Goal: Complete application form: Complete application form

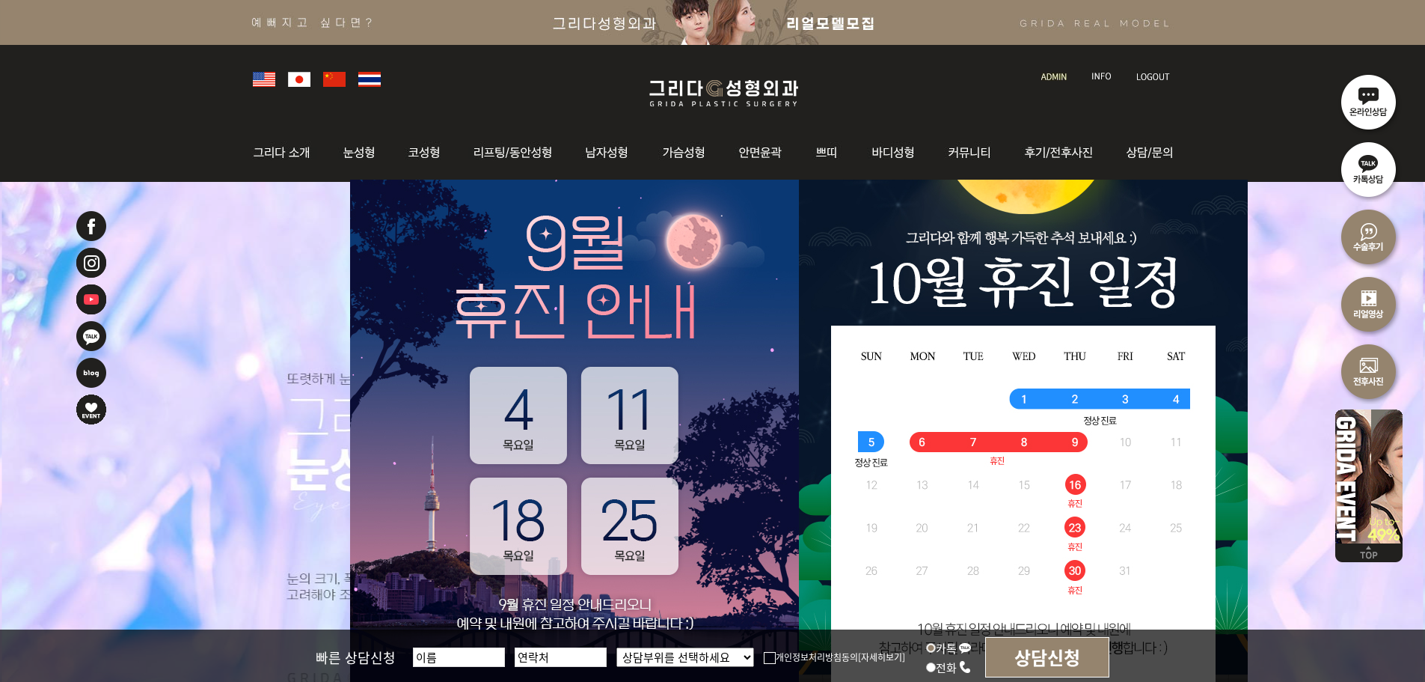
click at [1053, 78] on img at bounding box center [1053, 77] width 25 height 8
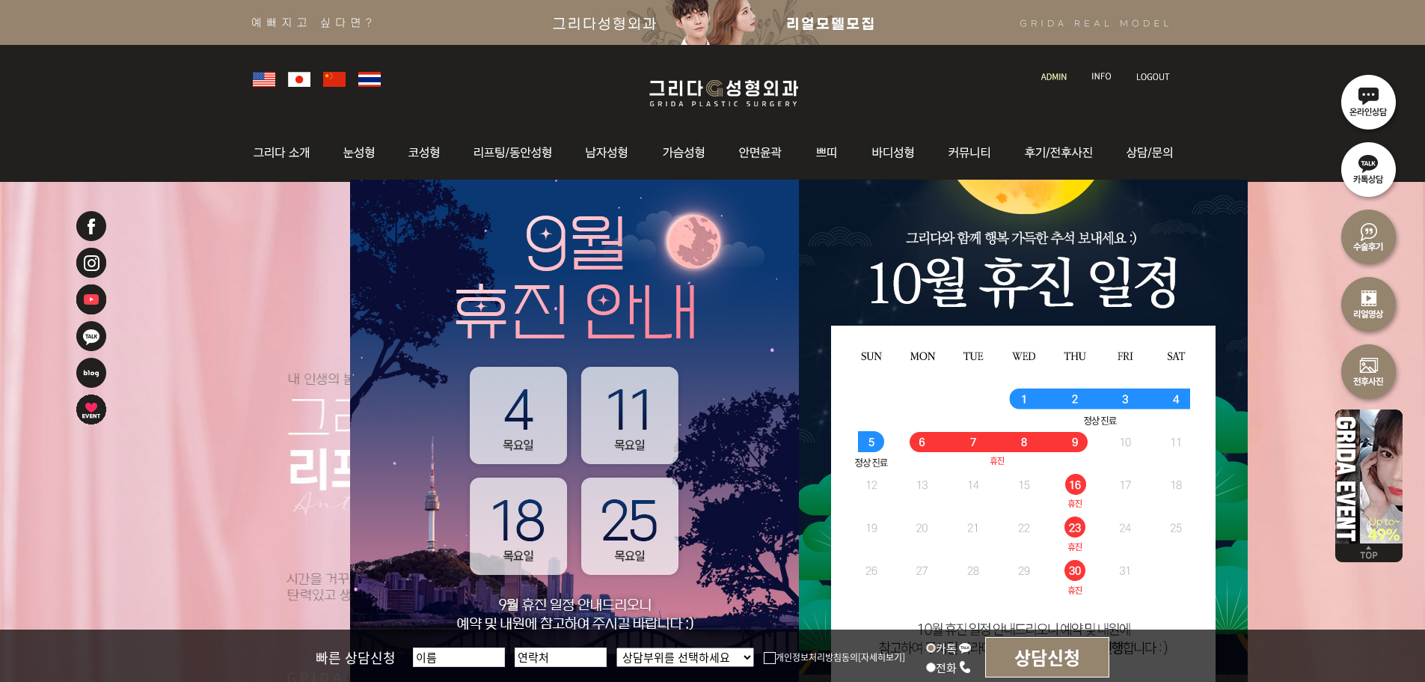
click at [1046, 75] on img at bounding box center [1053, 77] width 25 height 8
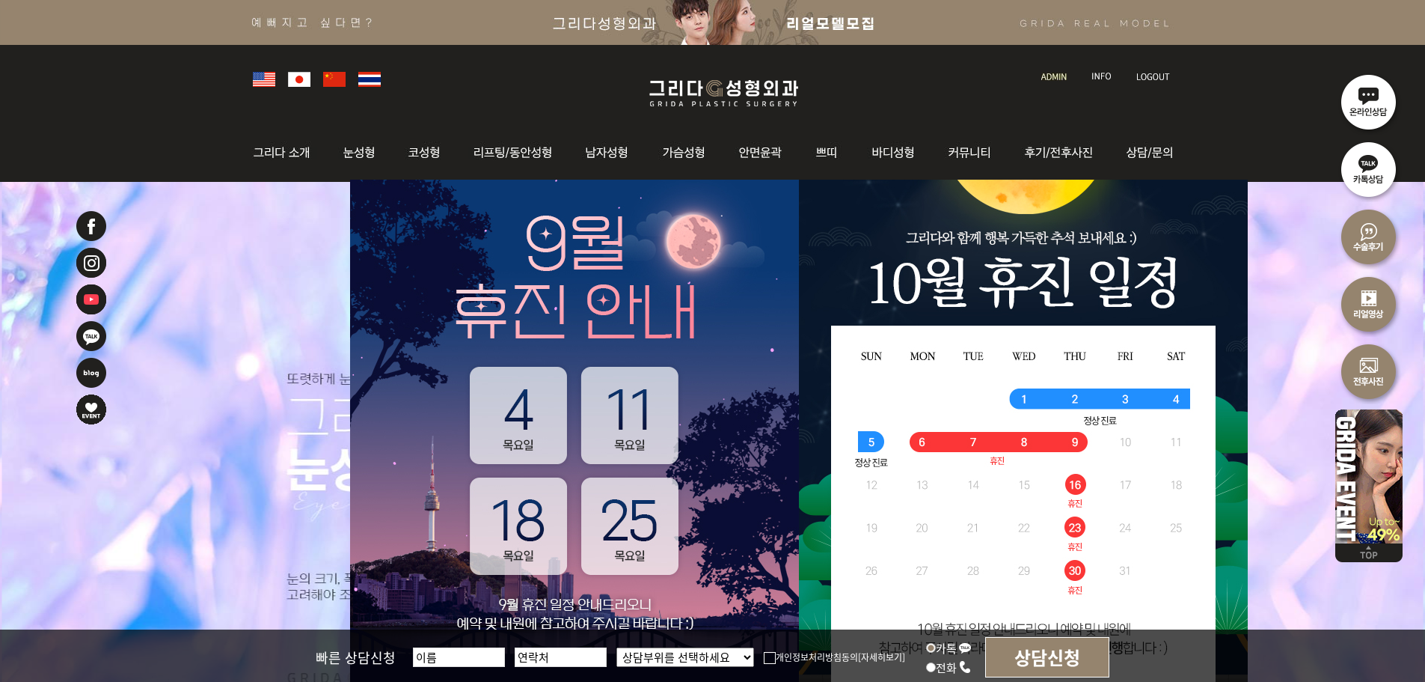
click at [1101, 76] on img at bounding box center [1102, 77] width 20 height 8
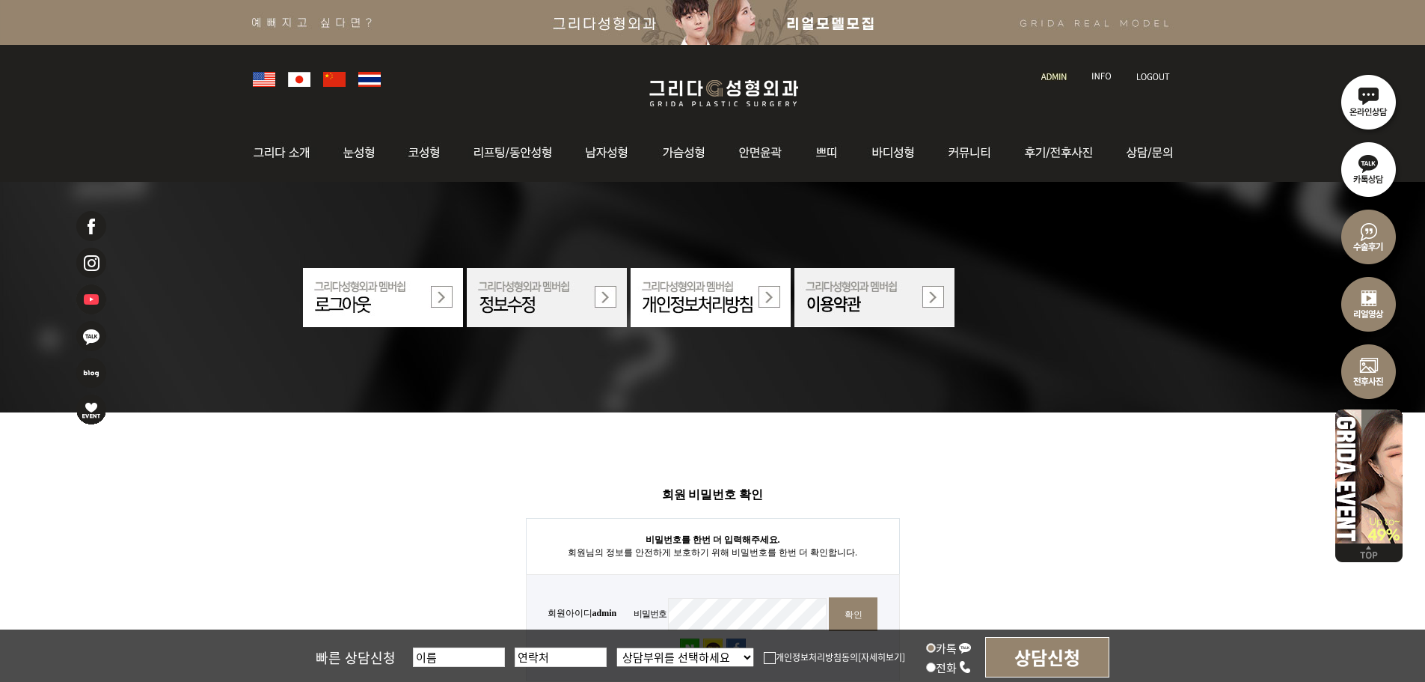
click at [658, 66] on div at bounding box center [712, 78] width 935 height 66
click at [670, 78] on img at bounding box center [723, 93] width 179 height 35
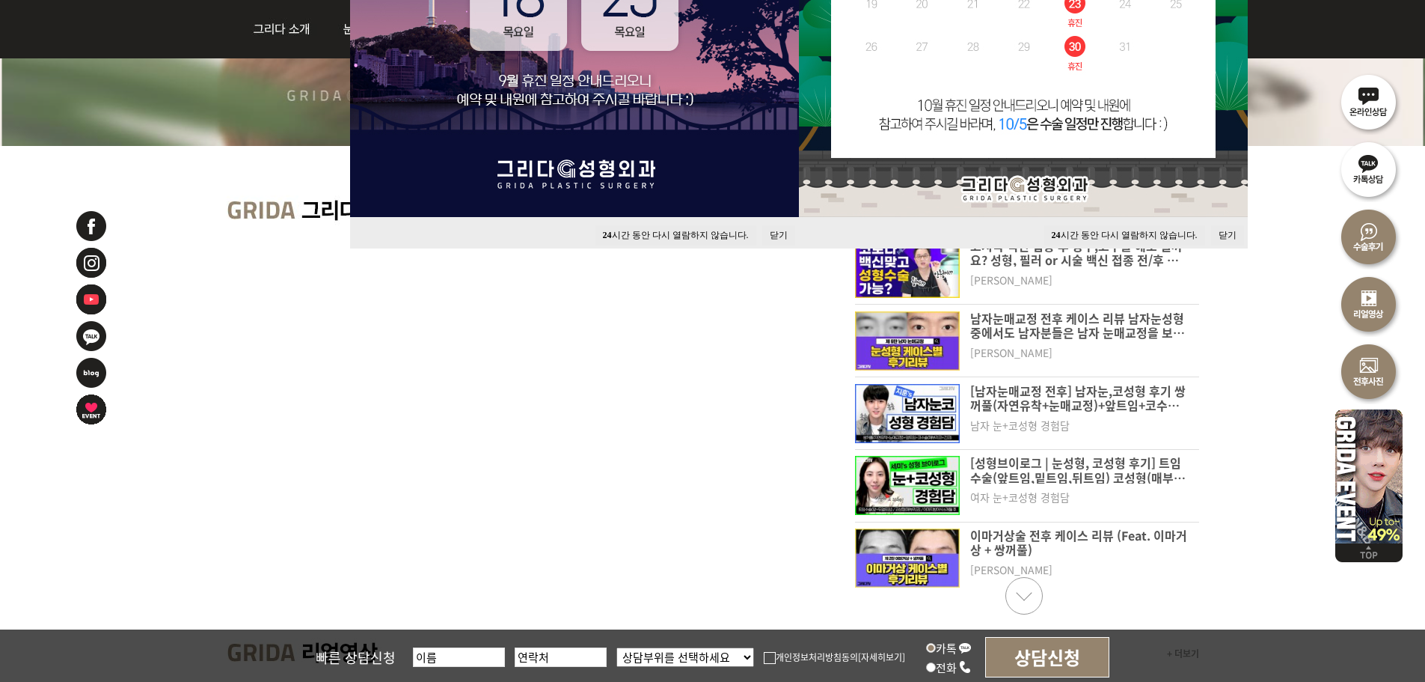
scroll to position [224, 0]
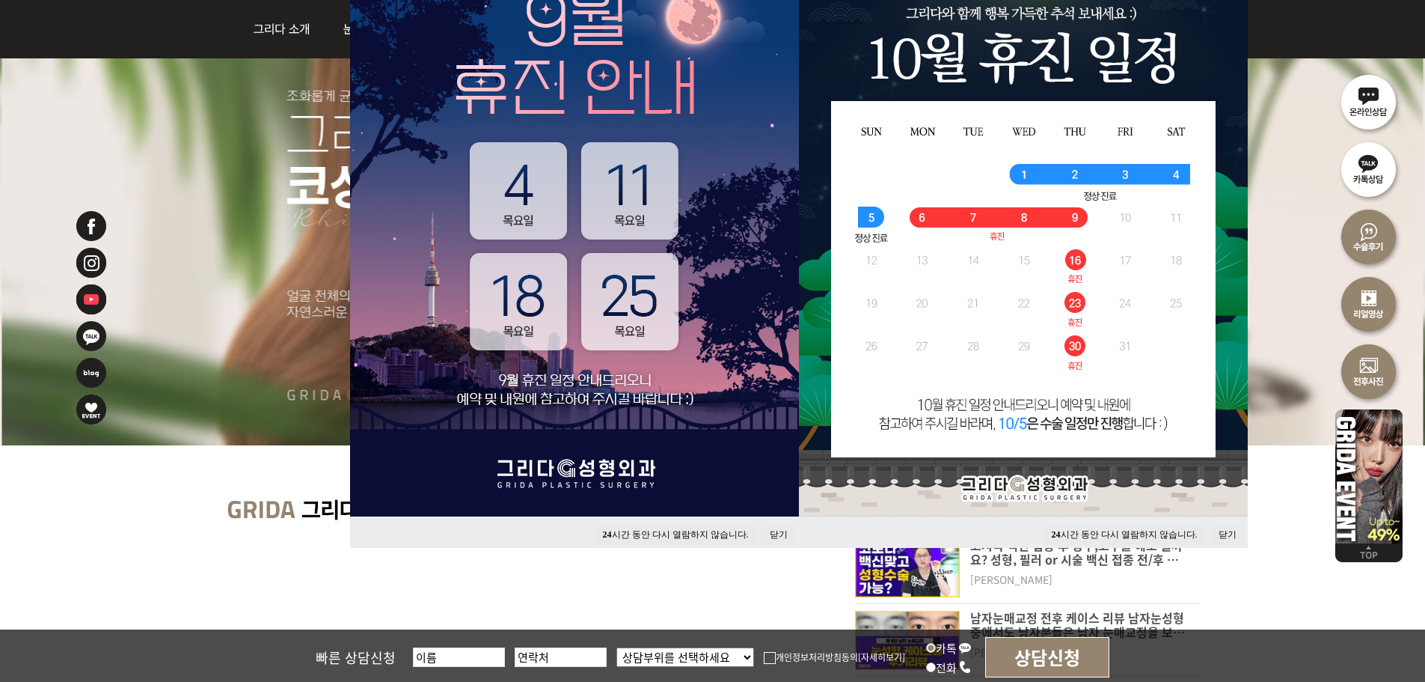
click at [1232, 536] on button "닫기" at bounding box center [1227, 534] width 33 height 20
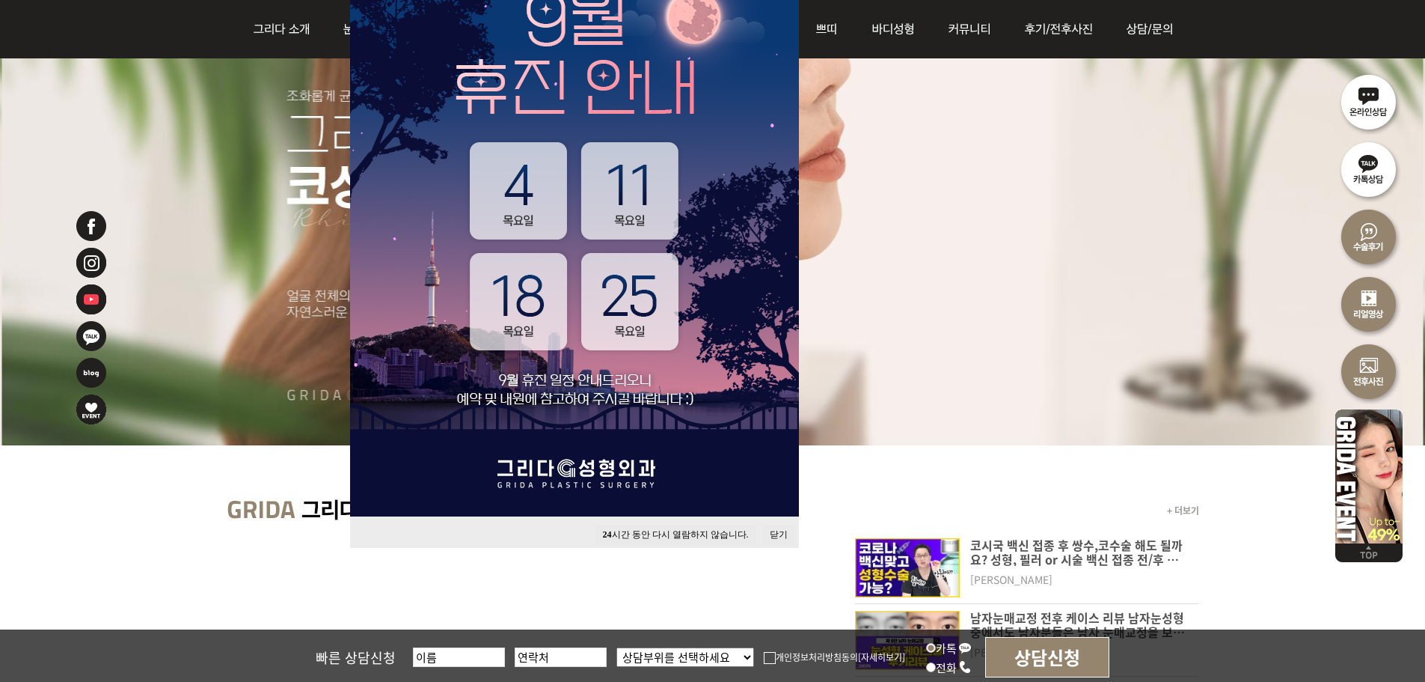
click at [787, 527] on button "닫기" at bounding box center [778, 534] width 33 height 20
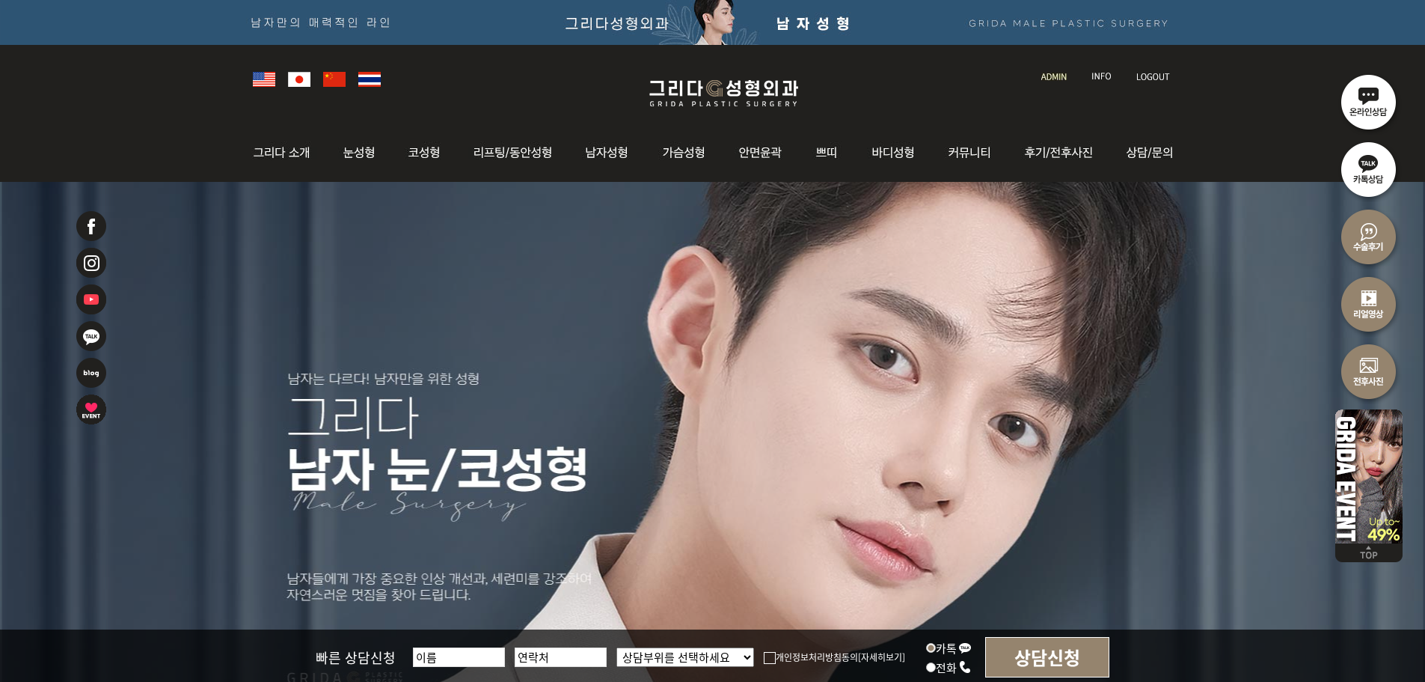
scroll to position [449, 0]
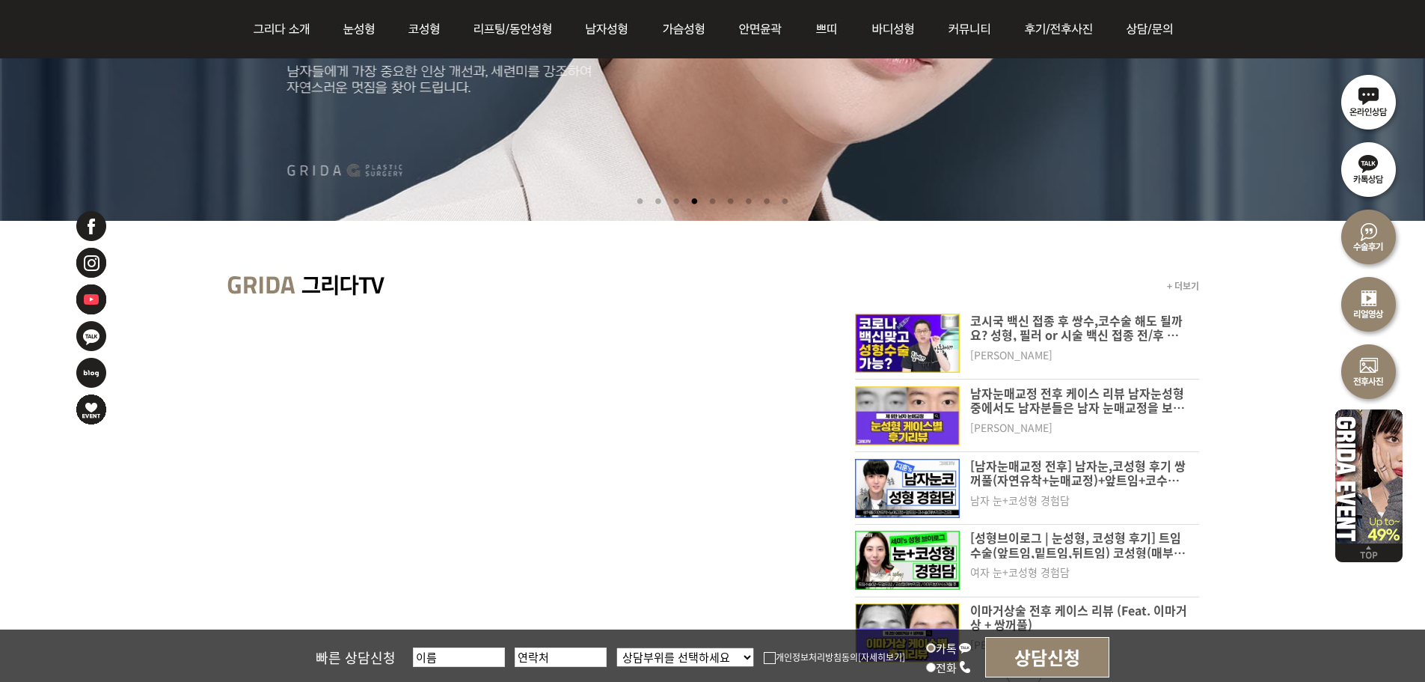
click at [706, 202] on li at bounding box center [713, 202] width 16 height 28
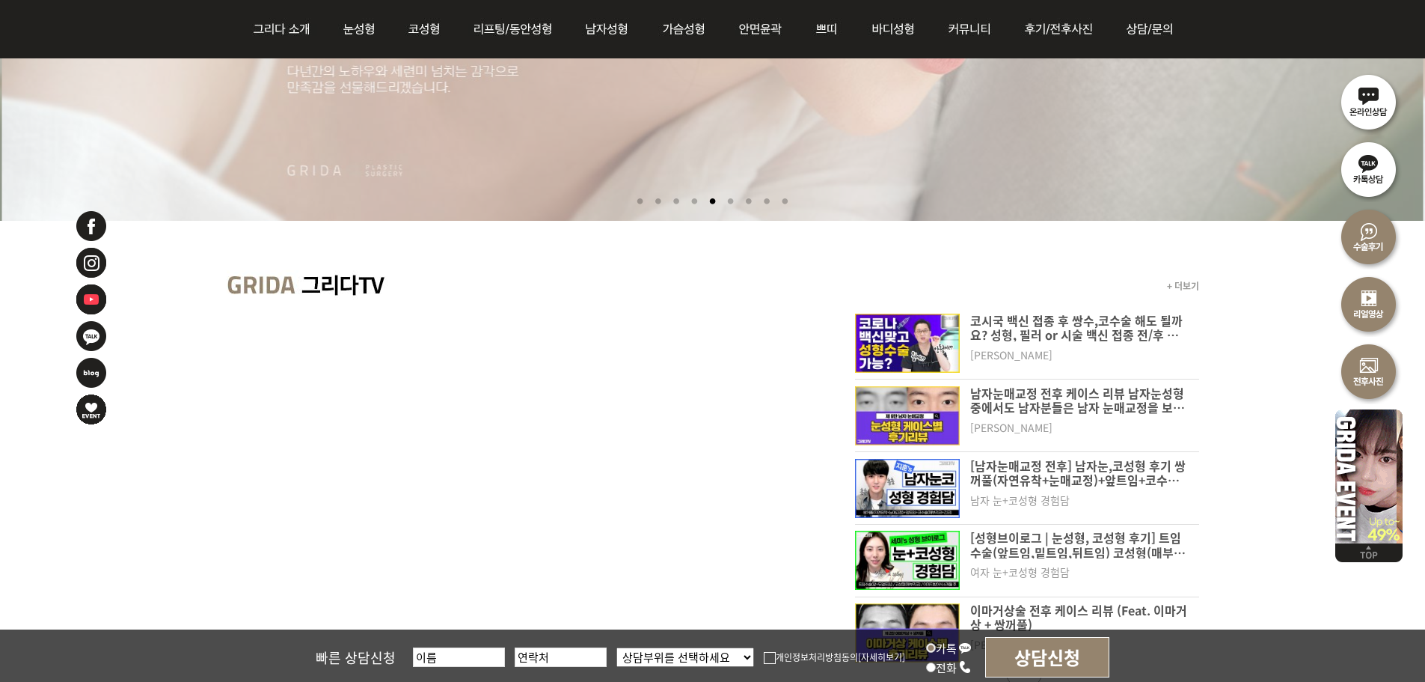
click at [735, 202] on li at bounding box center [731, 202] width 16 height 28
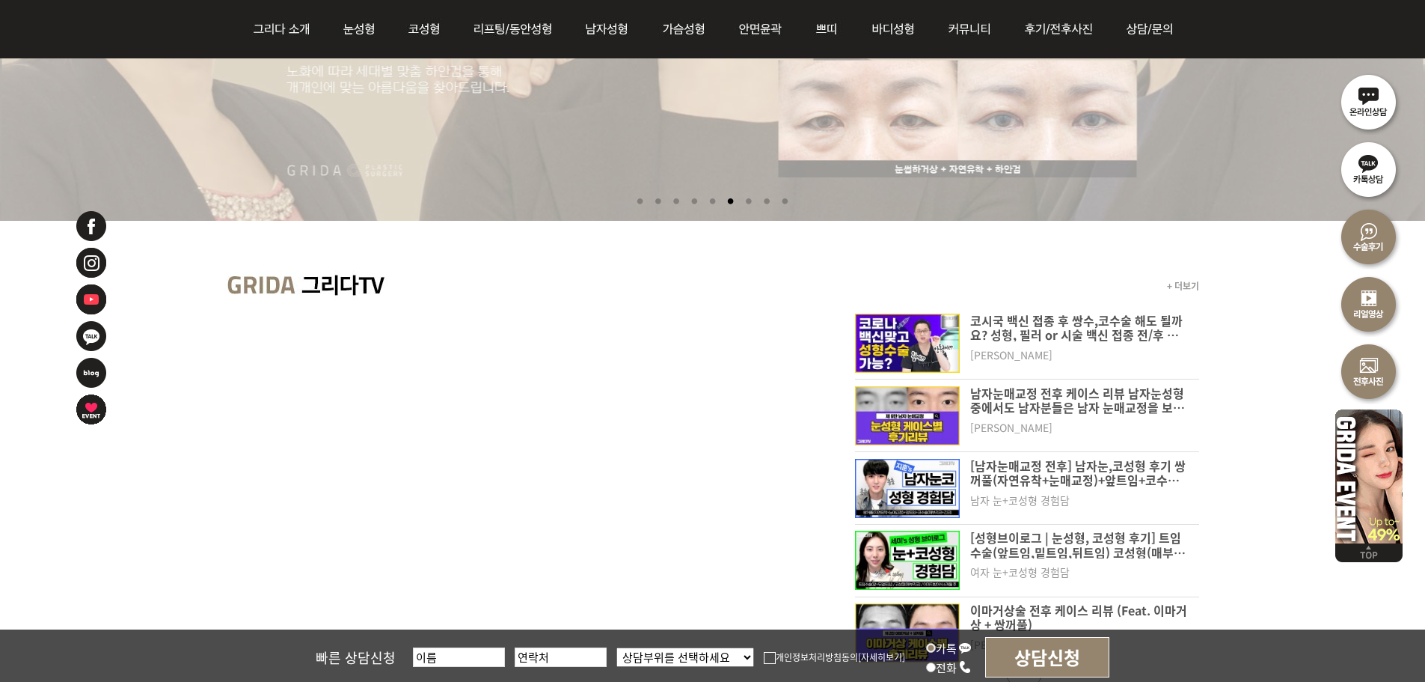
click at [747, 201] on li at bounding box center [749, 202] width 16 height 28
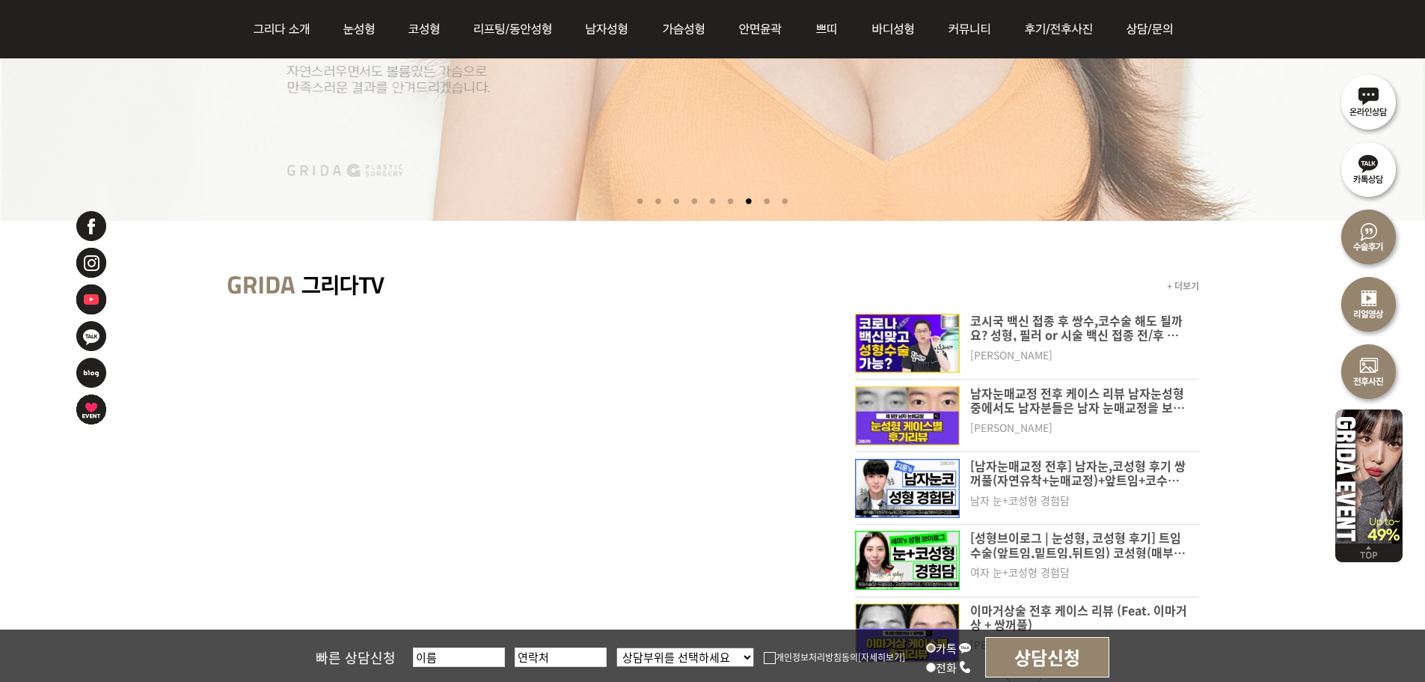
click at [775, 200] on li at bounding box center [767, 202] width 16 height 28
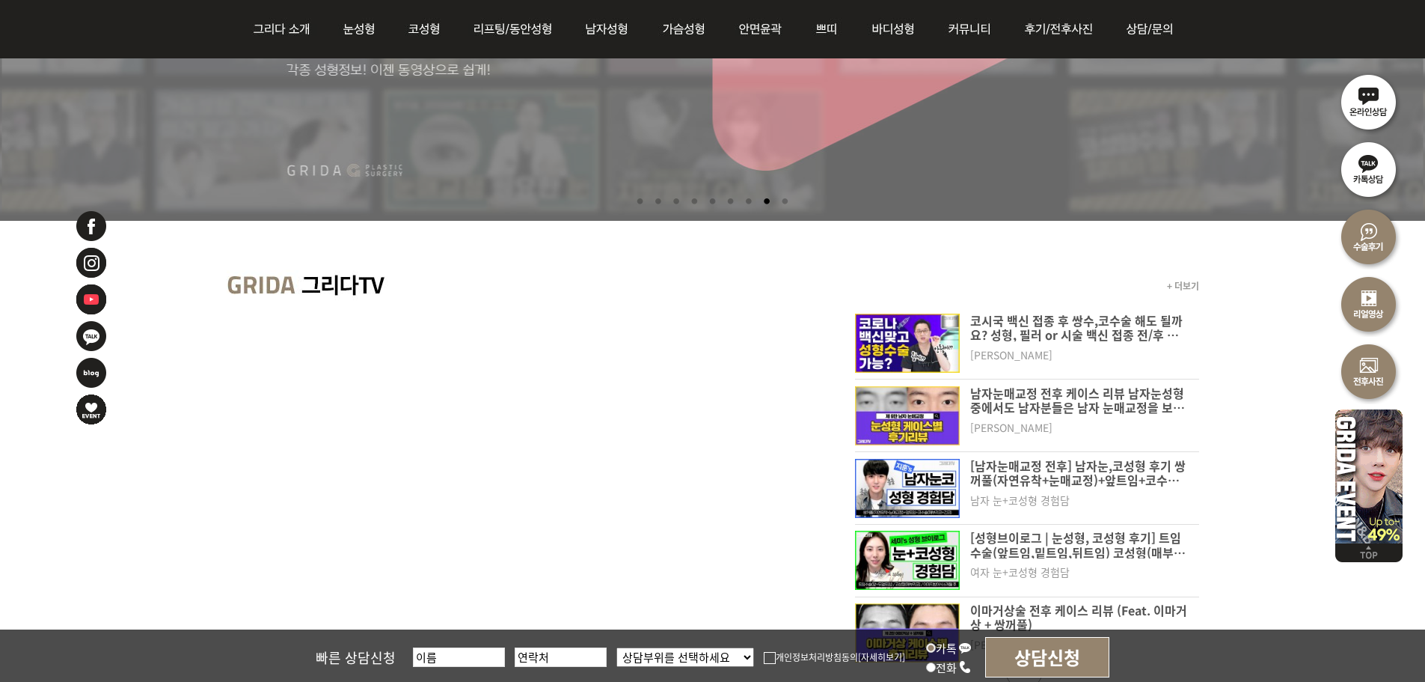
click at [786, 202] on li at bounding box center [785, 202] width 16 height 28
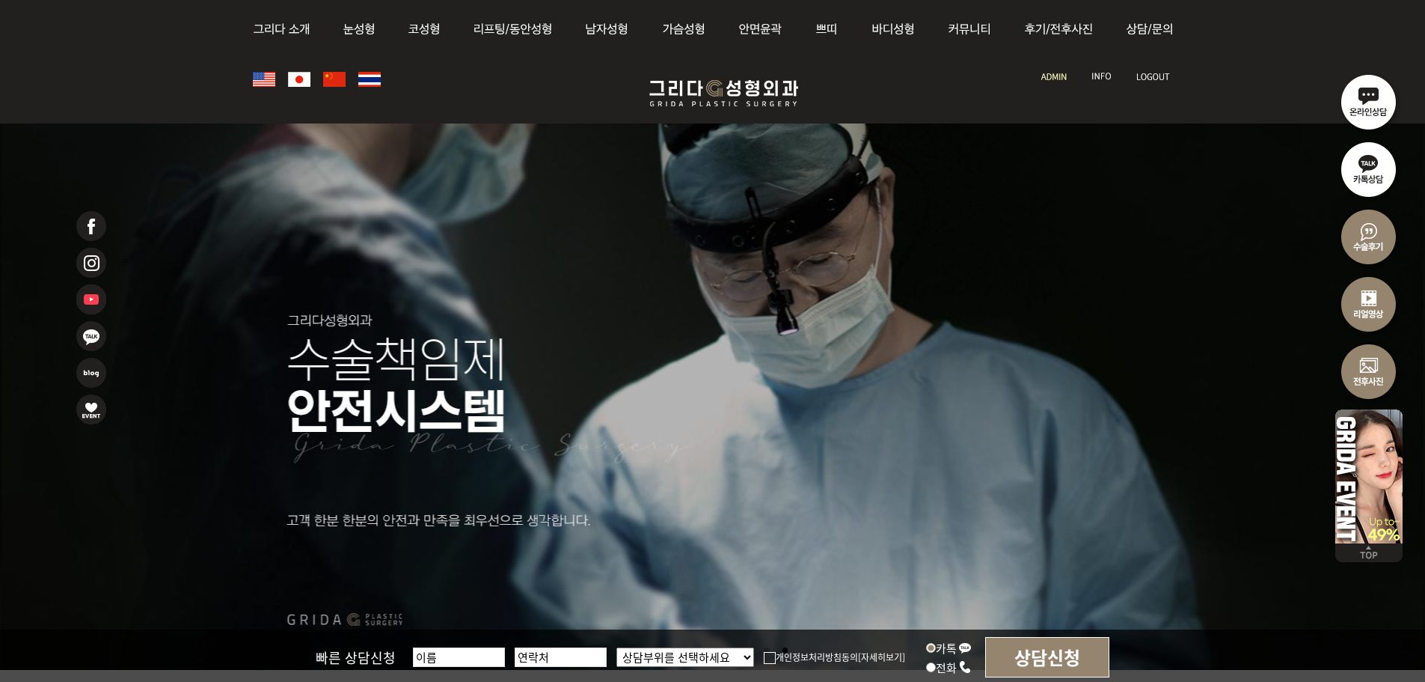
scroll to position [374, 0]
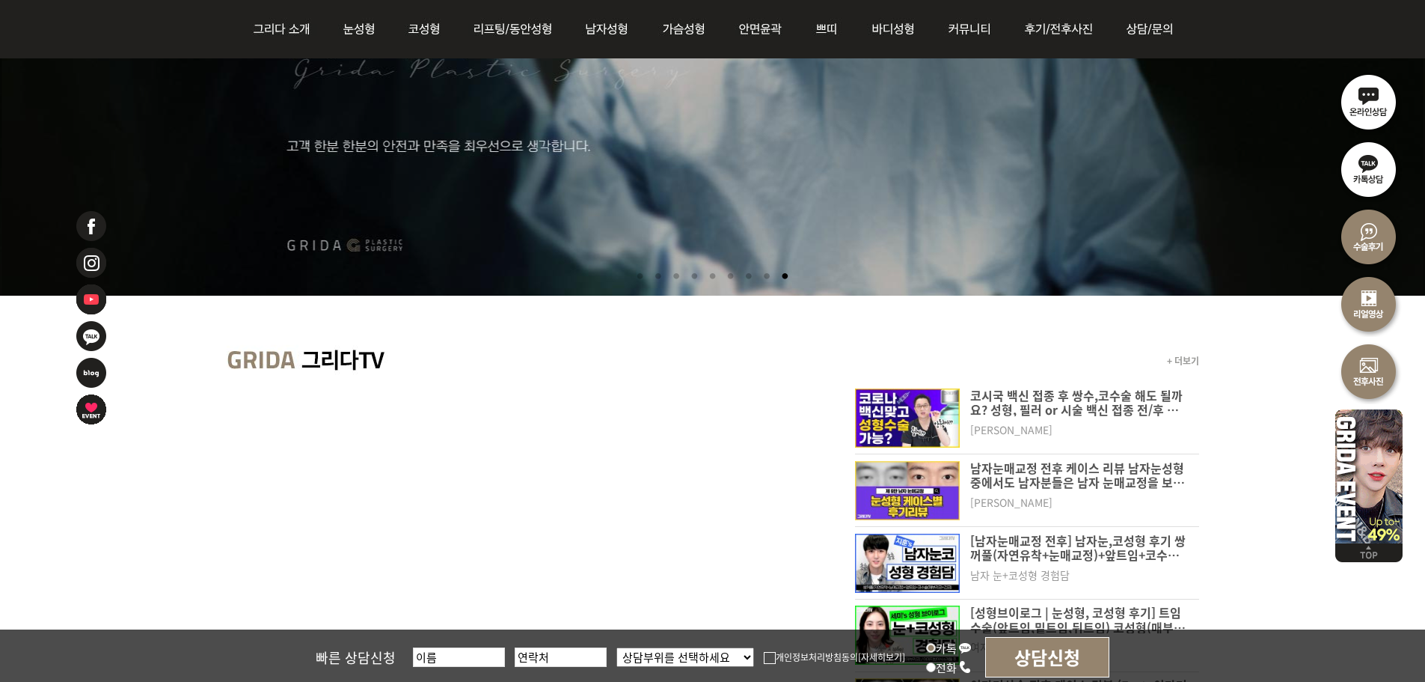
click at [634, 273] on li at bounding box center [640, 277] width 16 height 28
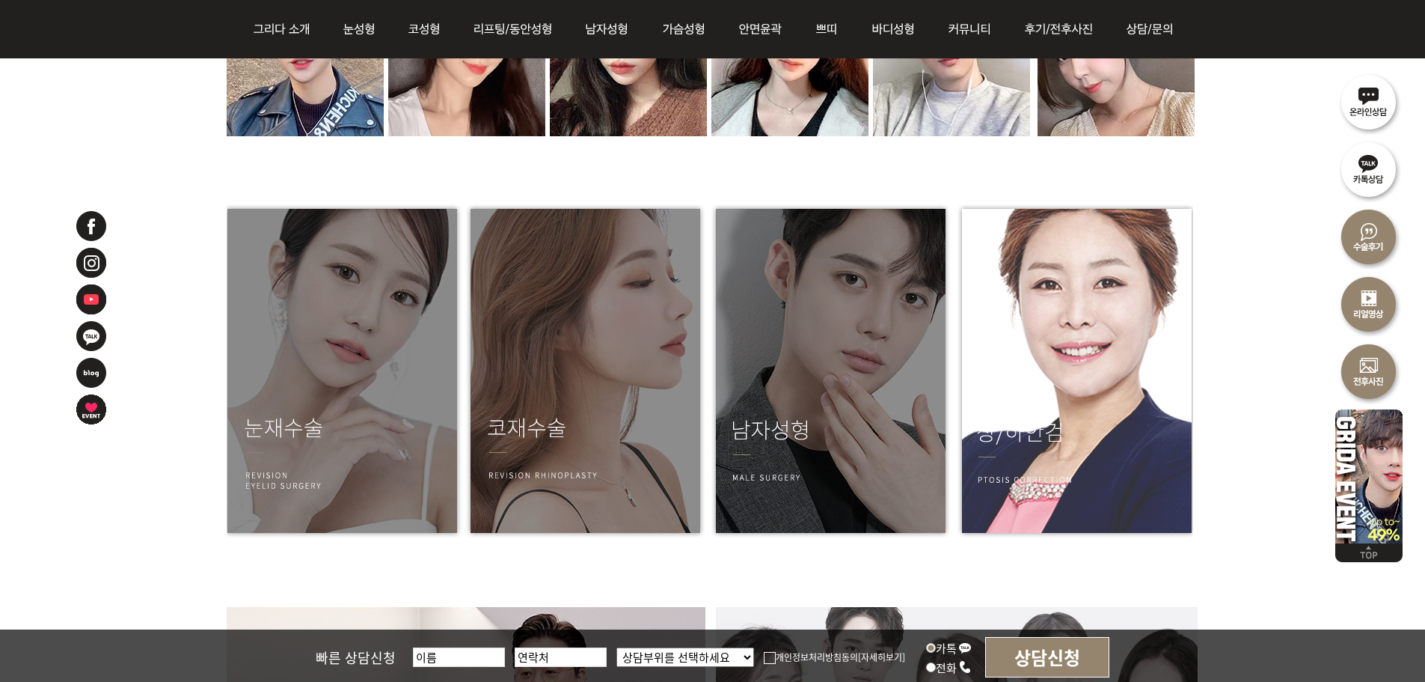
scroll to position [1870, 0]
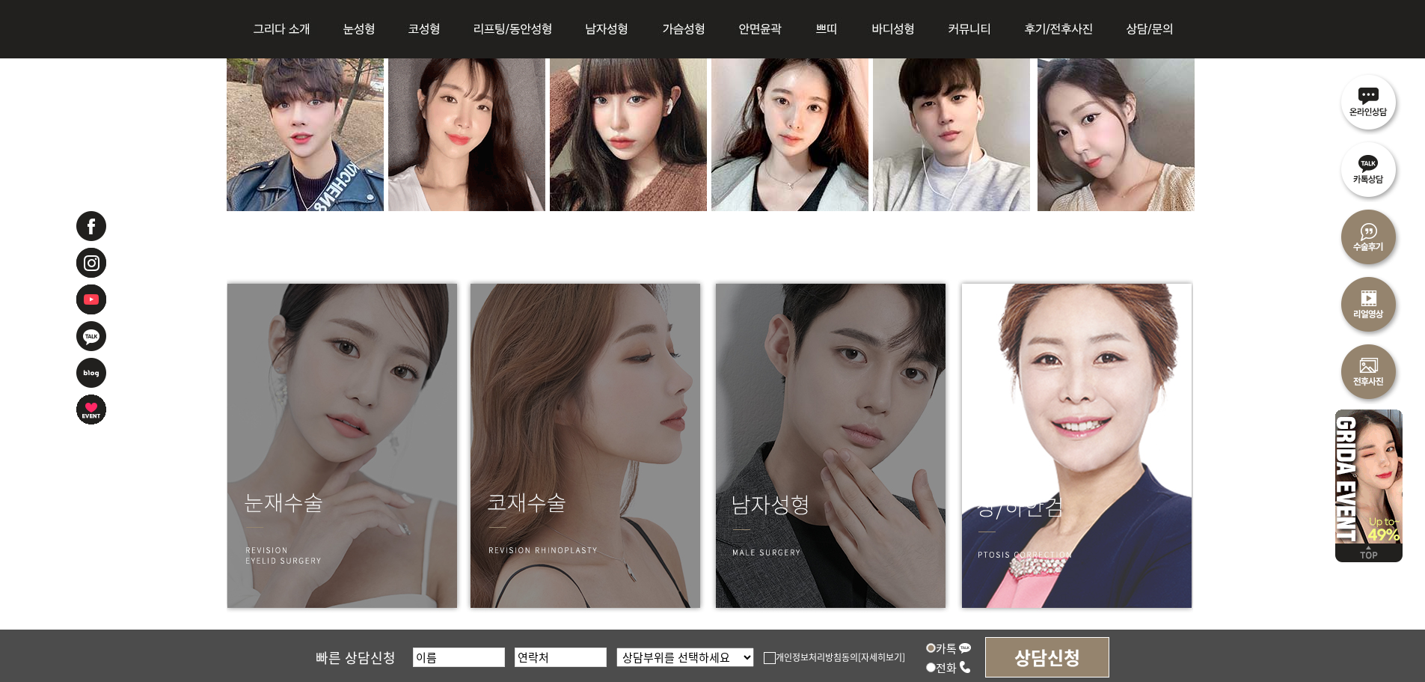
click at [1089, 506] on img at bounding box center [1073, 446] width 239 height 337
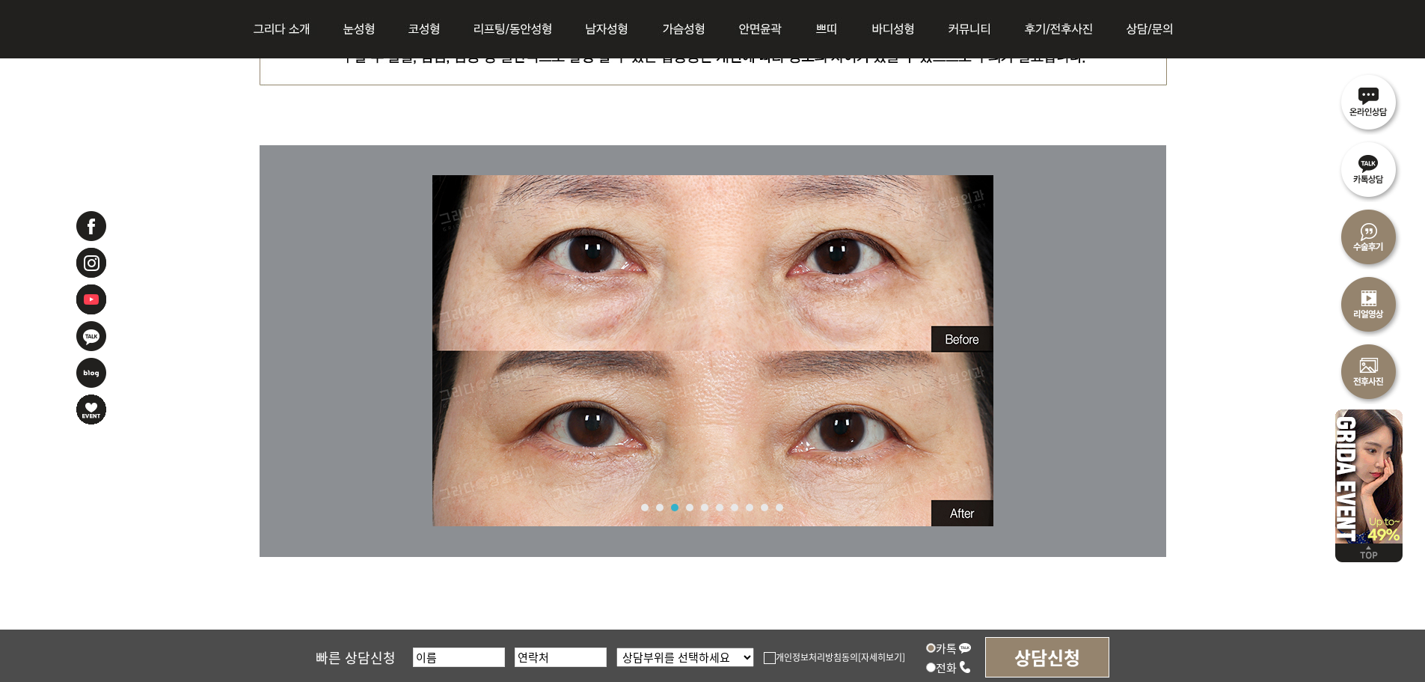
scroll to position [10079, 0]
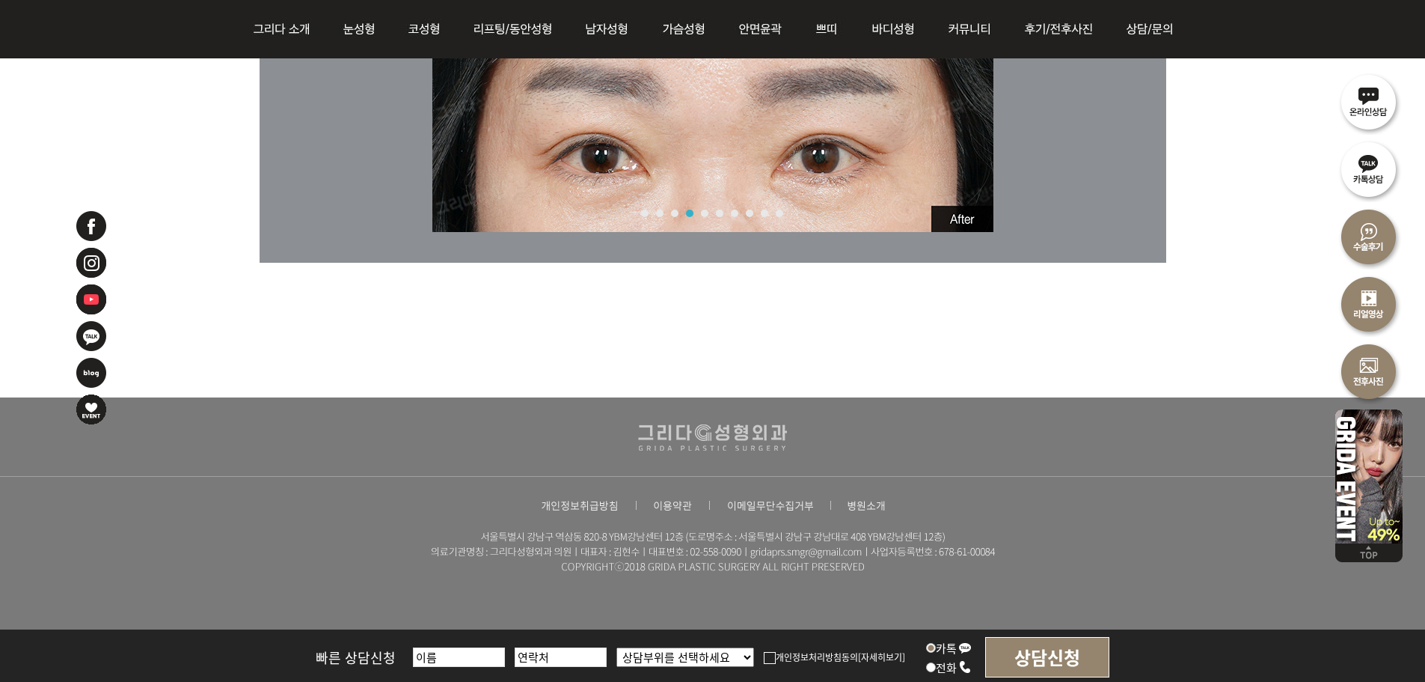
drag, startPoint x: 961, startPoint y: 473, endPoint x: 955, endPoint y: 446, distance: 27.4
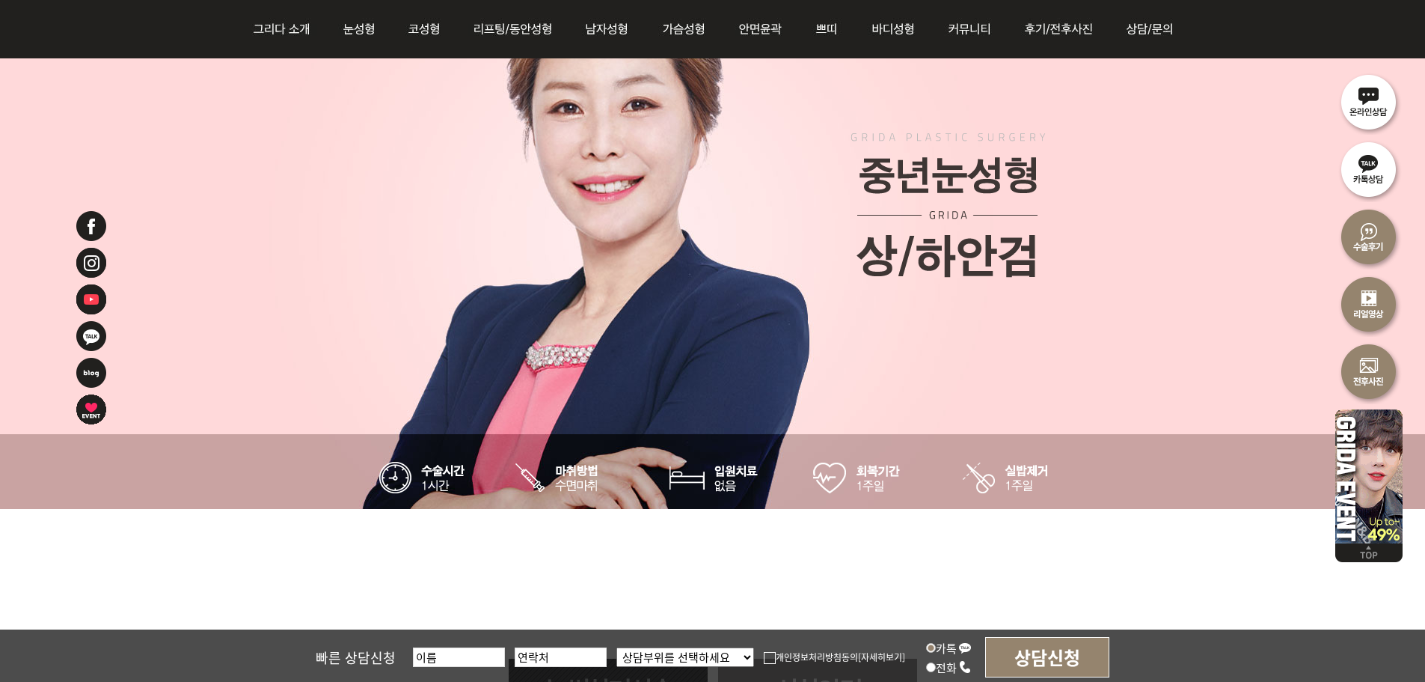
scroll to position [0, 0]
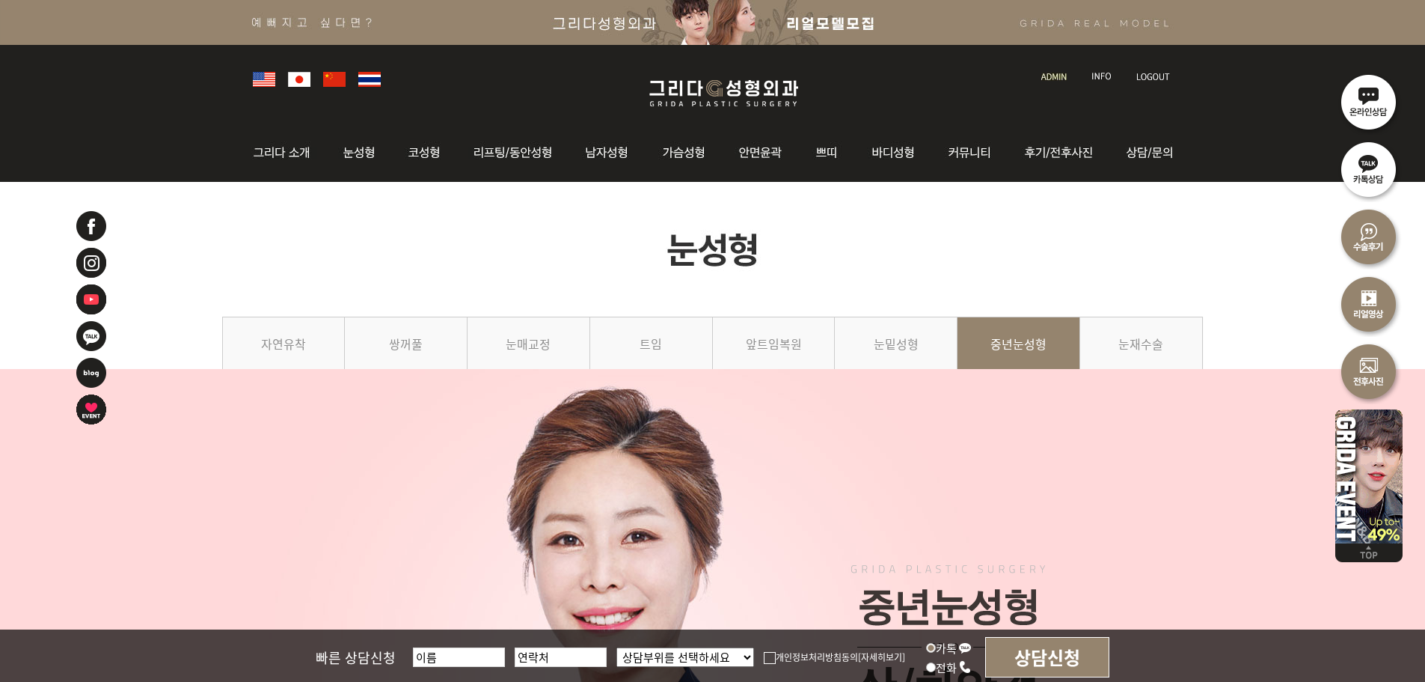
click at [711, 101] on img at bounding box center [723, 93] width 179 height 35
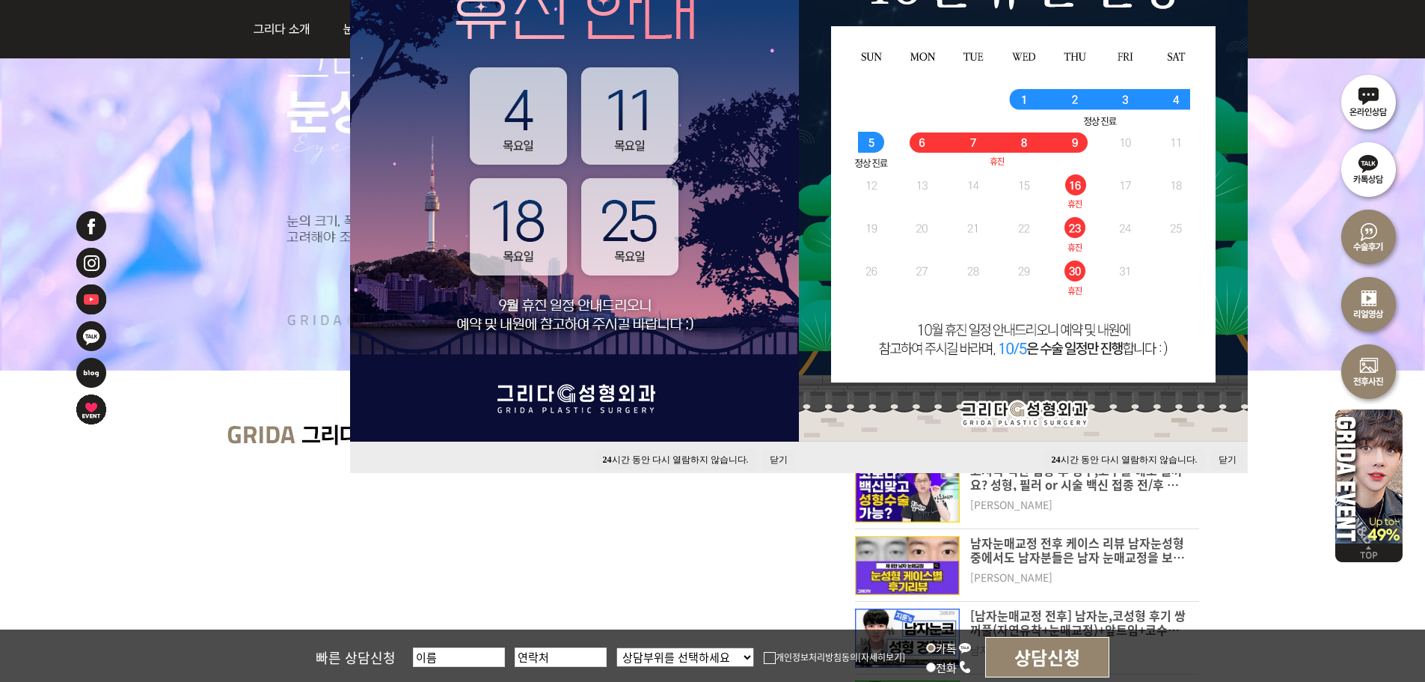
scroll to position [374, 0]
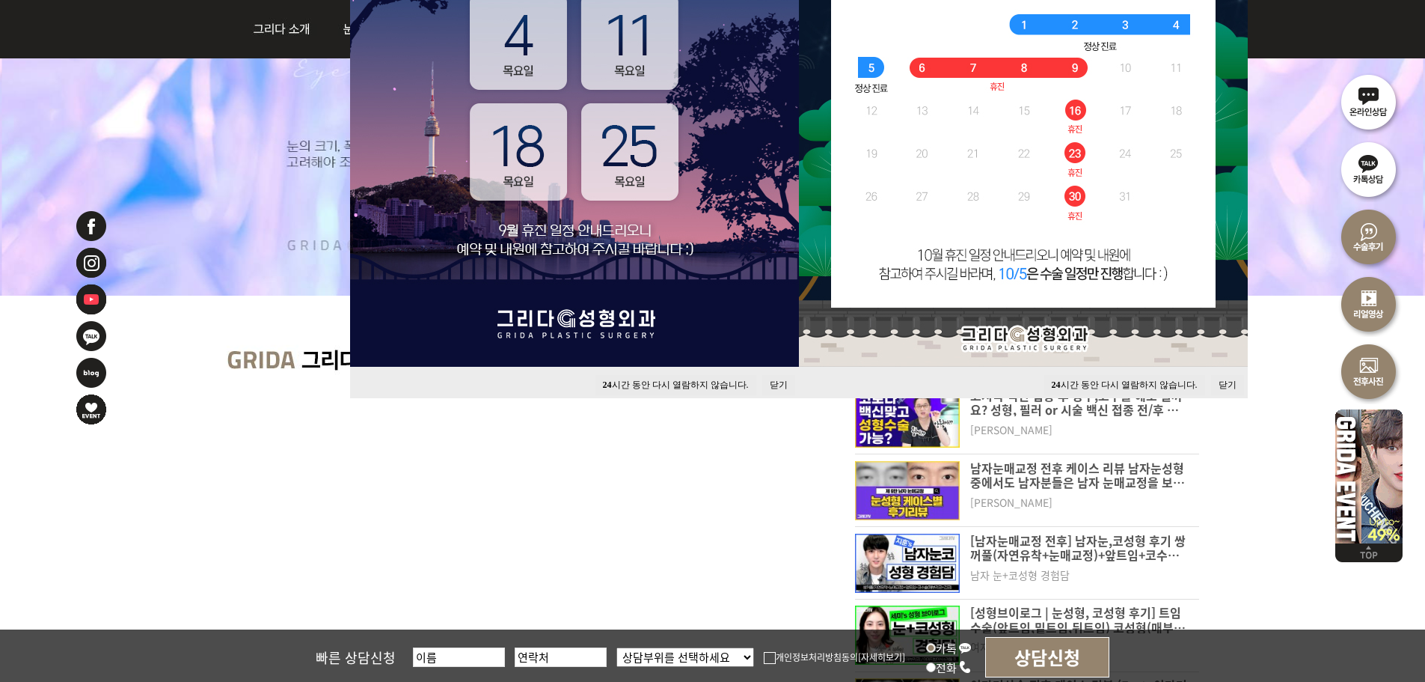
click at [780, 385] on button "닫기" at bounding box center [778, 385] width 33 height 20
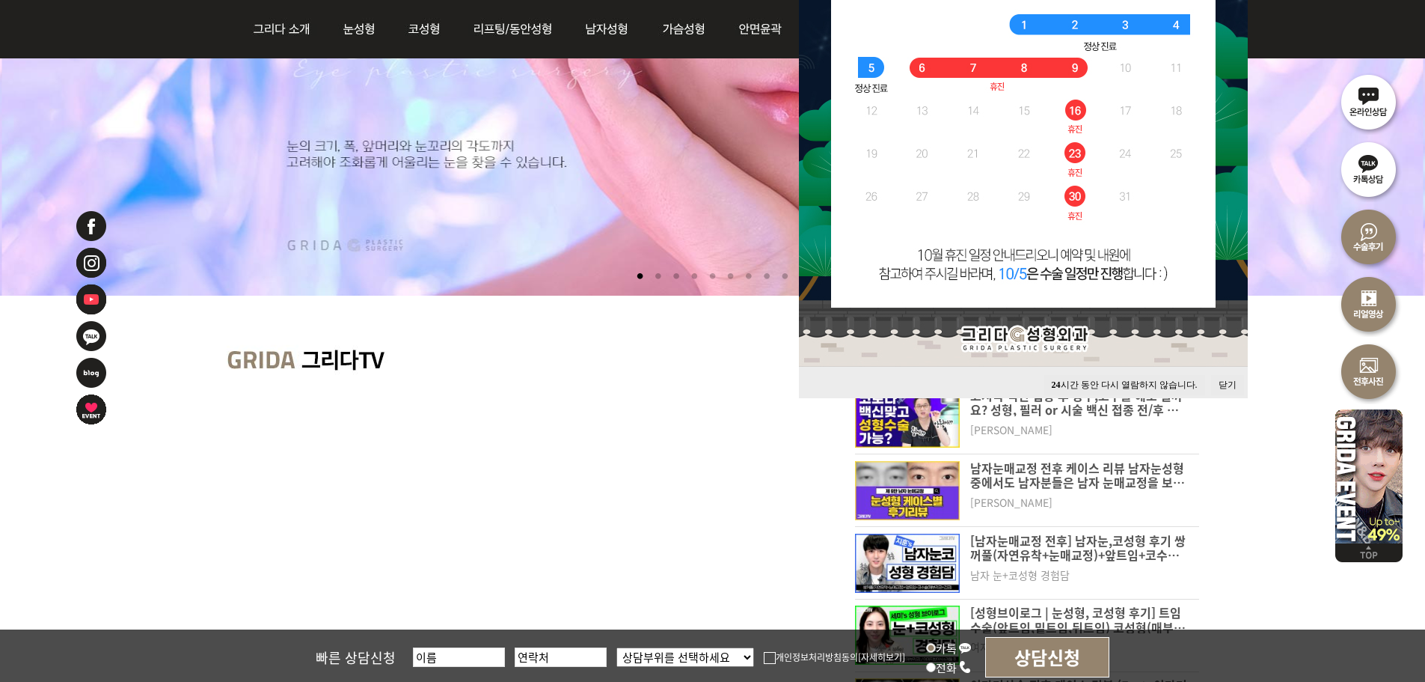
click at [1230, 392] on button "닫기" at bounding box center [1227, 385] width 33 height 20
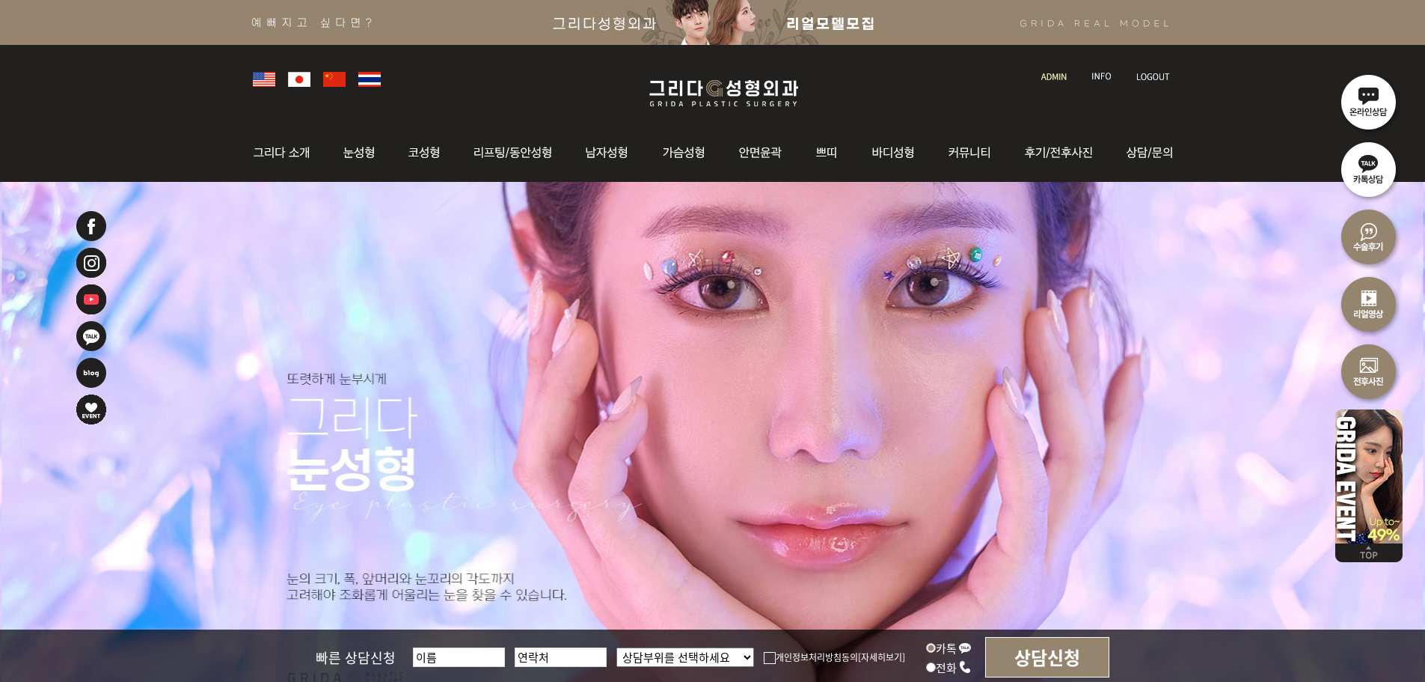
scroll to position [224, 0]
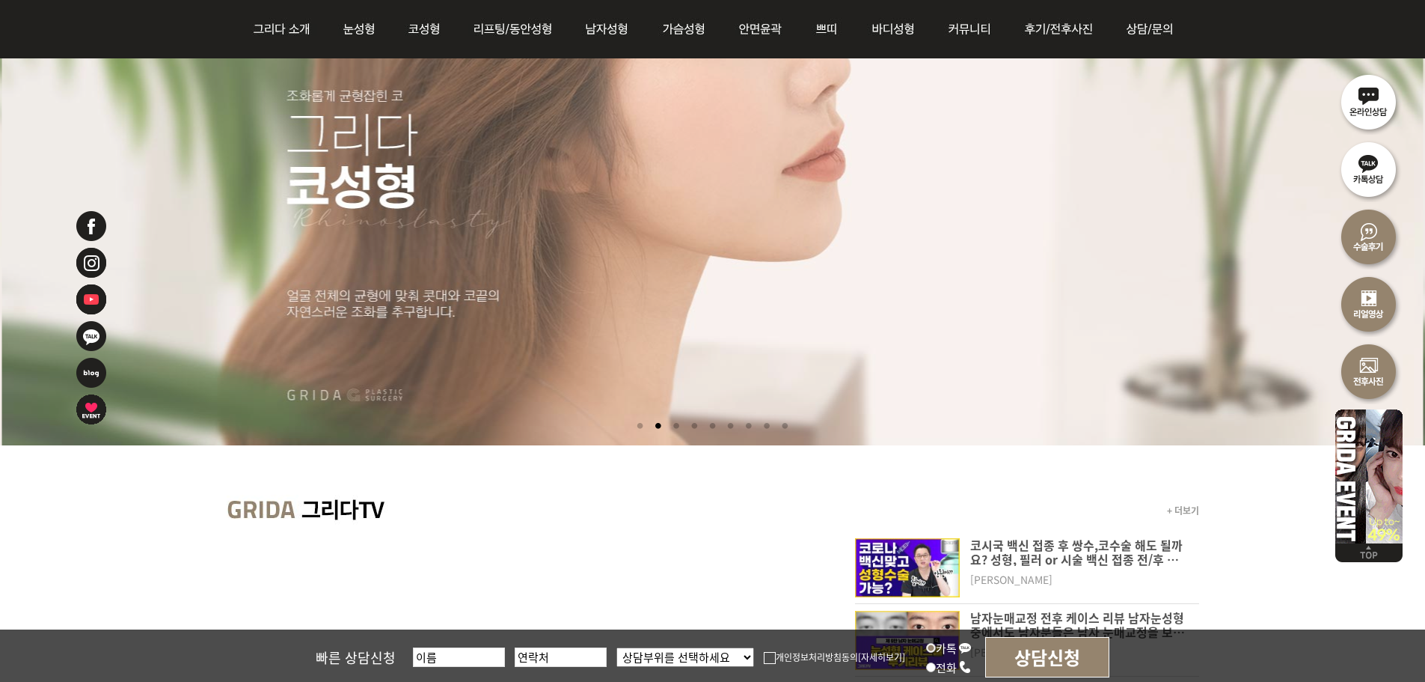
click at [674, 426] on li at bounding box center [676, 426] width 16 height 28
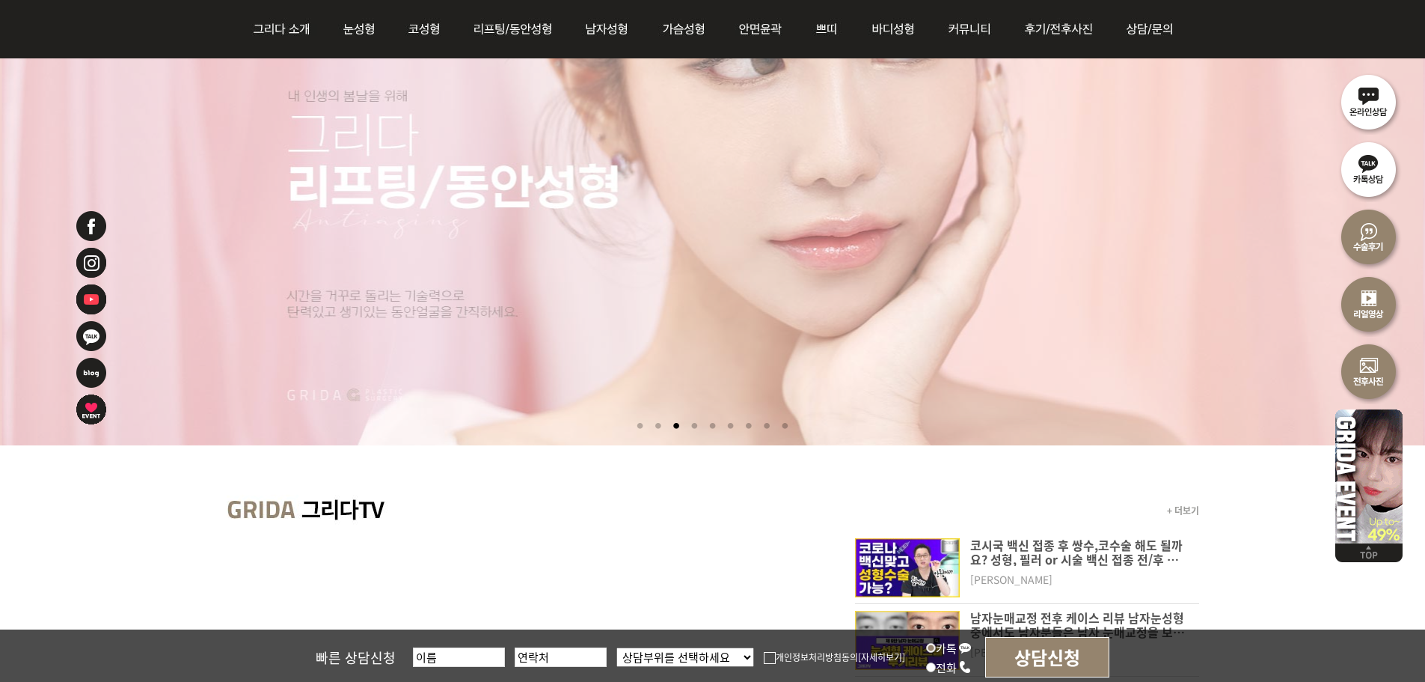
click at [689, 424] on li at bounding box center [695, 426] width 16 height 28
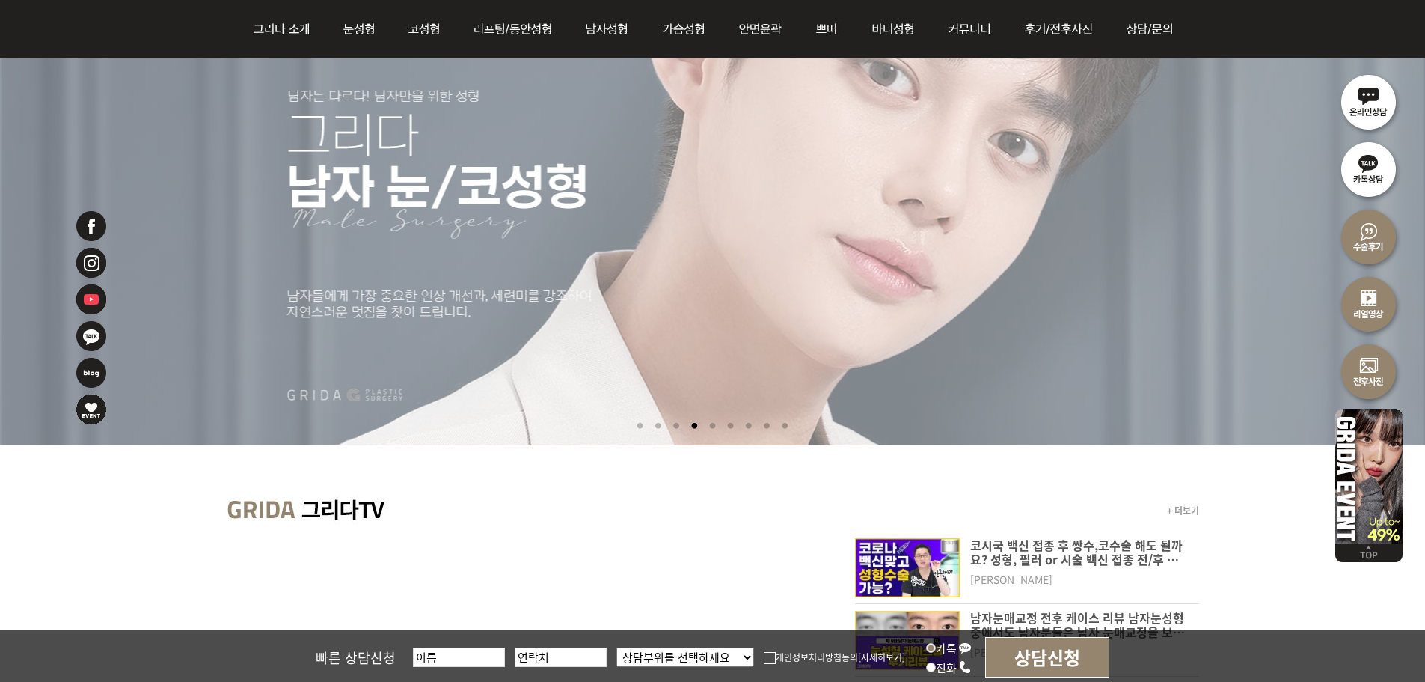
click at [712, 426] on li at bounding box center [713, 426] width 16 height 28
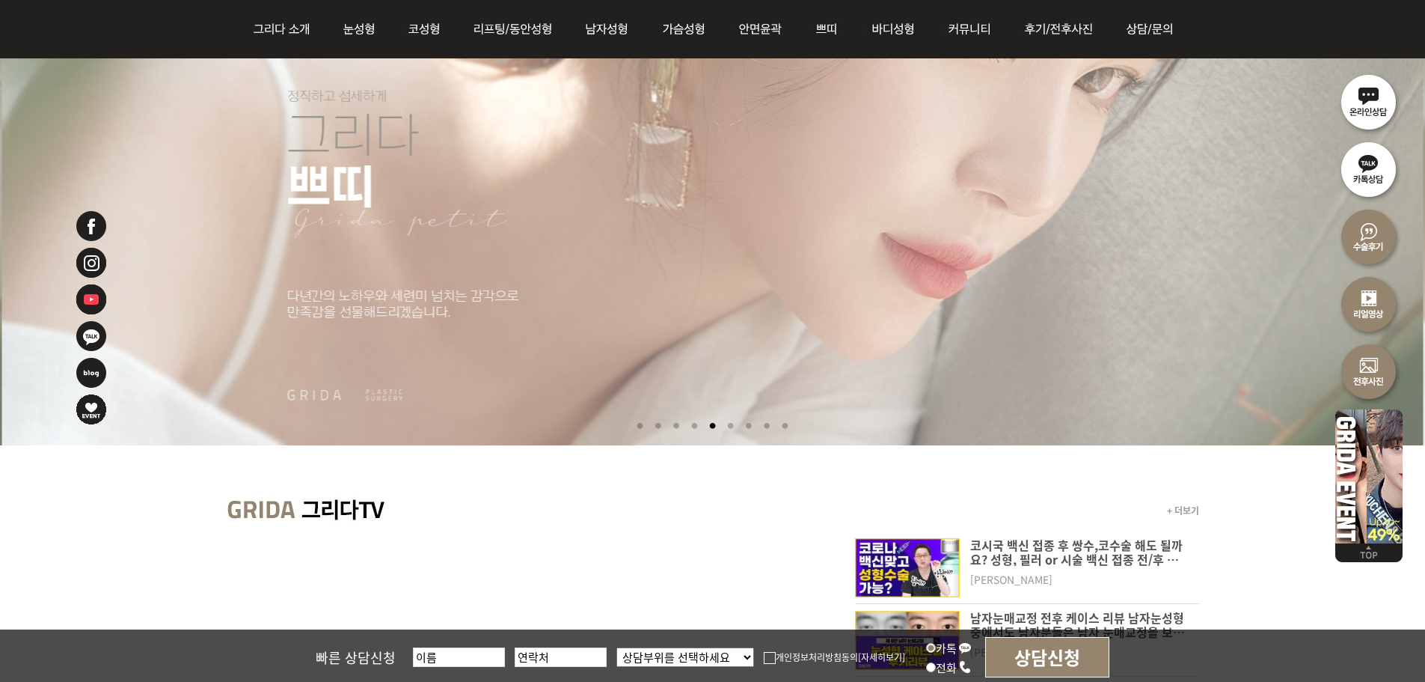
click at [738, 426] on li at bounding box center [731, 426] width 16 height 28
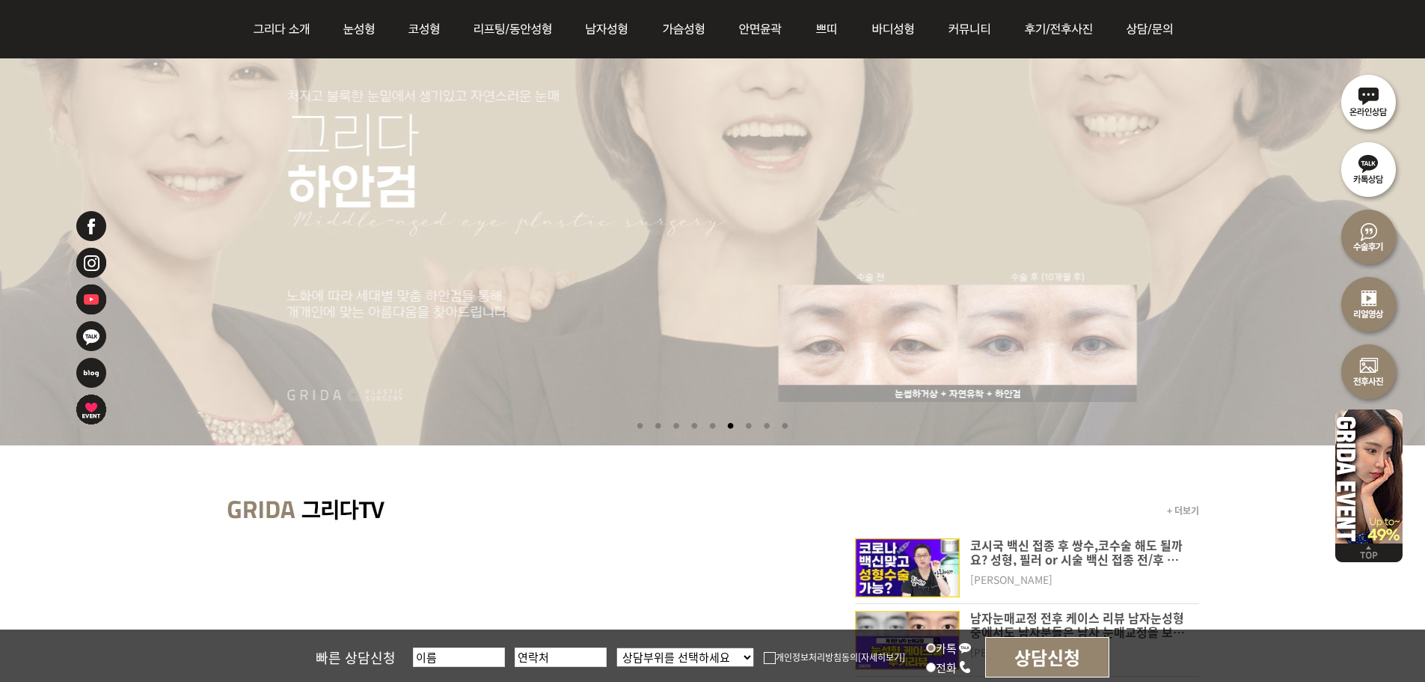
click at [756, 429] on li at bounding box center [749, 426] width 16 height 28
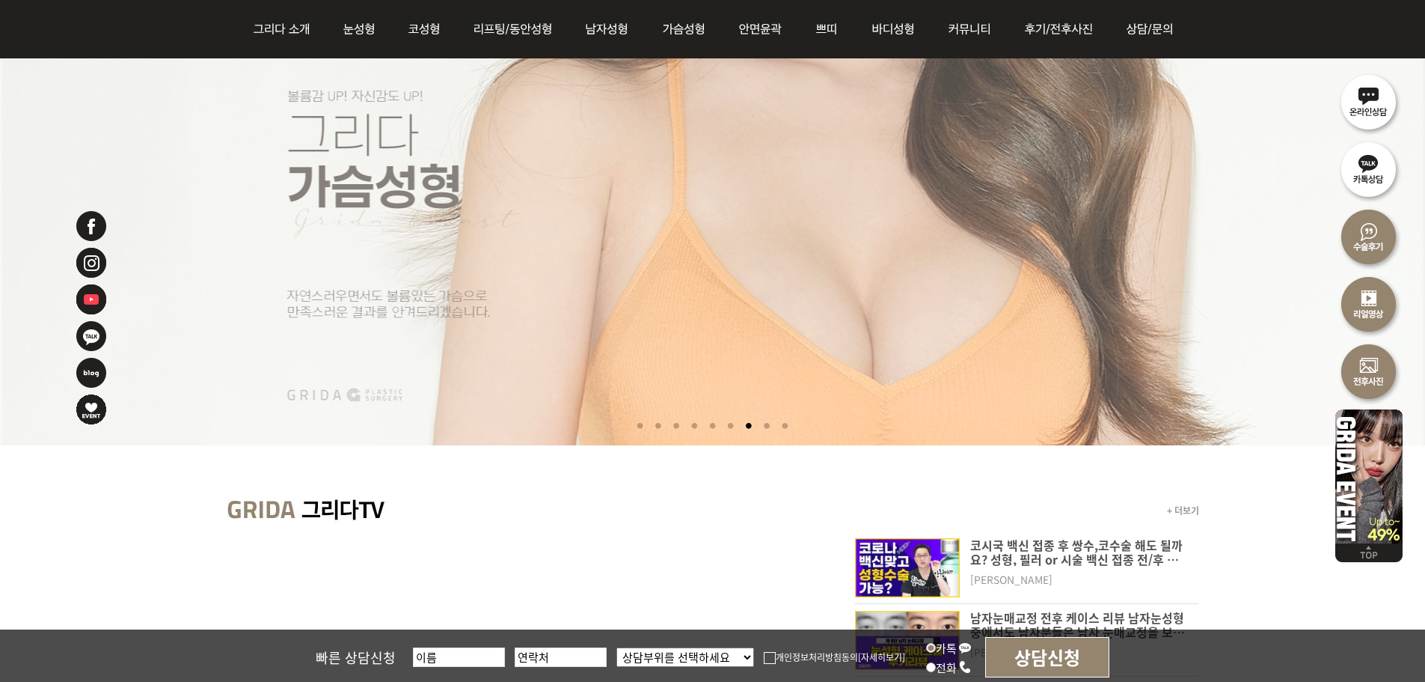
click at [756, 423] on li at bounding box center [749, 426] width 16 height 28
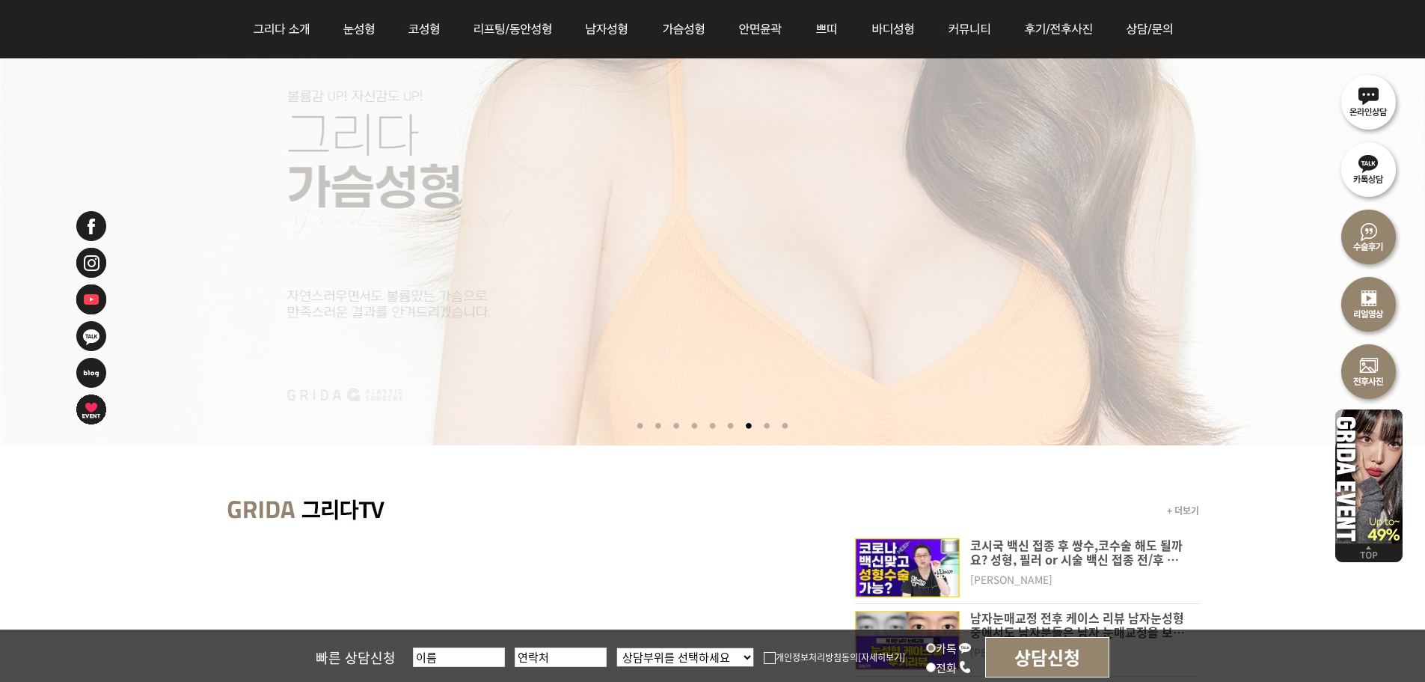
click at [774, 429] on li at bounding box center [767, 426] width 16 height 28
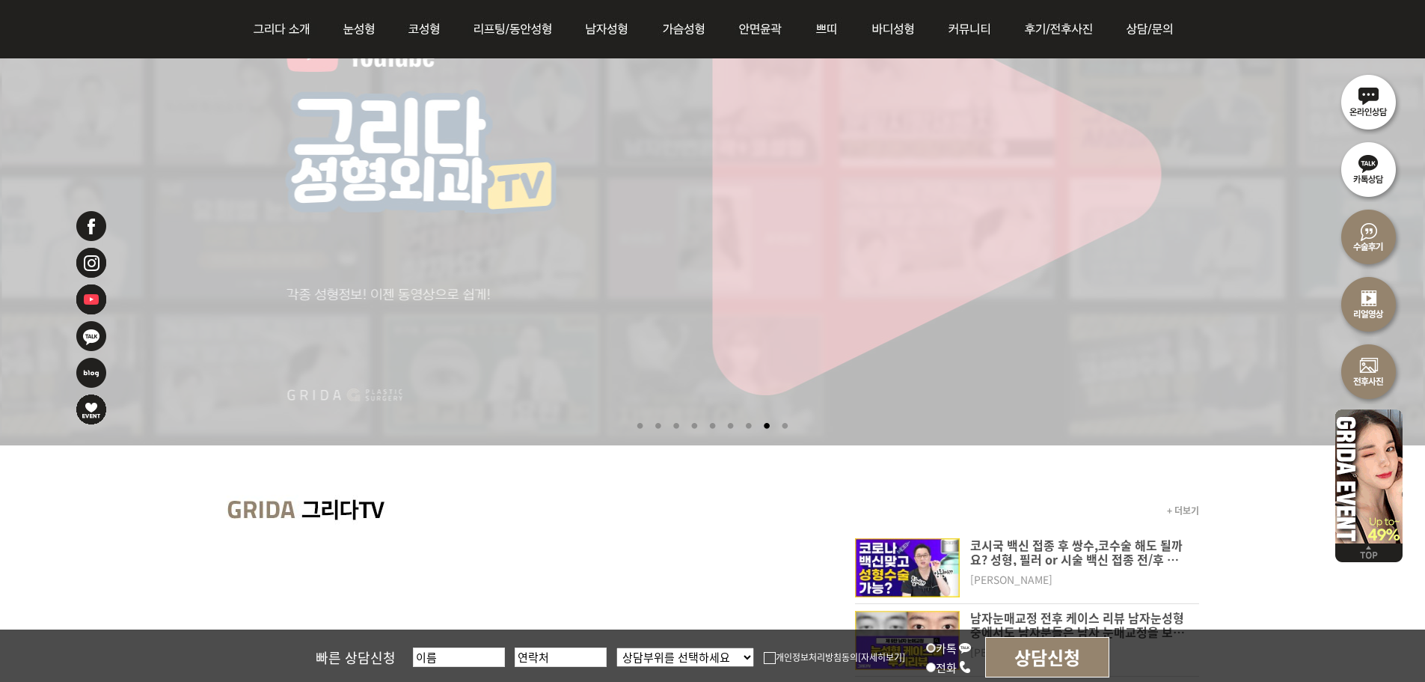
click at [792, 429] on li at bounding box center [785, 426] width 16 height 28
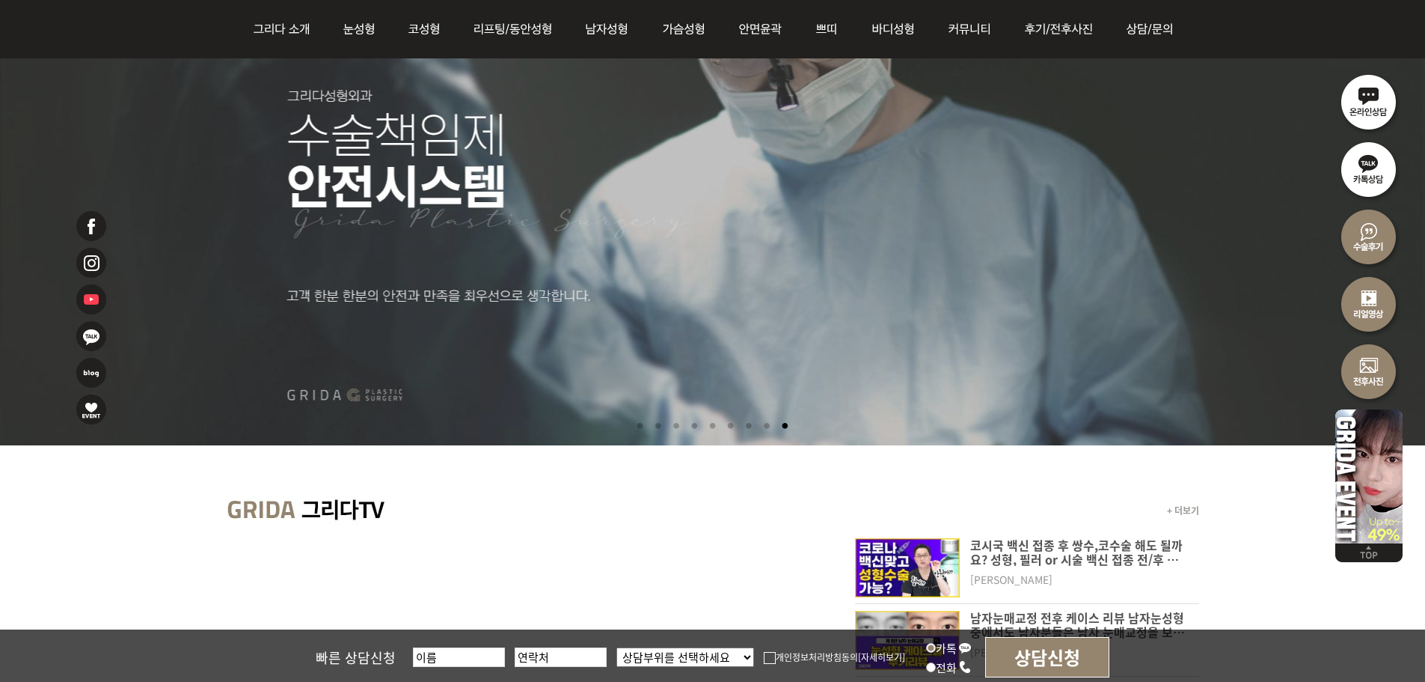
click at [632, 421] on li at bounding box center [640, 426] width 16 height 28
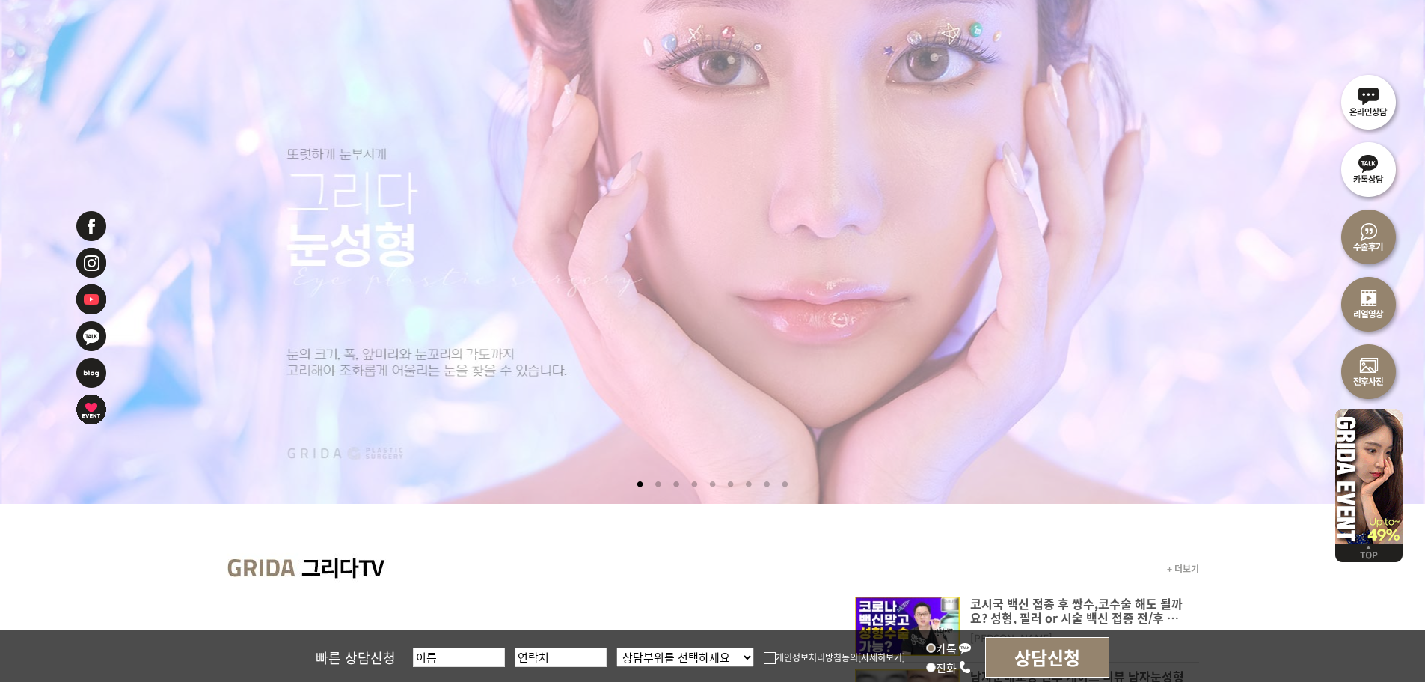
scroll to position [0, 0]
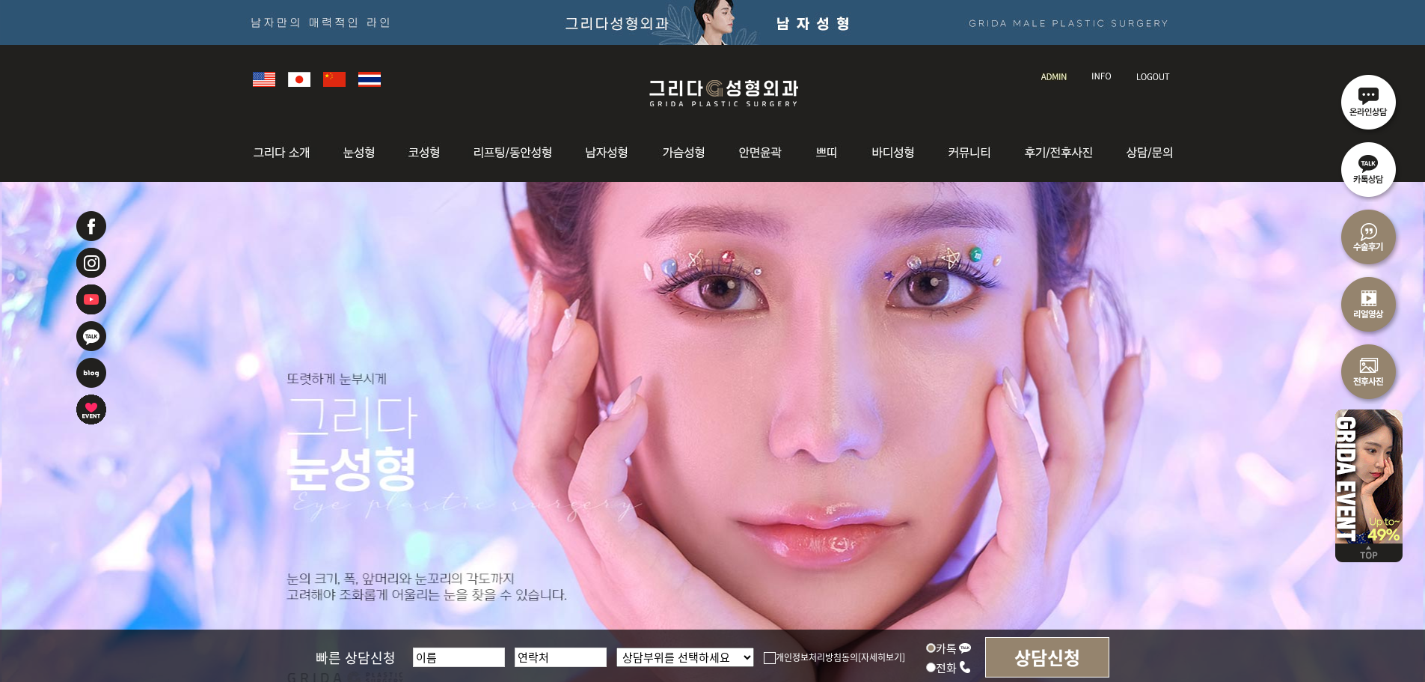
click at [664, 106] on img at bounding box center [723, 93] width 179 height 35
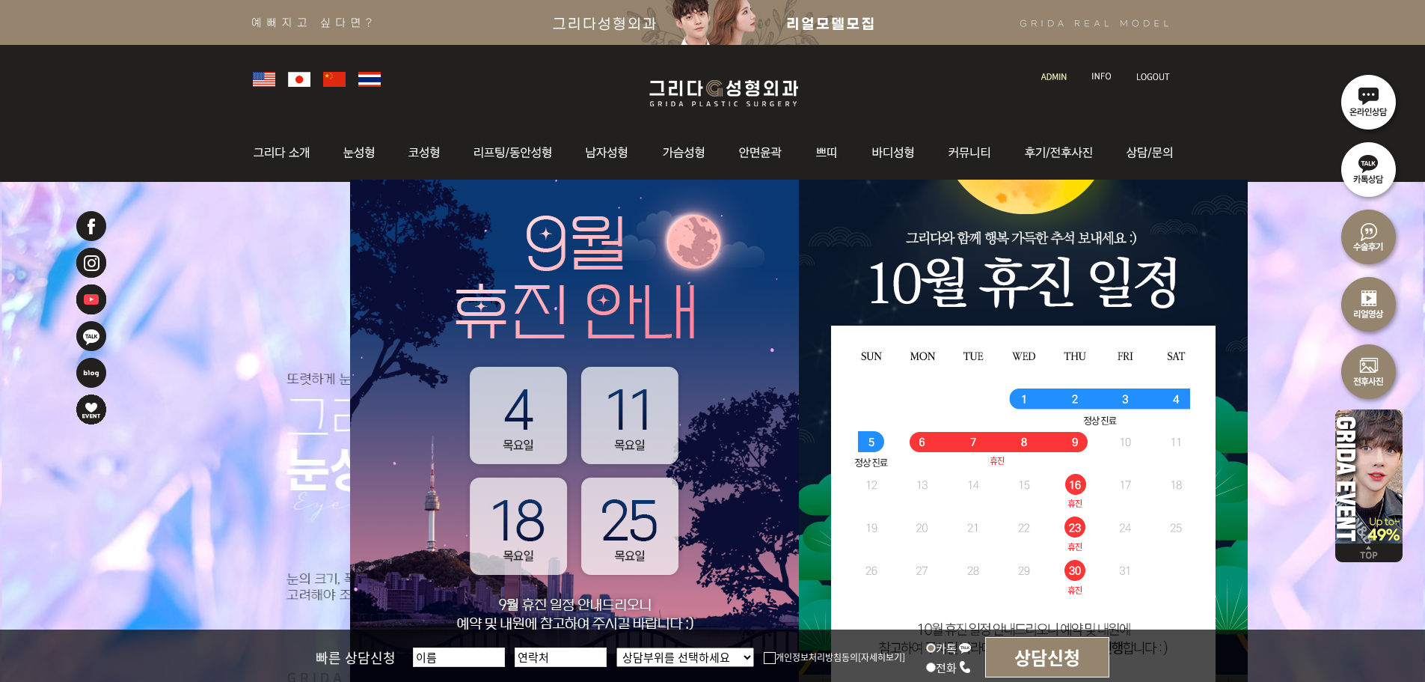
scroll to position [374, 0]
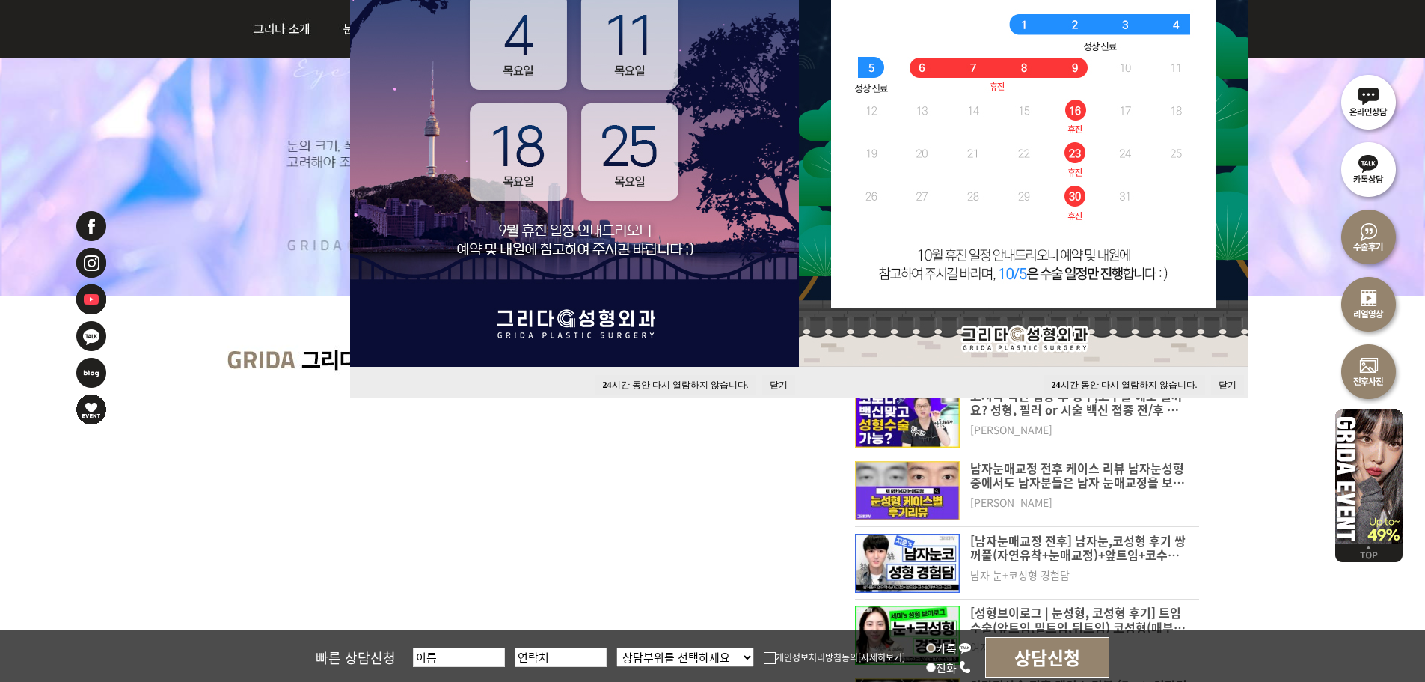
click at [782, 380] on button "닫기" at bounding box center [778, 385] width 33 height 20
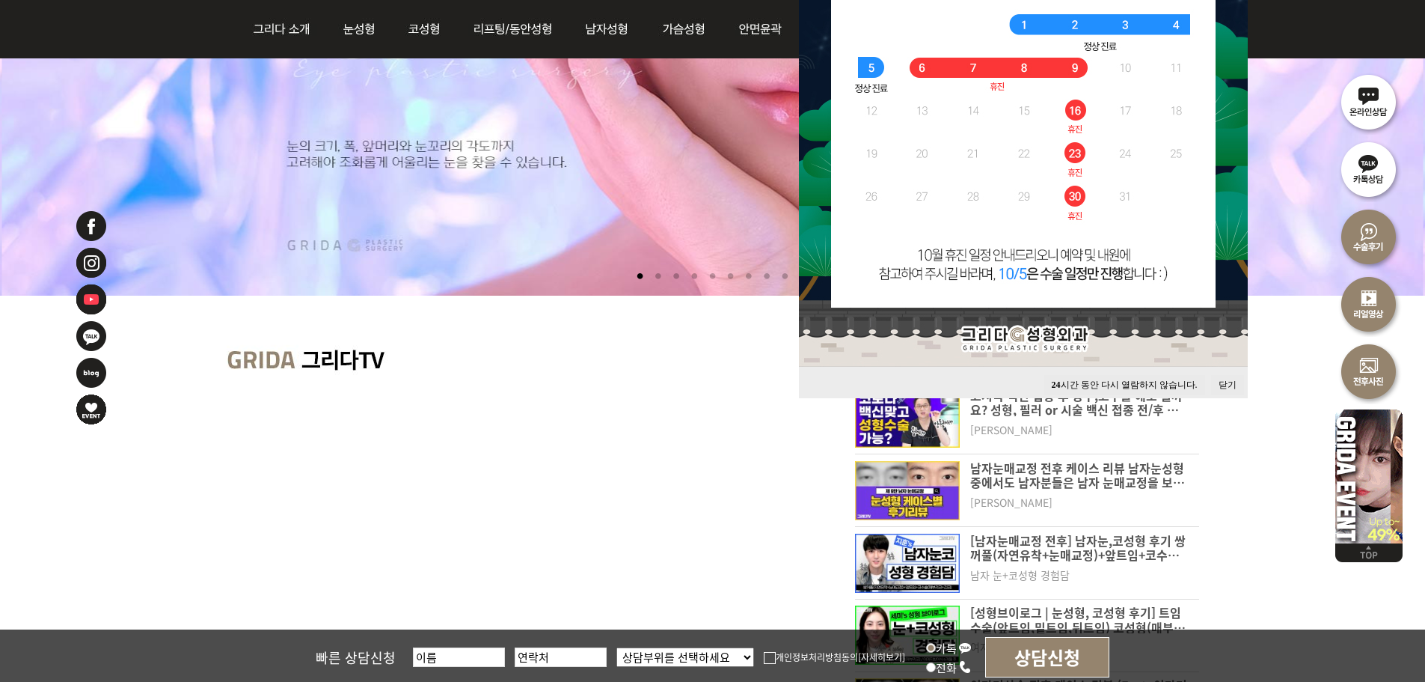
click at [1239, 382] on button "닫기" at bounding box center [1227, 385] width 33 height 20
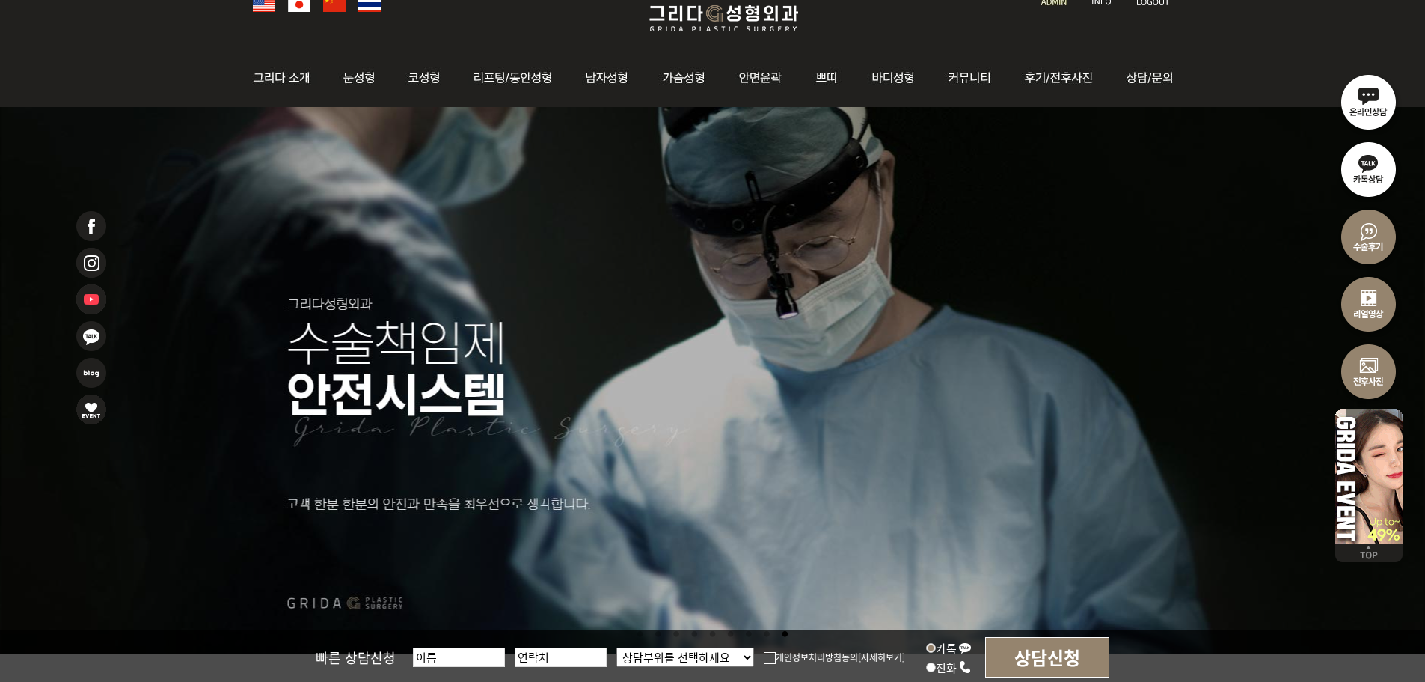
scroll to position [0, 0]
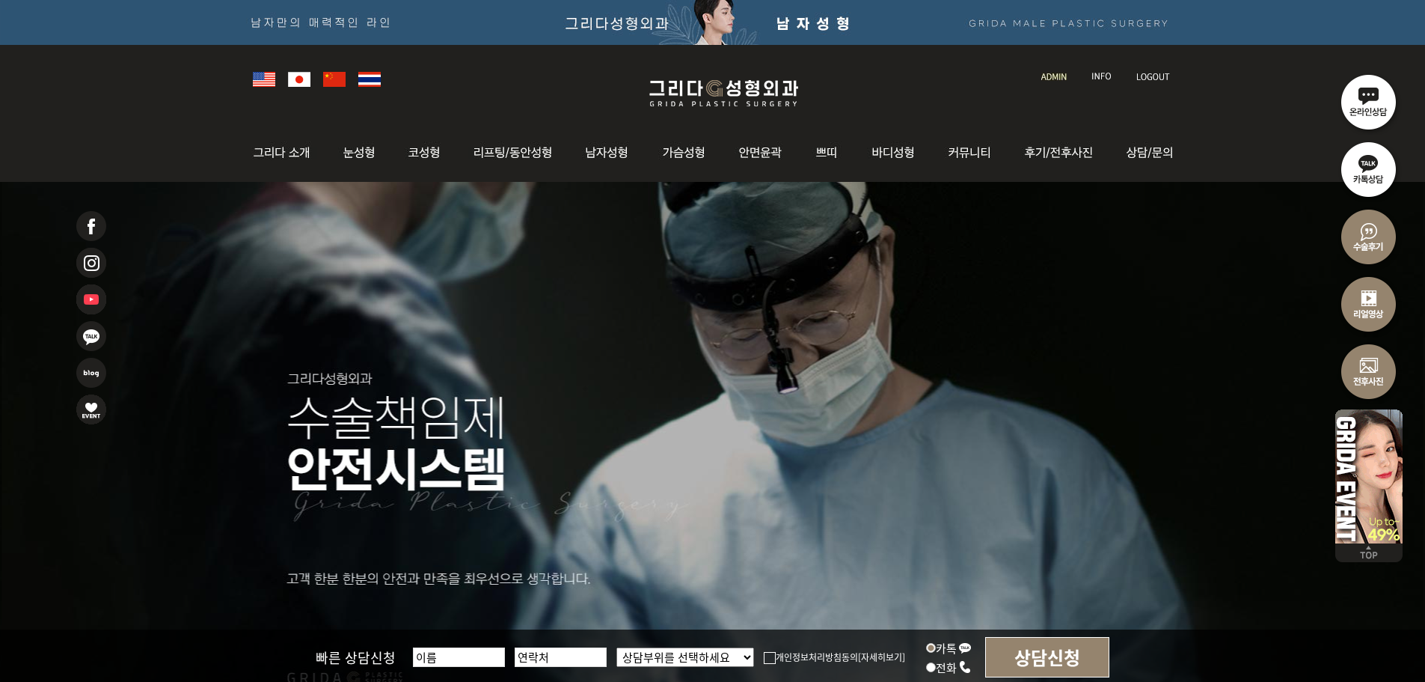
click at [1055, 67] on link at bounding box center [1055, 62] width 43 height 21
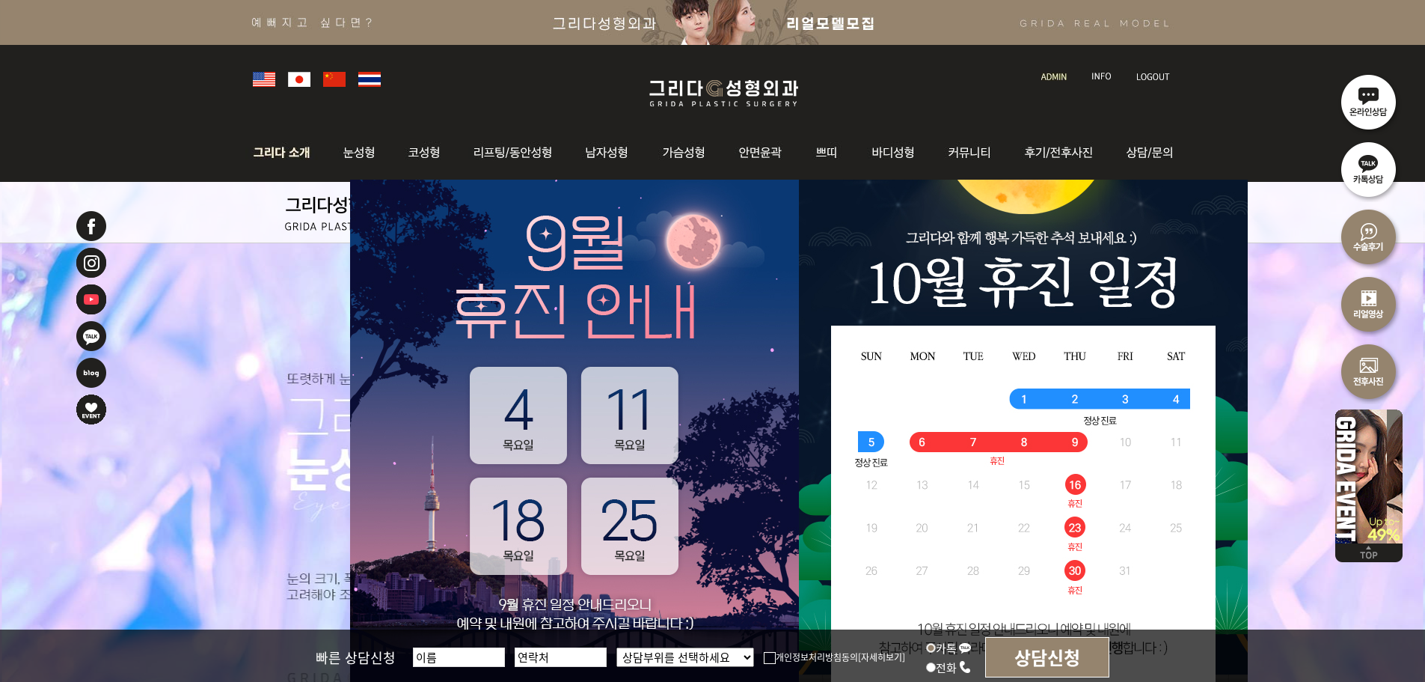
click at [285, 155] on img at bounding box center [285, 152] width 81 height 58
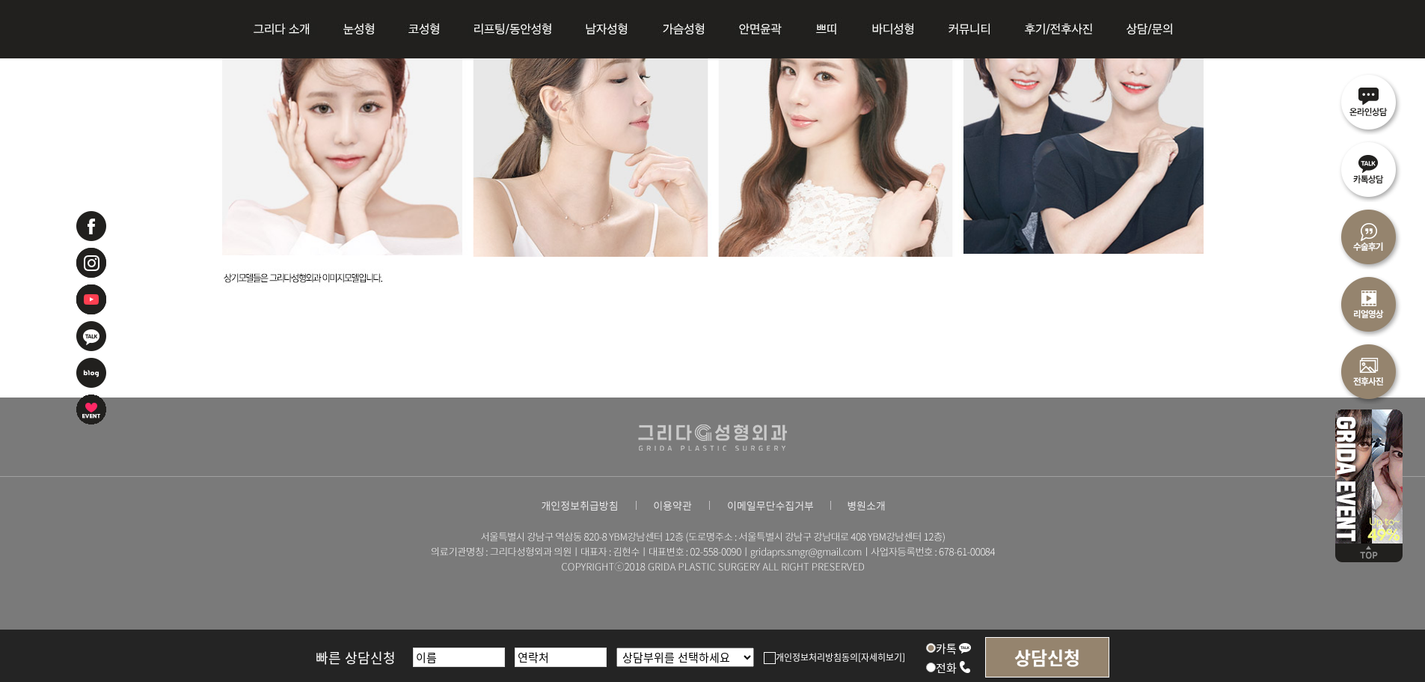
drag, startPoint x: 816, startPoint y: 377, endPoint x: 813, endPoint y: 363, distance: 14.4
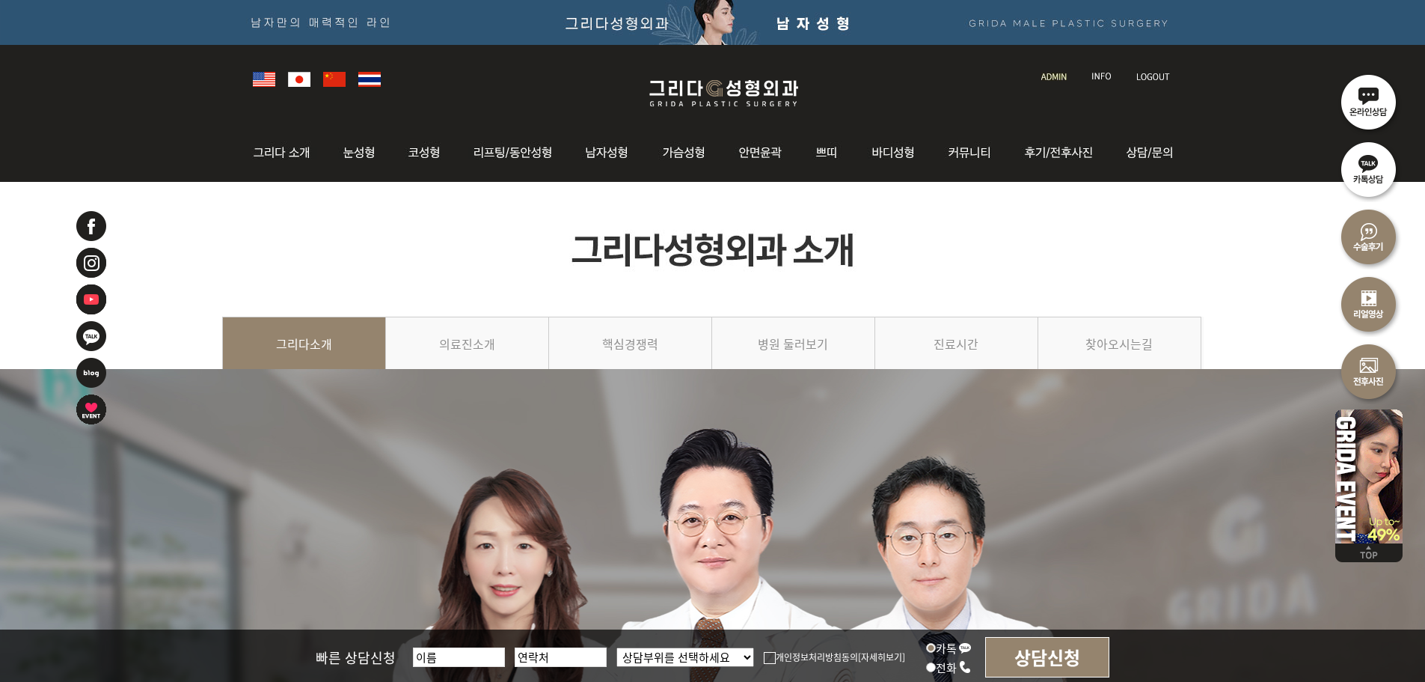
click at [729, 94] on img at bounding box center [723, 93] width 179 height 35
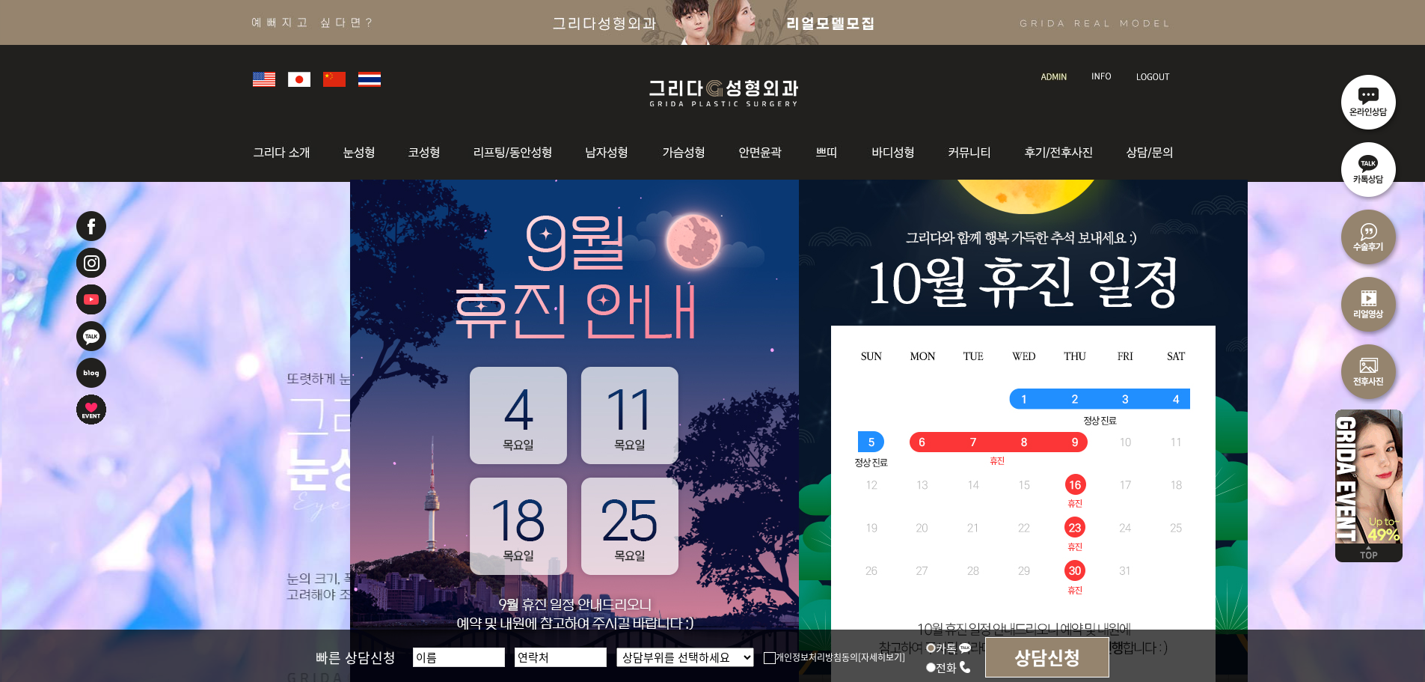
scroll to position [524, 0]
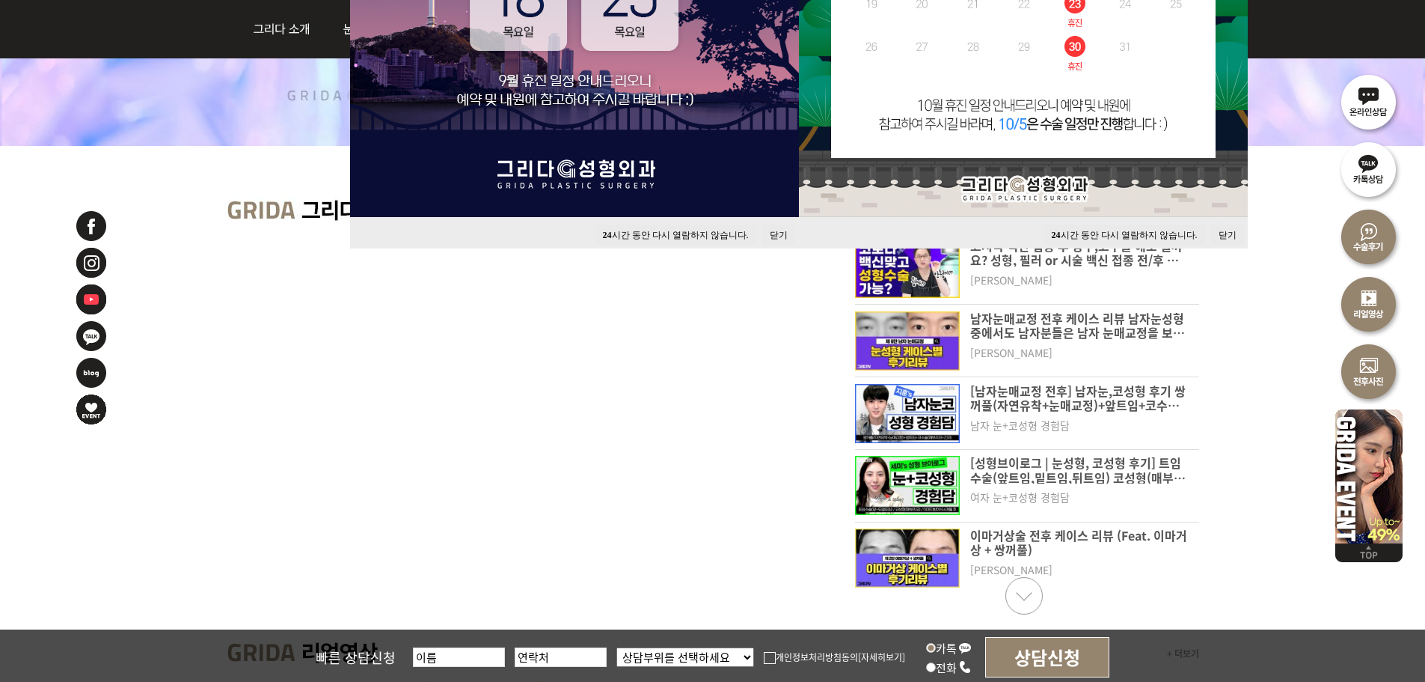
click at [771, 238] on button "닫기" at bounding box center [778, 235] width 33 height 20
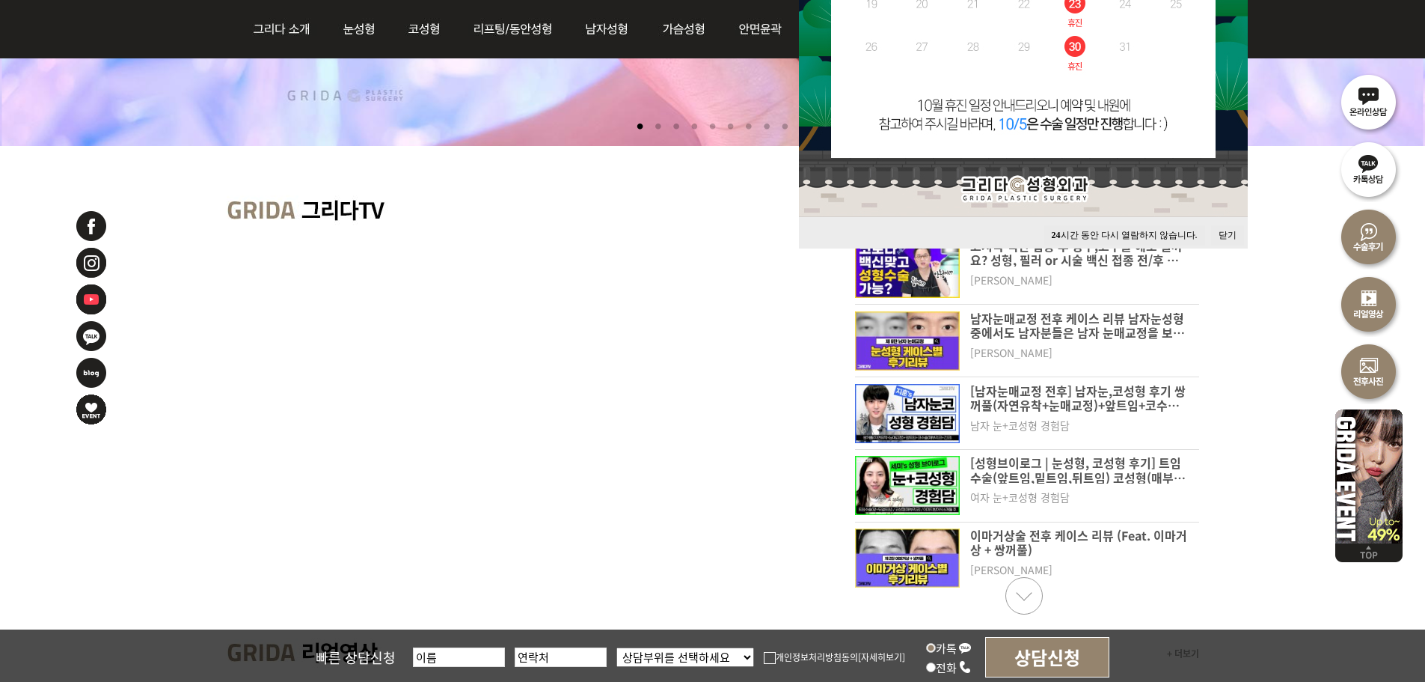
click at [1220, 230] on button "닫기" at bounding box center [1227, 235] width 33 height 20
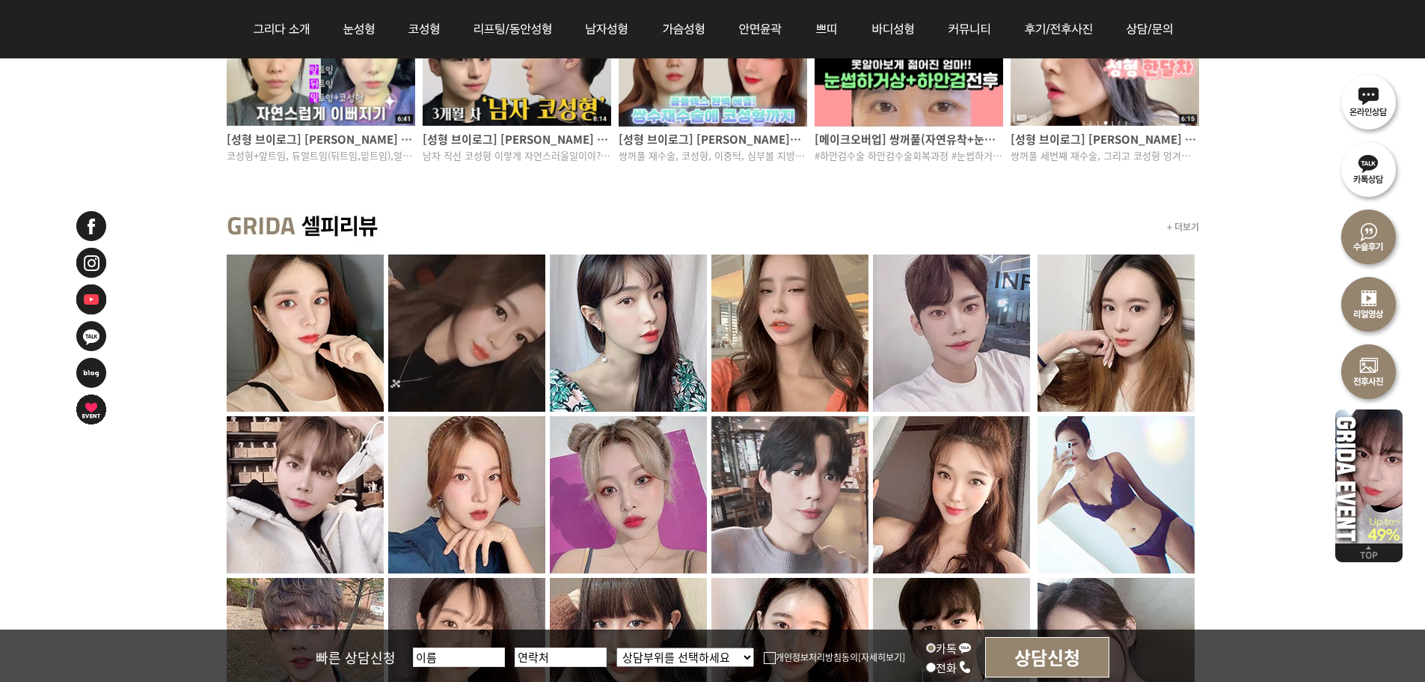
scroll to position [898, 0]
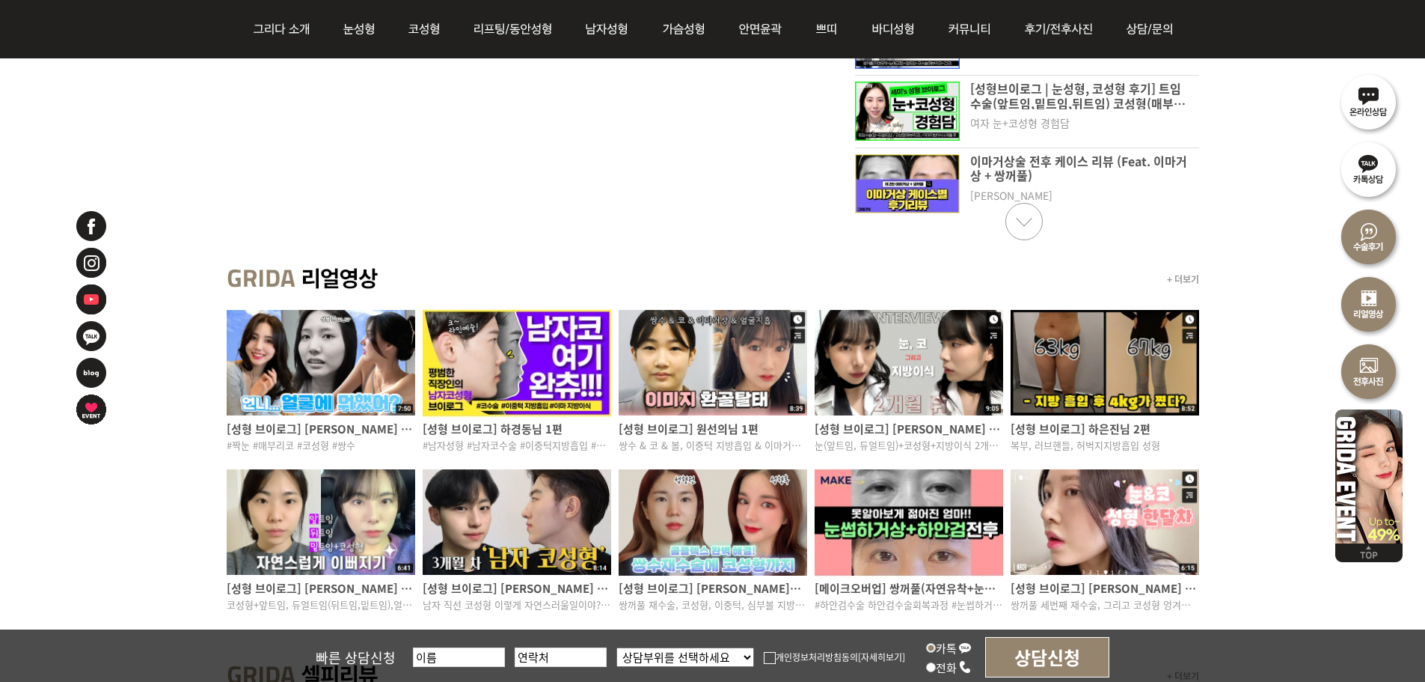
drag, startPoint x: 188, startPoint y: 285, endPoint x: 426, endPoint y: 278, distance: 238.8
click at [423, 278] on div "+ 더보기 [성형 브이로그] 임지연님 1편 #짝눈 #매부리코 #코성형 #쌍수 [성형 브이로그] 하경동님 1편 #남자성형 #남자코수술 #이중턱지…" at bounding box center [712, 449] width 1425 height 397
click at [438, 276] on div "+ 더보기" at bounding box center [713, 278] width 973 height 55
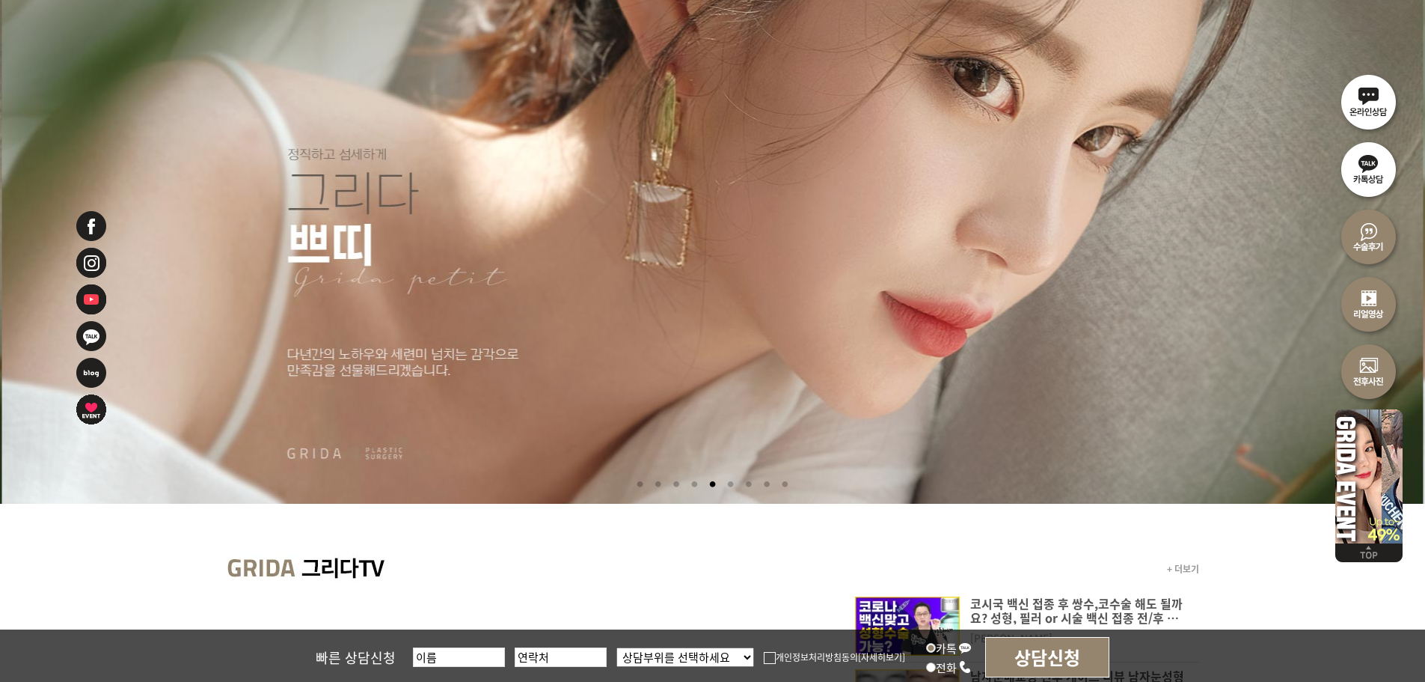
scroll to position [0, 0]
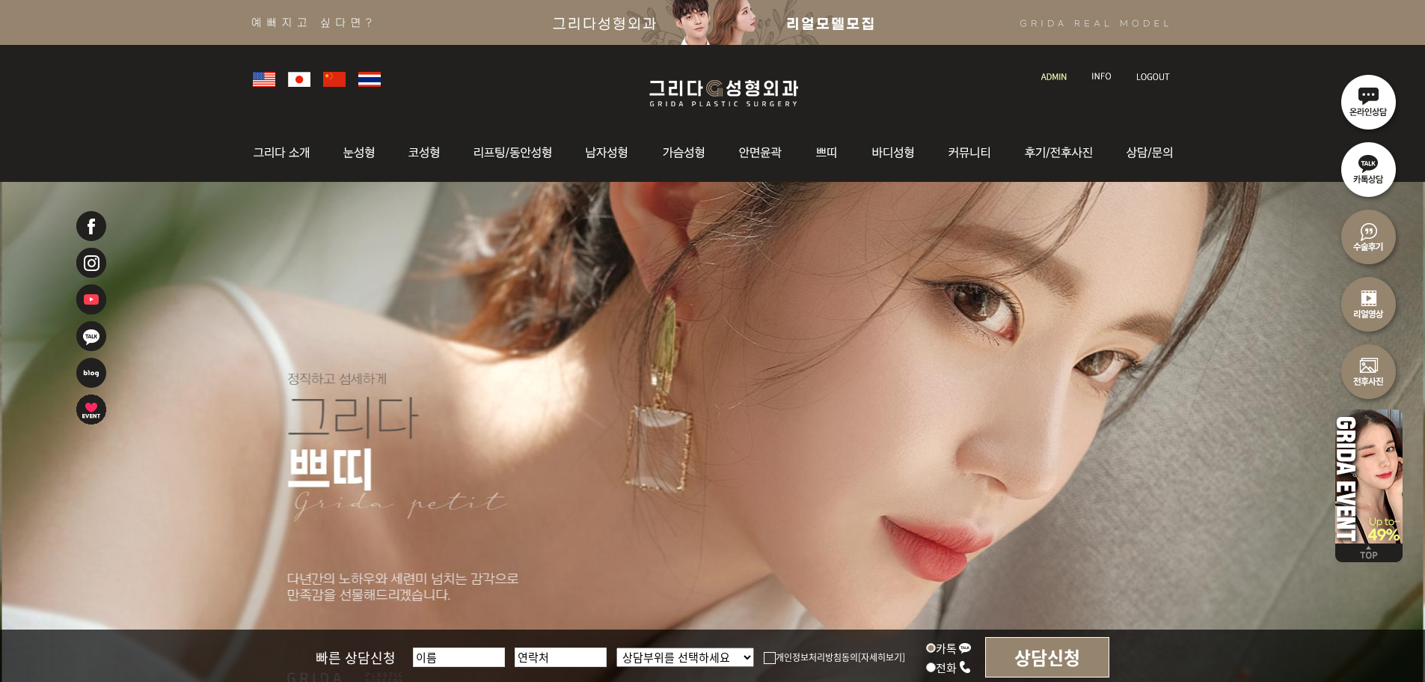
click at [720, 77] on img at bounding box center [723, 93] width 179 height 35
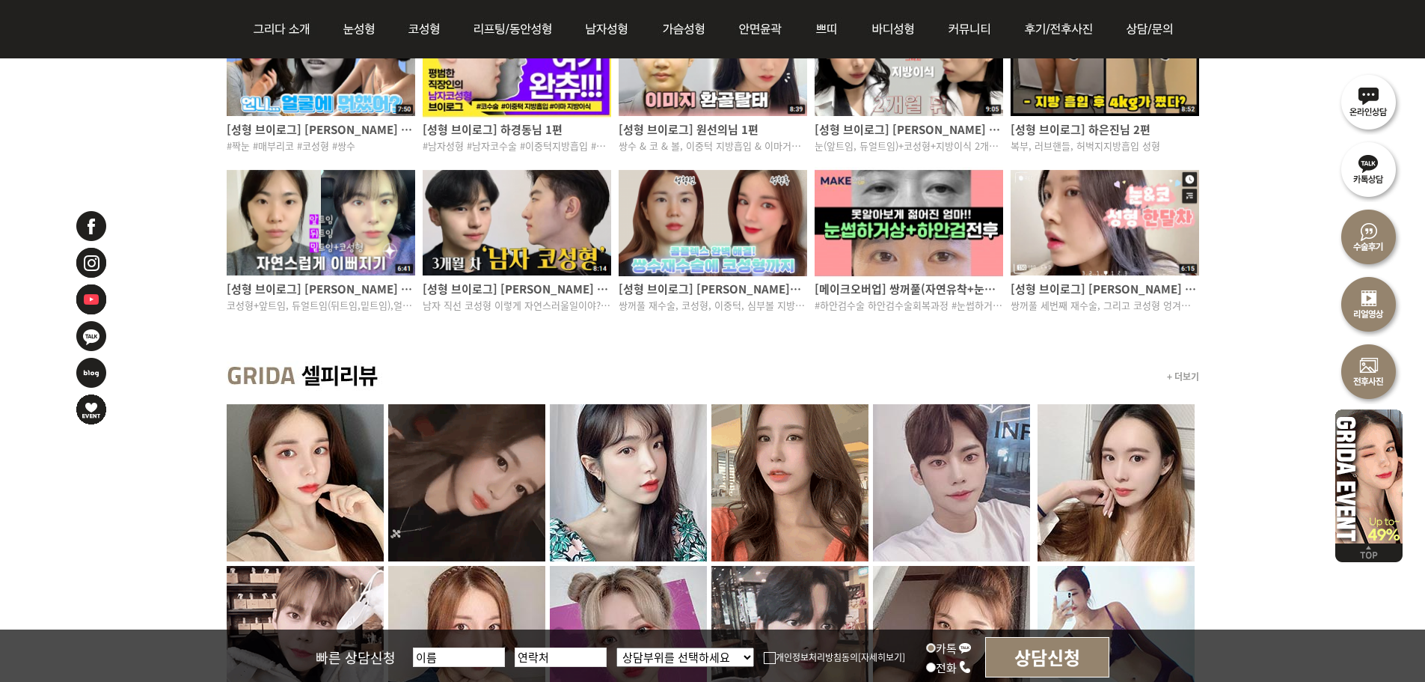
scroll to position [973, 0]
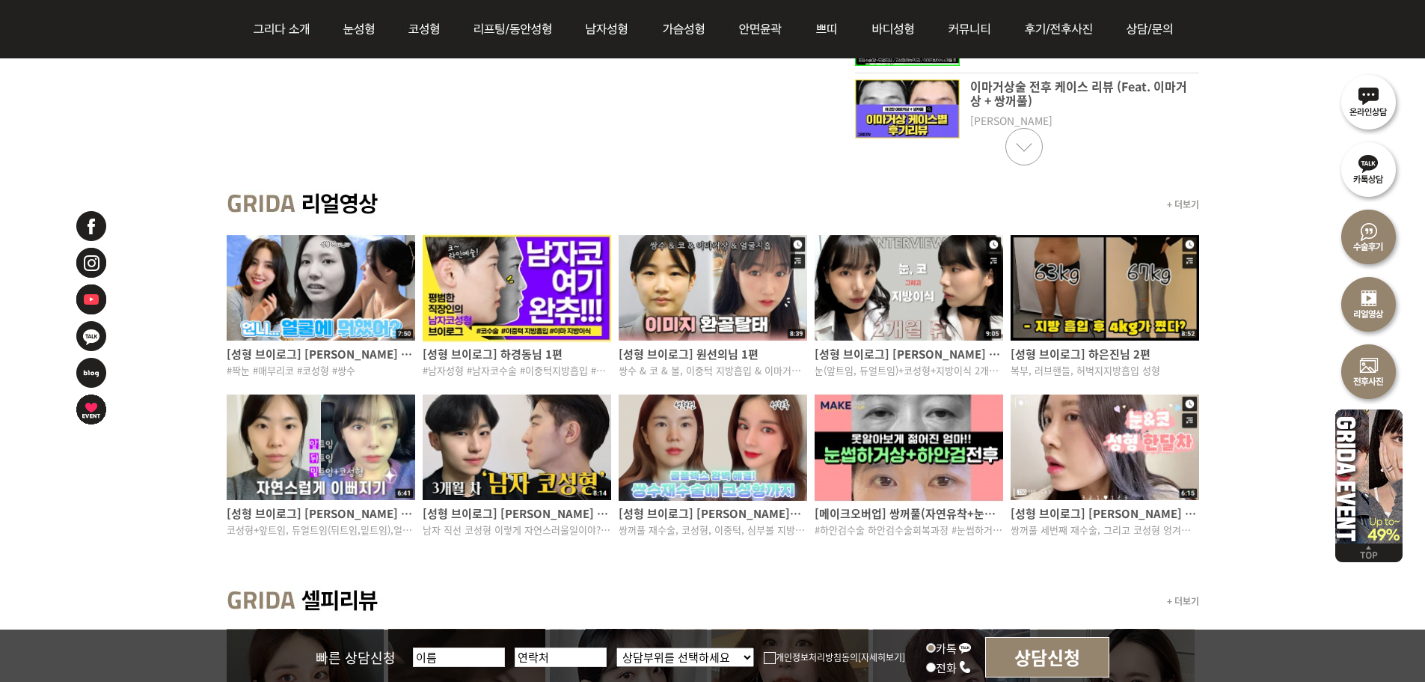
drag, startPoint x: 218, startPoint y: 206, endPoint x: 463, endPoint y: 214, distance: 245.5
click at [463, 214] on div "+ 더보기 [성형 브이로그] 임지연님 1편 #짝눈 #매부리코 #코성형 #쌍수 [성형 브이로그] 하경동님 1편 #남자성형 #남자코수술 #이중턱지…" at bounding box center [712, 375] width 1425 height 397
click at [1184, 202] on link "+ 더보기" at bounding box center [1183, 204] width 32 height 13
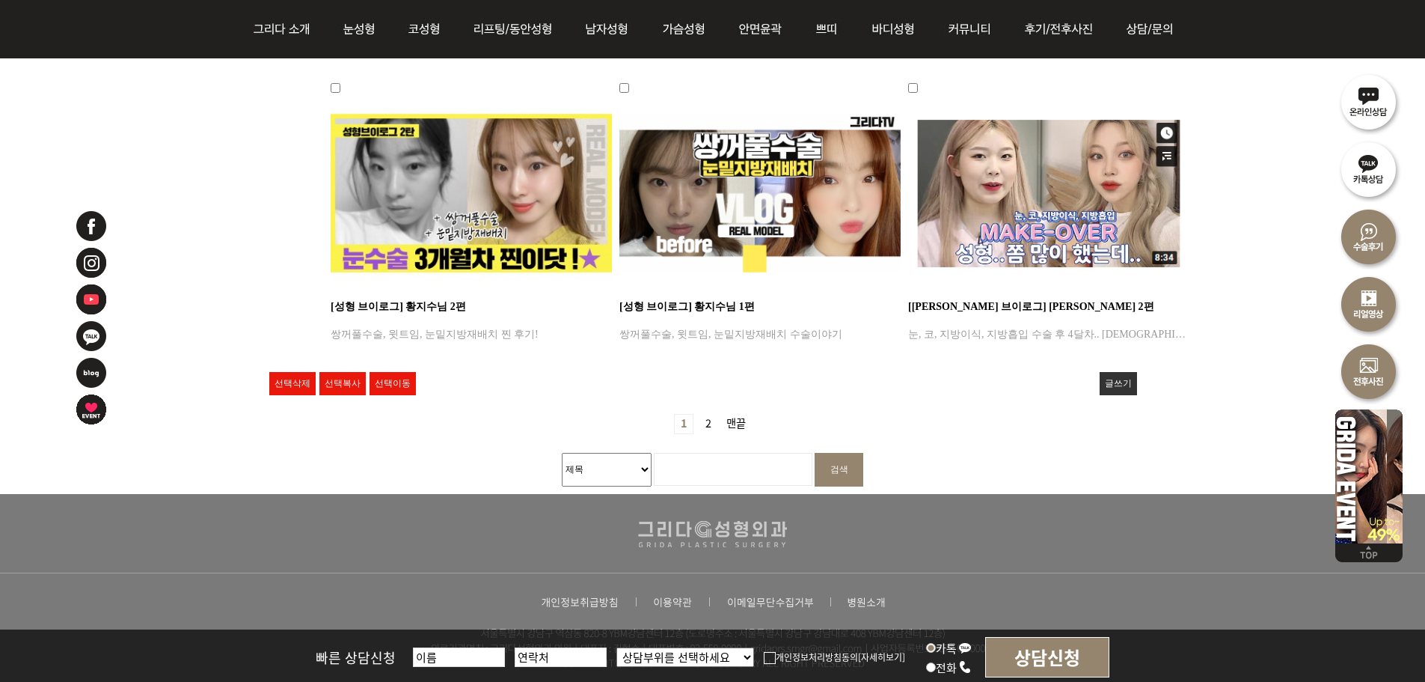
scroll to position [1496, 0]
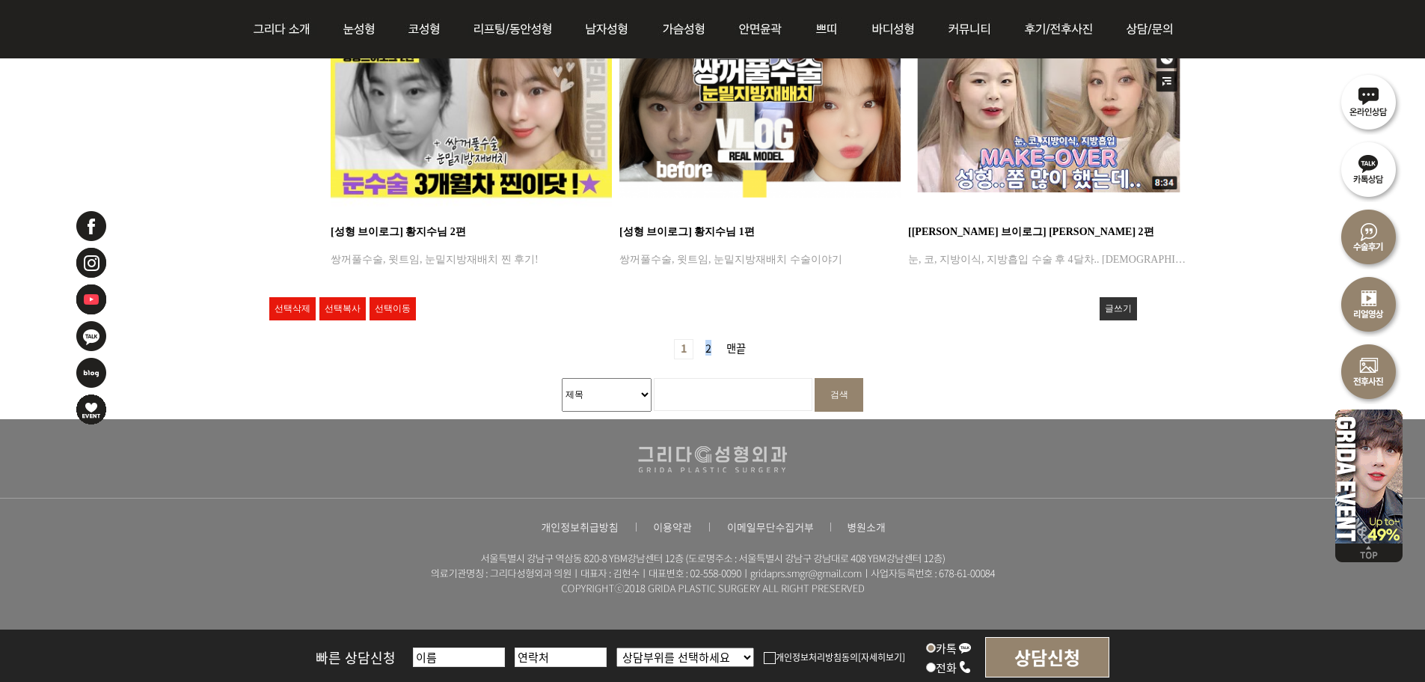
click at [705, 340] on link "2 페이지" at bounding box center [709, 349] width 18 height 19
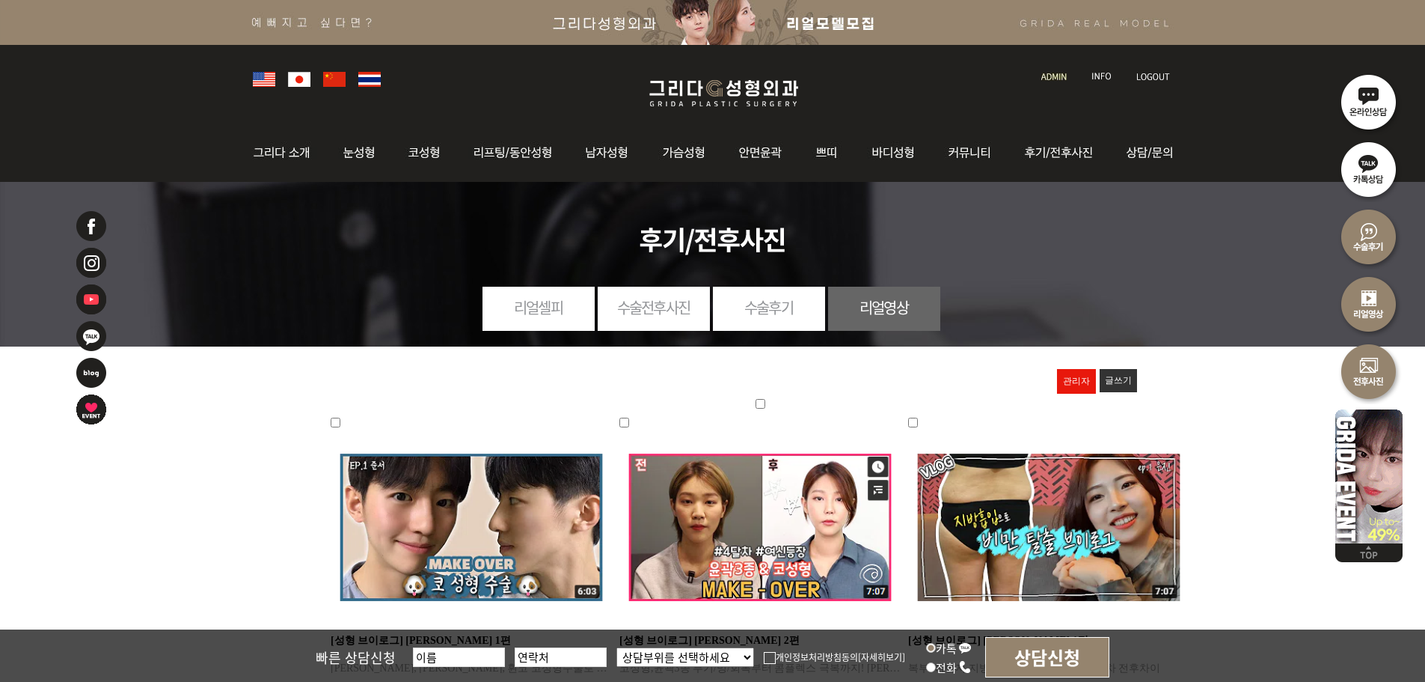
click at [448, 536] on img at bounding box center [471, 526] width 281 height 199
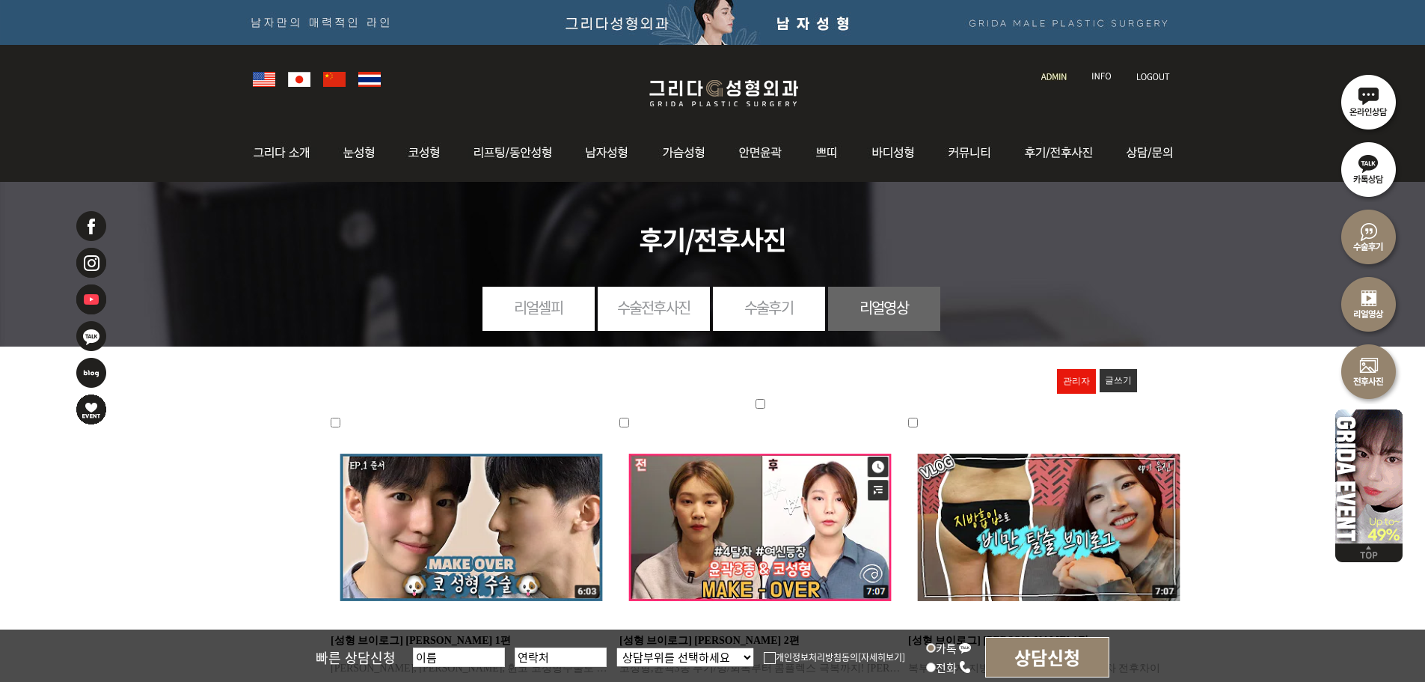
click at [756, 80] on img at bounding box center [723, 93] width 179 height 35
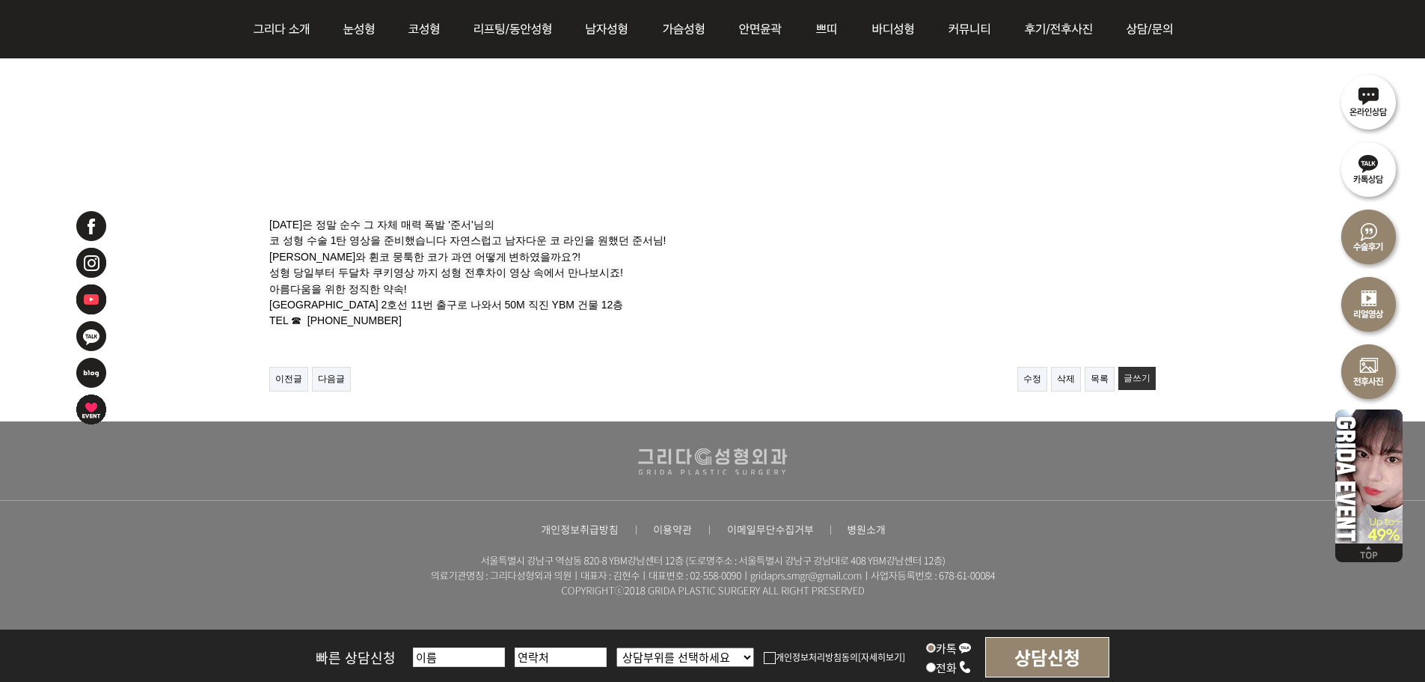
scroll to position [150, 0]
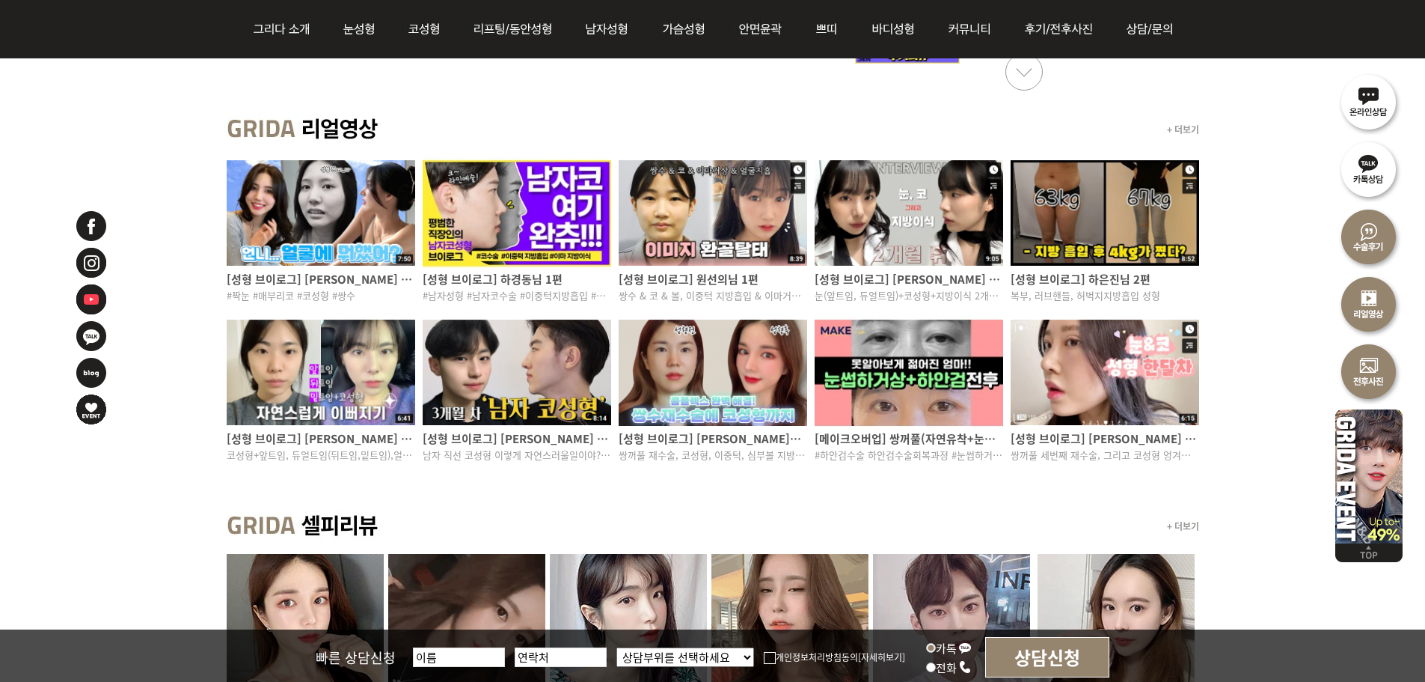
scroll to position [673, 0]
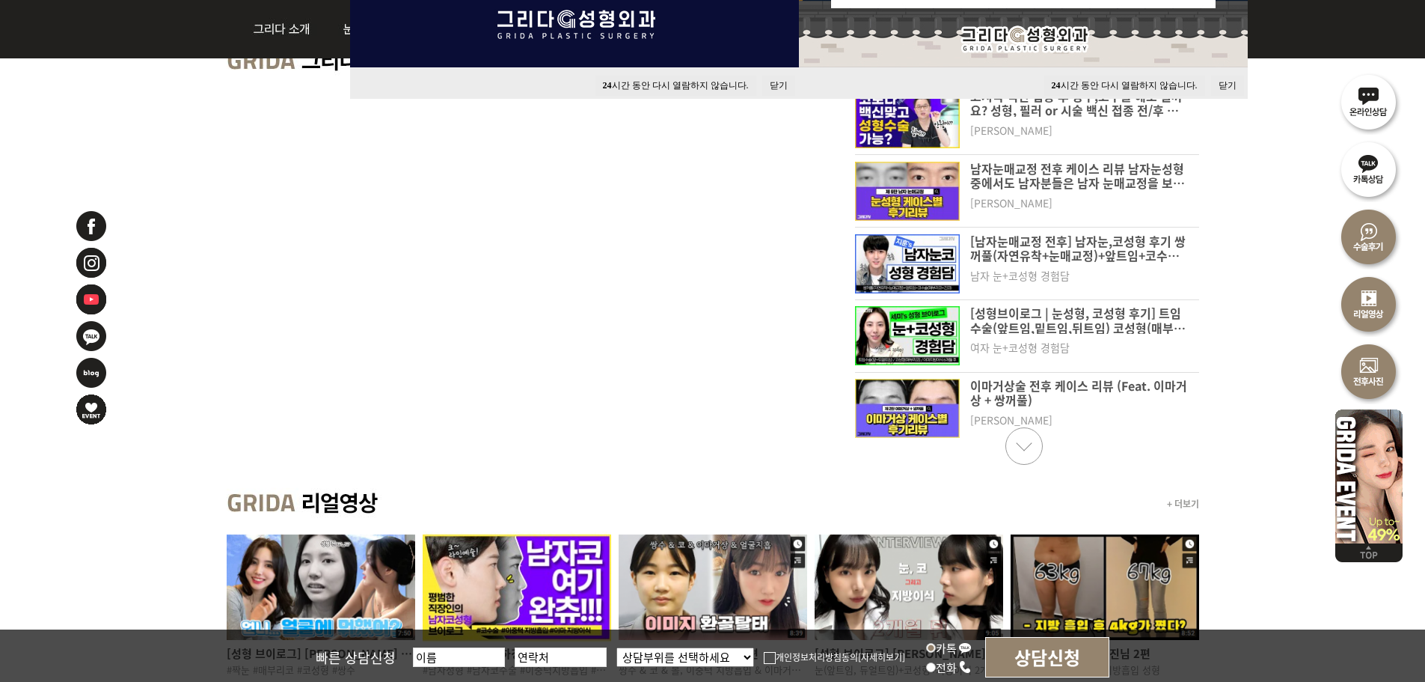
click at [1017, 441] on link "Next slide" at bounding box center [1024, 445] width 37 height 37
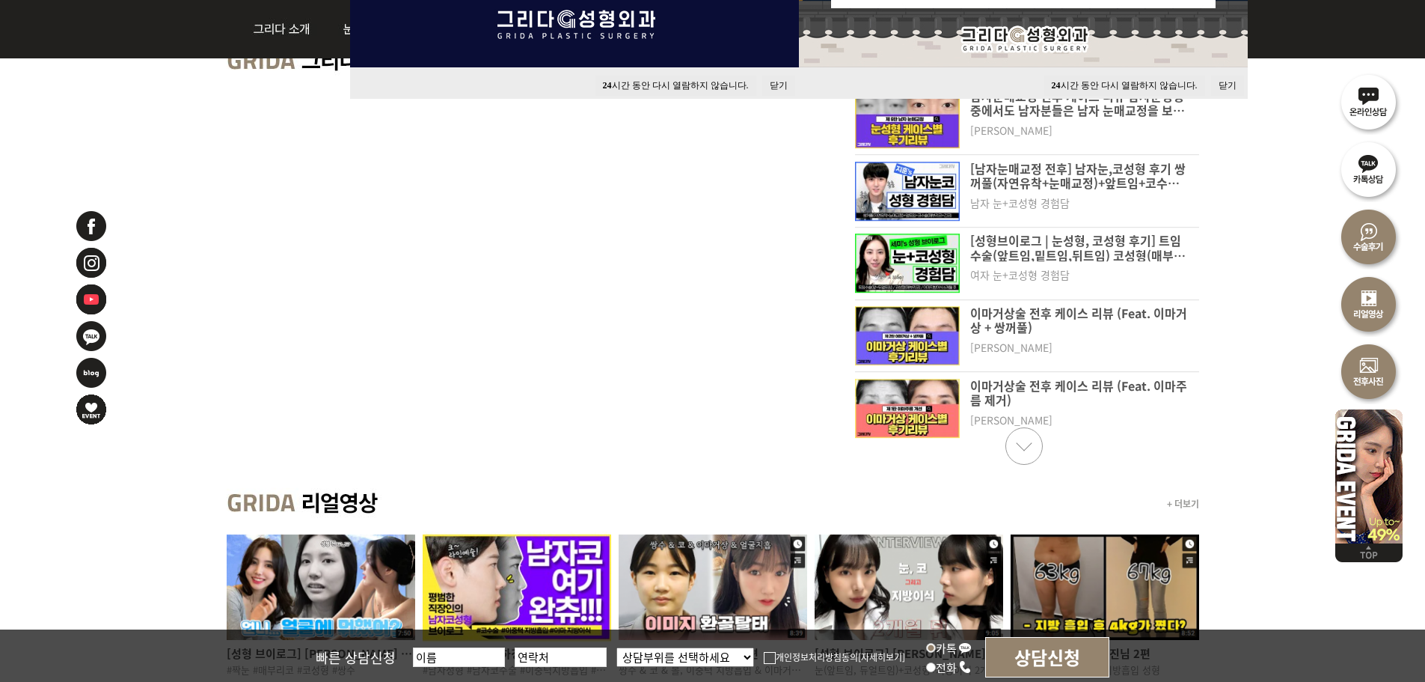
click at [1018, 437] on link "Next slide" at bounding box center [1024, 445] width 37 height 37
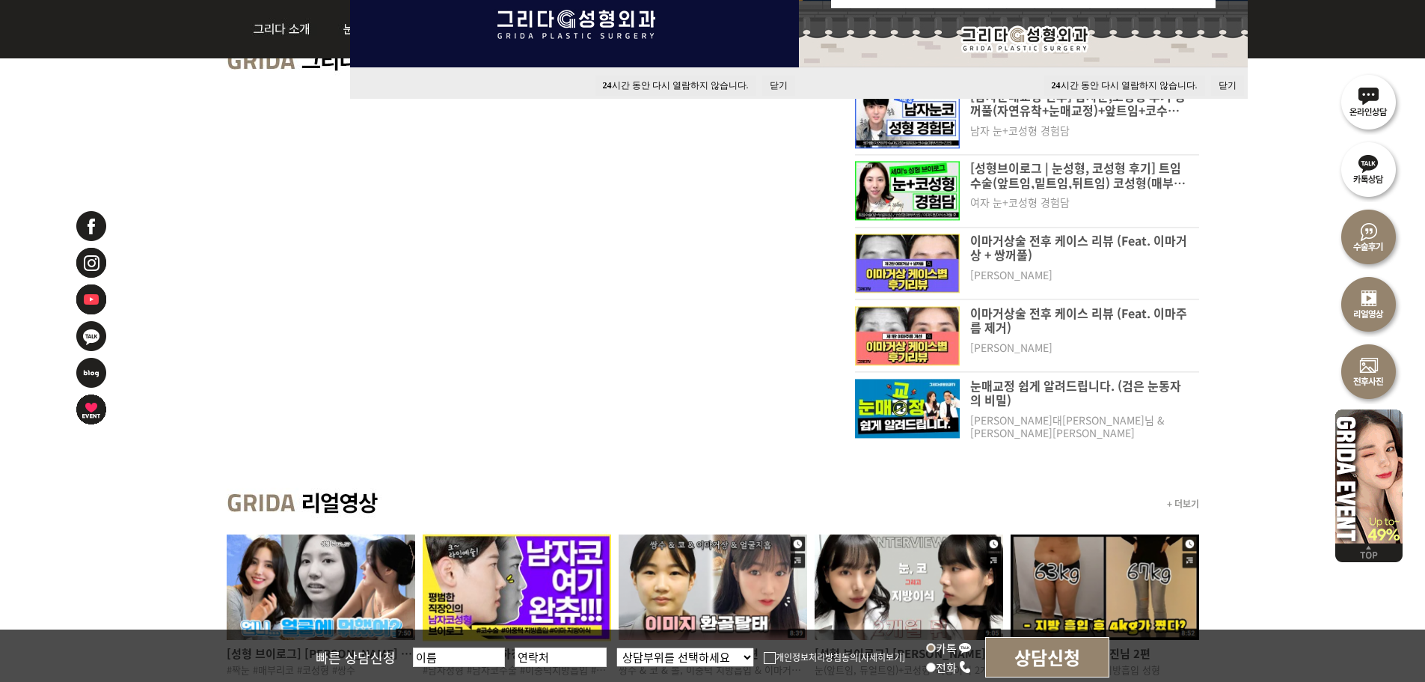
click at [1018, 437] on dt "[PERSON_NAME]대[PERSON_NAME]님 & [PERSON_NAME][PERSON_NAME]" at bounding box center [1079, 426] width 218 height 25
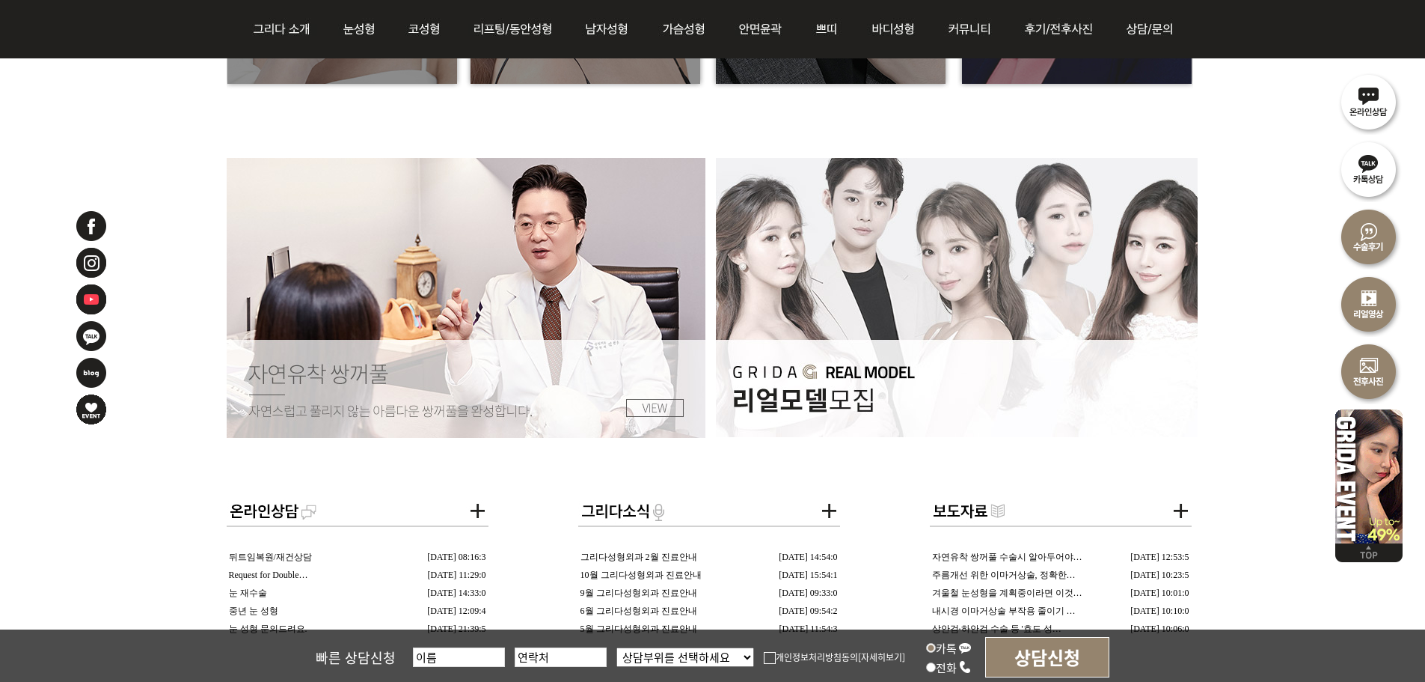
scroll to position [2768, 0]
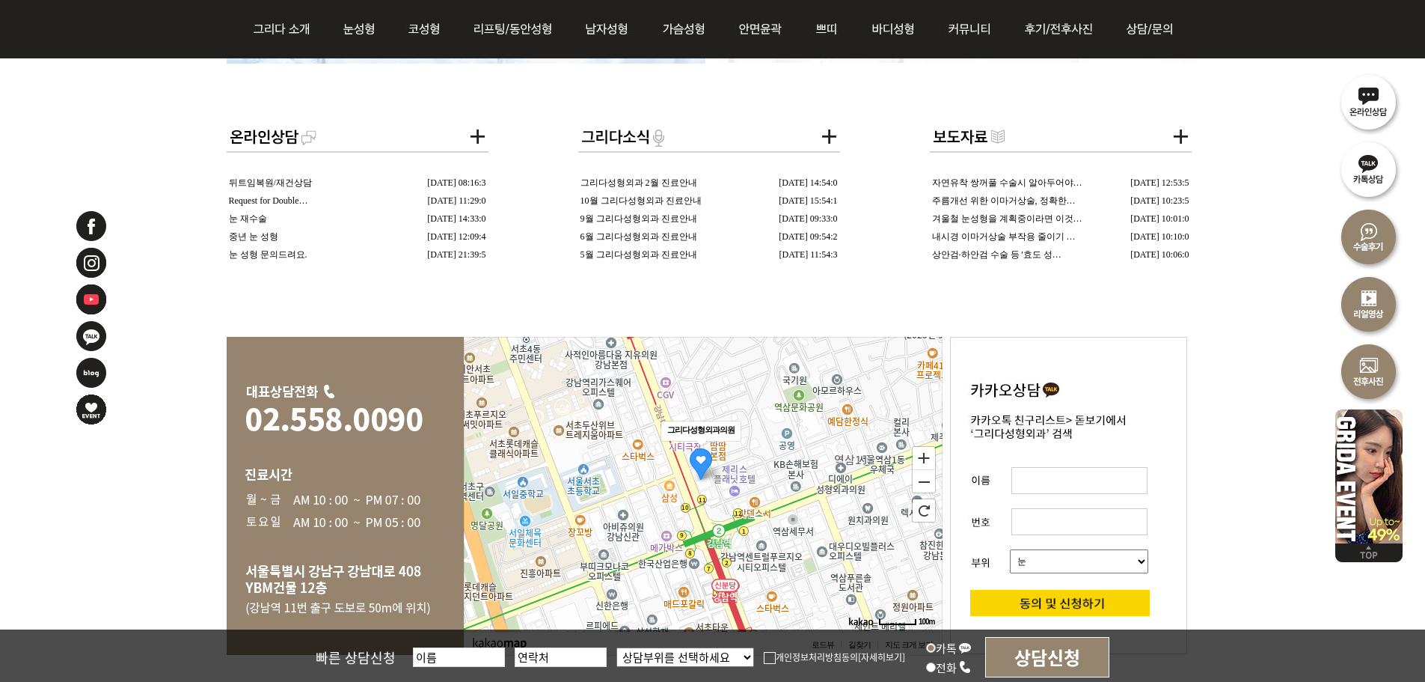
click at [661, 671] on div "빠른 상담신청 상담부위를 선택하세요 눈 코 동안/리프팅 가슴성형 안면윤곽 피부/쁘띠 바디성형 개인정보처리방침동의 [자세히보기] 카톡 전화 상담…" at bounding box center [712, 656] width 1425 height 54
click at [671, 651] on select "상담부위를 선택하세요 눈 코 동안/리프팅 가슴성형 안면윤곽 피부/쁘띠 바디성형" at bounding box center [685, 656] width 138 height 19
select select "가슴성형"
click at [616, 647] on select "상담부위를 선택하세요 눈 코 동안/리프팅 가슴성형 안면윤곽 피부/쁘띠 바디성형" at bounding box center [685, 656] width 138 height 19
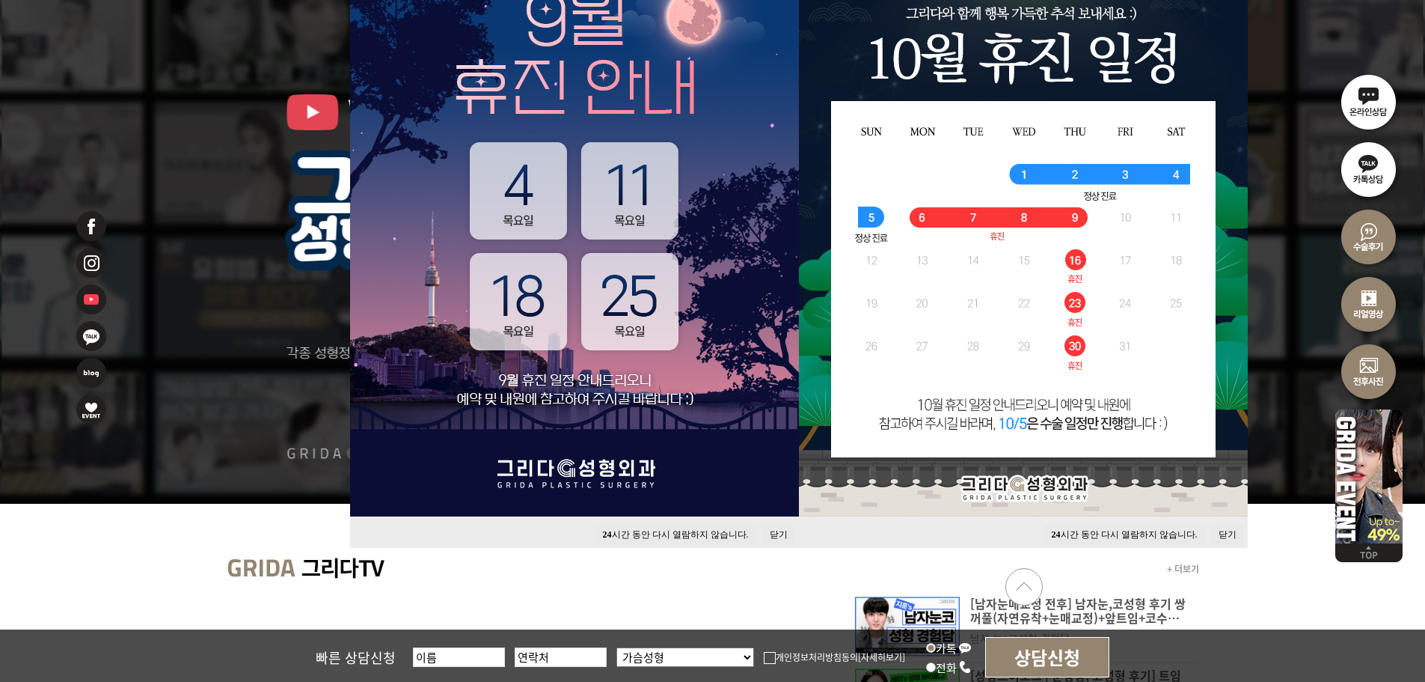
scroll to position [0, 0]
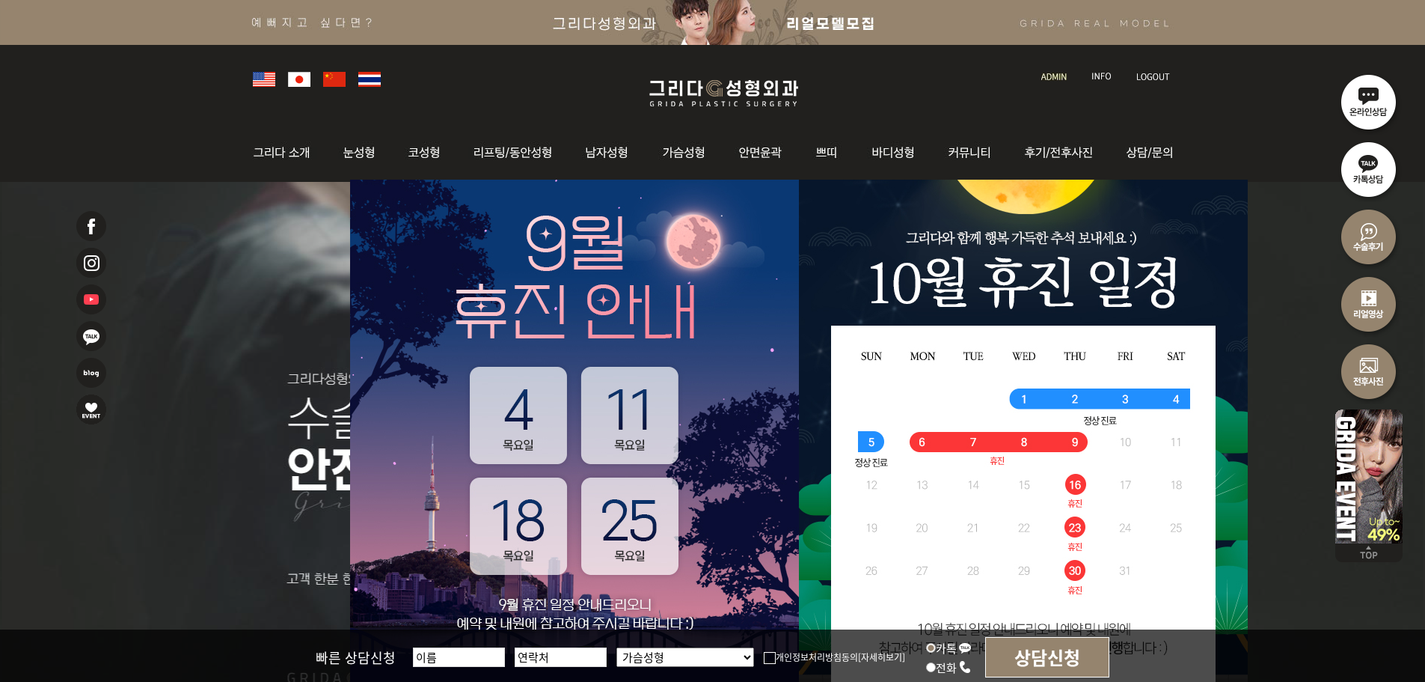
click at [934, 667] on input "전화" at bounding box center [931, 667] width 10 height 10
radio input "true"
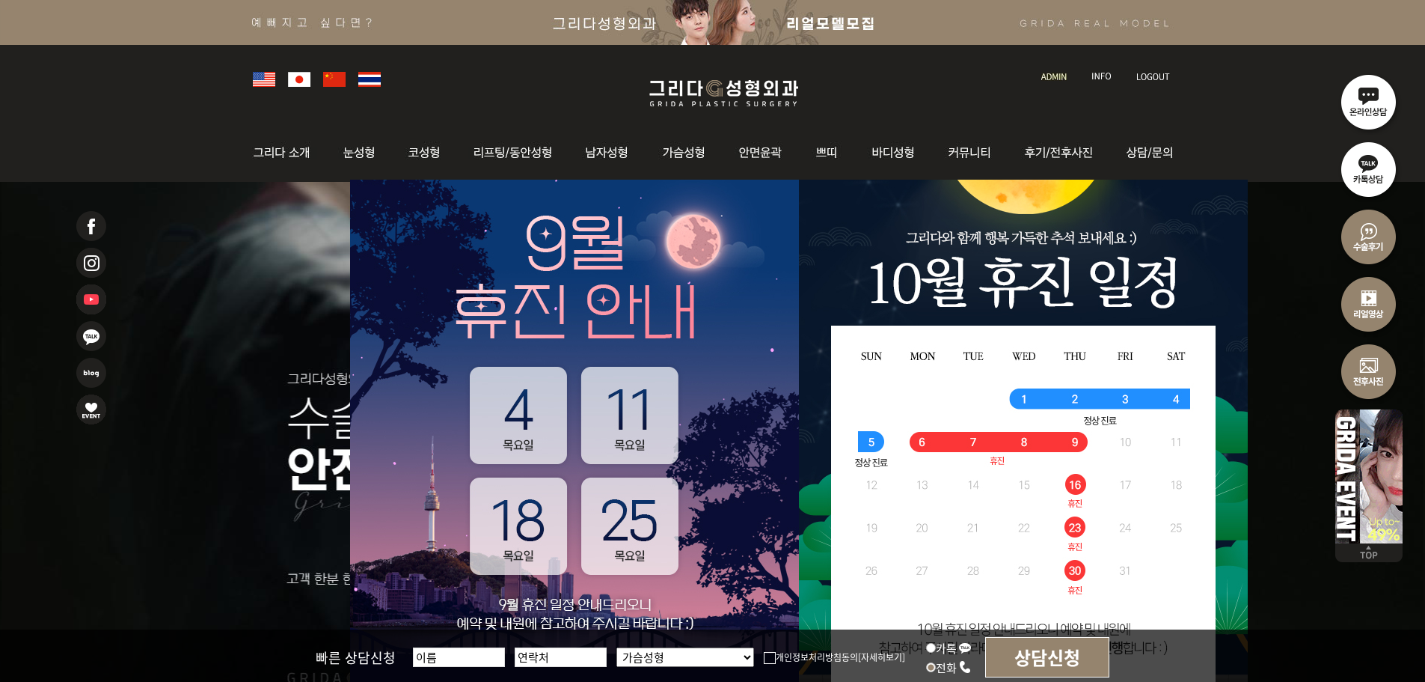
click at [936, 646] on label "카톡" at bounding box center [949, 648] width 46 height 16
click at [936, 646] on input "카톡" at bounding box center [931, 648] width 10 height 10
radio input "true"
click at [938, 663] on label "전화" at bounding box center [949, 667] width 46 height 16
click at [936, 663] on input "전화" at bounding box center [931, 667] width 10 height 10
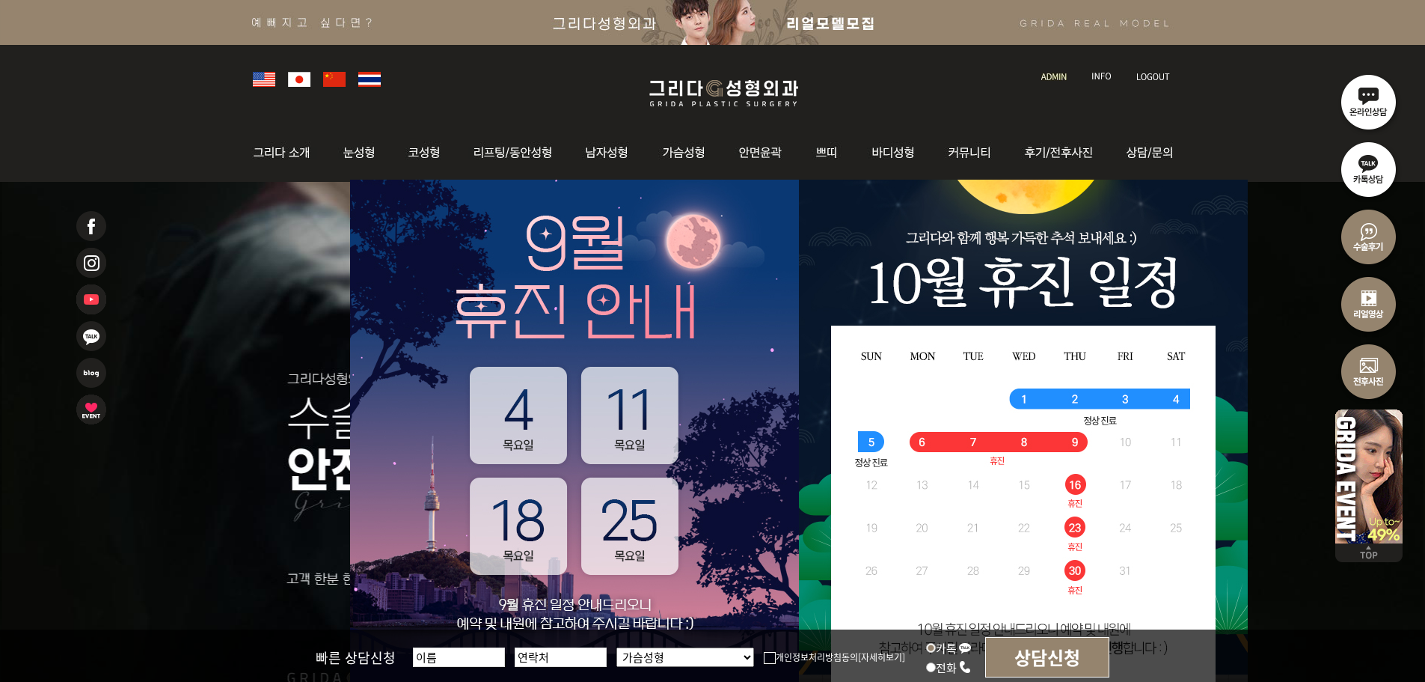
radio input "true"
click at [939, 646] on label "카톡" at bounding box center [949, 648] width 46 height 16
click at [936, 646] on input "카톡" at bounding box center [931, 648] width 10 height 10
radio input "true"
click at [946, 675] on li "전화" at bounding box center [949, 667] width 46 height 18
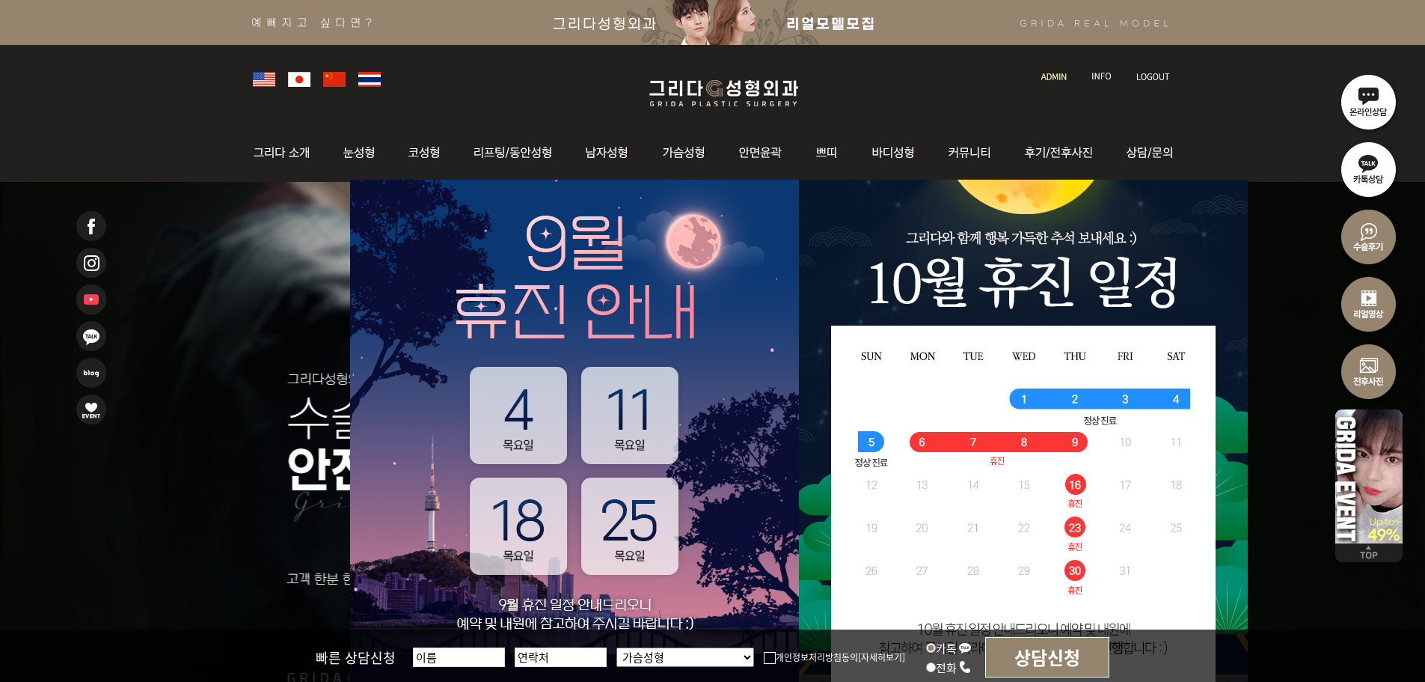
click at [945, 673] on label "전화" at bounding box center [949, 667] width 46 height 16
click at [936, 672] on input "전화" at bounding box center [931, 667] width 10 height 10
radio input "true"
click at [945, 672] on label "전화" at bounding box center [949, 667] width 46 height 16
click at [936, 672] on input "전화" at bounding box center [931, 667] width 10 height 10
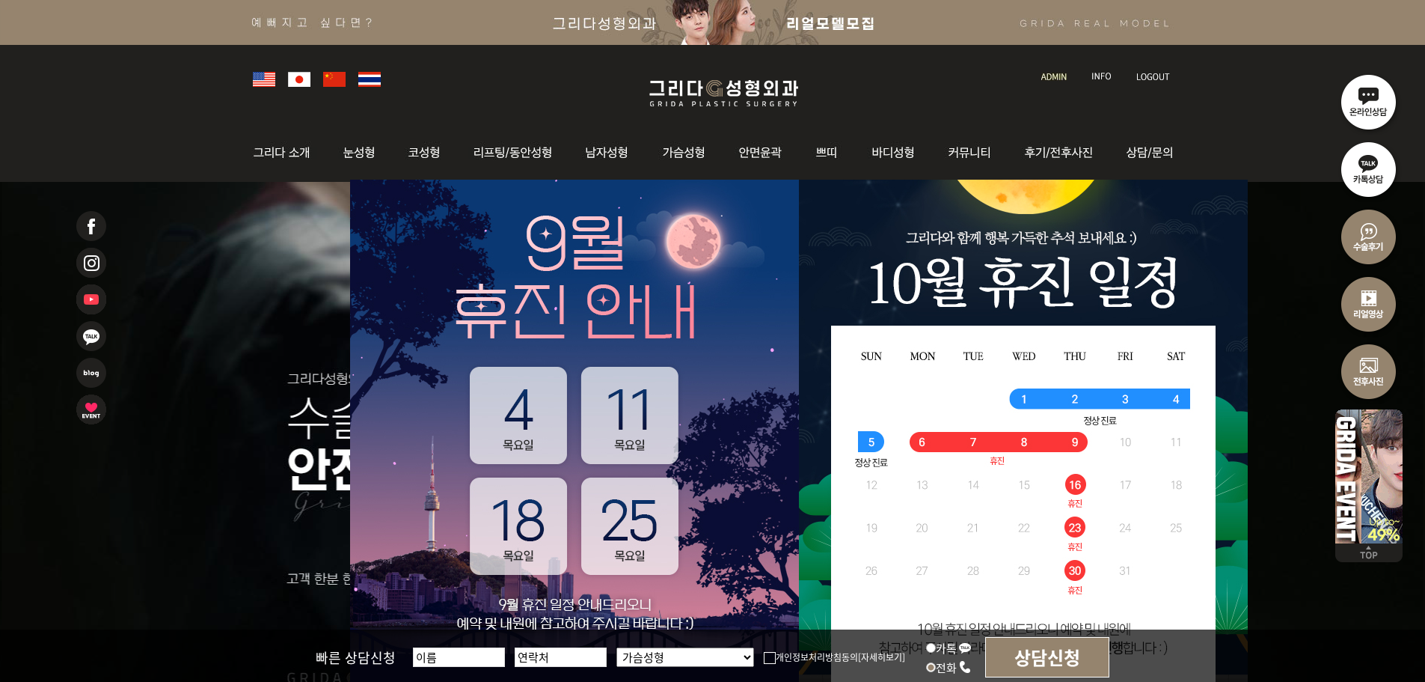
click at [943, 658] on li "전화" at bounding box center [949, 667] width 46 height 18
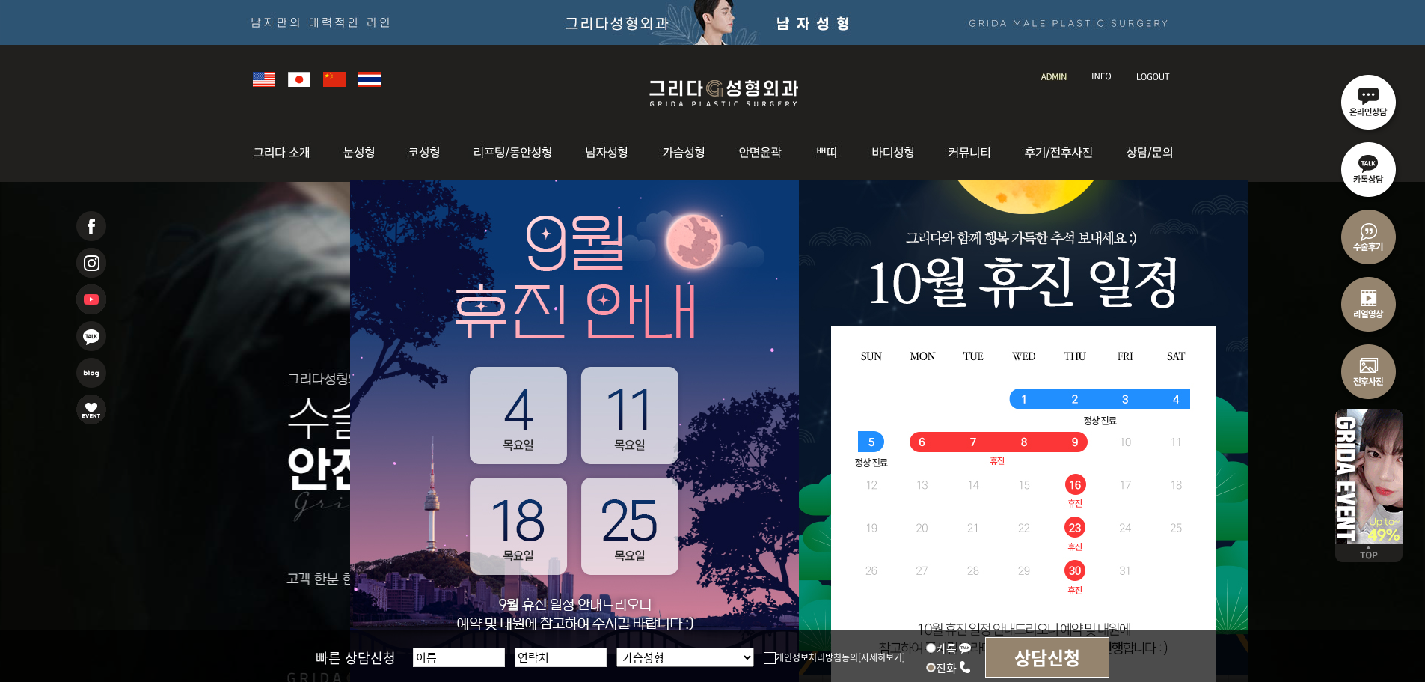
click at [942, 651] on label "카톡" at bounding box center [949, 648] width 46 height 16
click at [936, 651] on input "카톡" at bounding box center [931, 648] width 10 height 10
radio input "true"
click at [942, 667] on label "전화" at bounding box center [949, 667] width 46 height 16
click at [936, 667] on input "전화" at bounding box center [931, 667] width 10 height 10
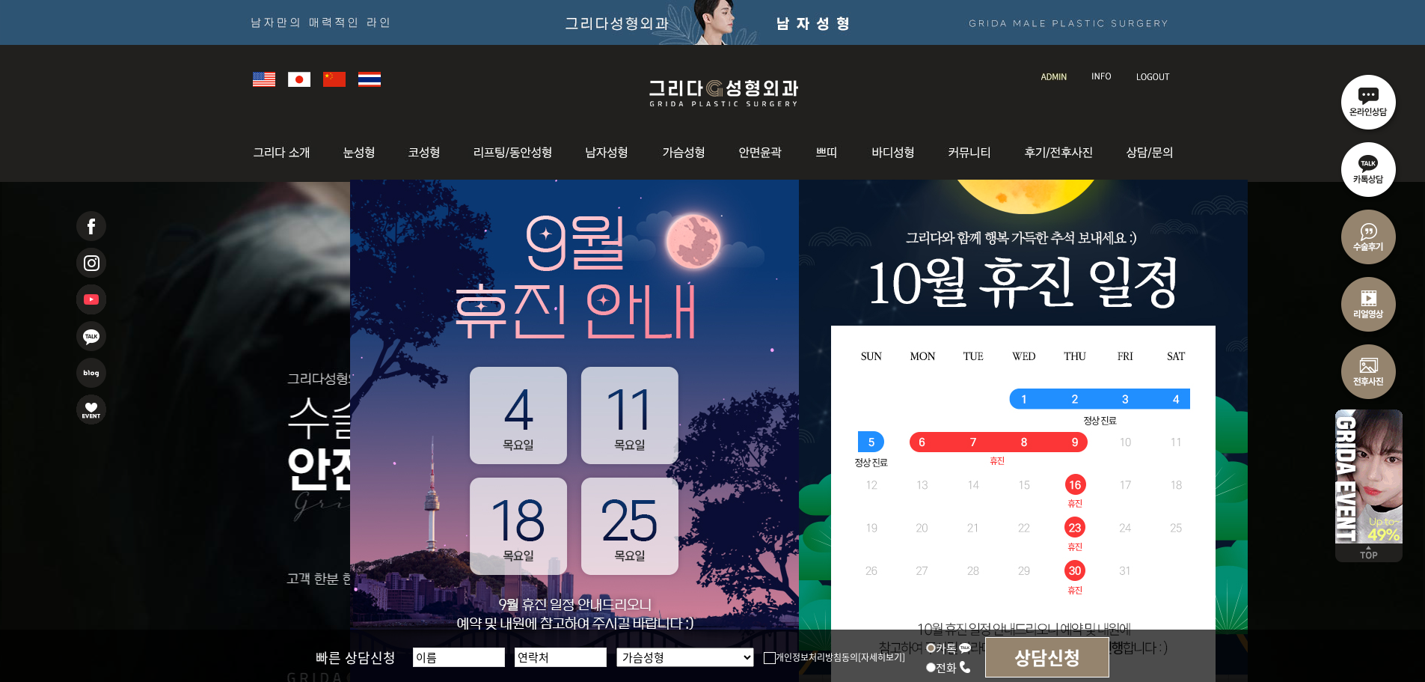
radio input "true"
click at [950, 652] on label "카톡" at bounding box center [949, 648] width 46 height 16
click at [936, 652] on input "카톡" at bounding box center [931, 648] width 10 height 10
radio input "true"
click at [943, 670] on label "전화" at bounding box center [949, 667] width 46 height 16
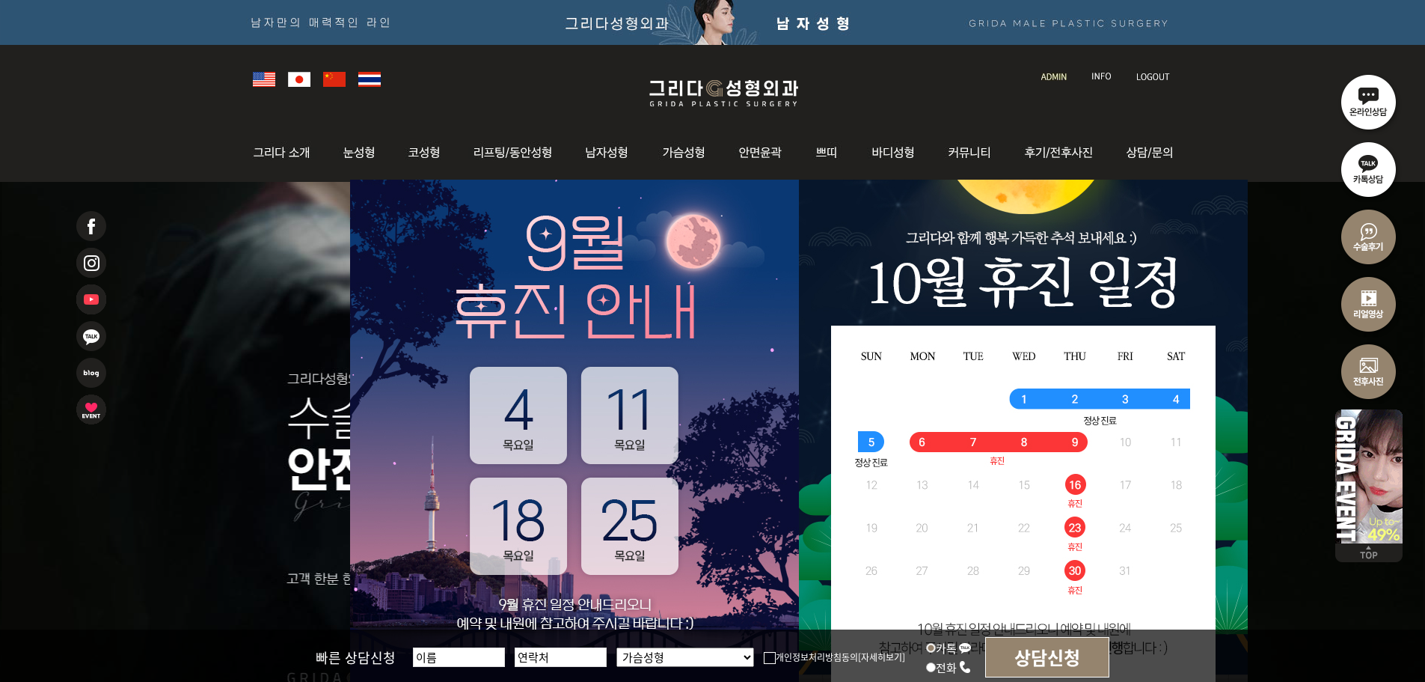
click at [936, 670] on input "전화" at bounding box center [931, 667] width 10 height 10
radio input "true"
click at [939, 648] on label "카톡" at bounding box center [949, 648] width 46 height 16
click at [936, 648] on input "카톡" at bounding box center [931, 648] width 10 height 10
radio input "true"
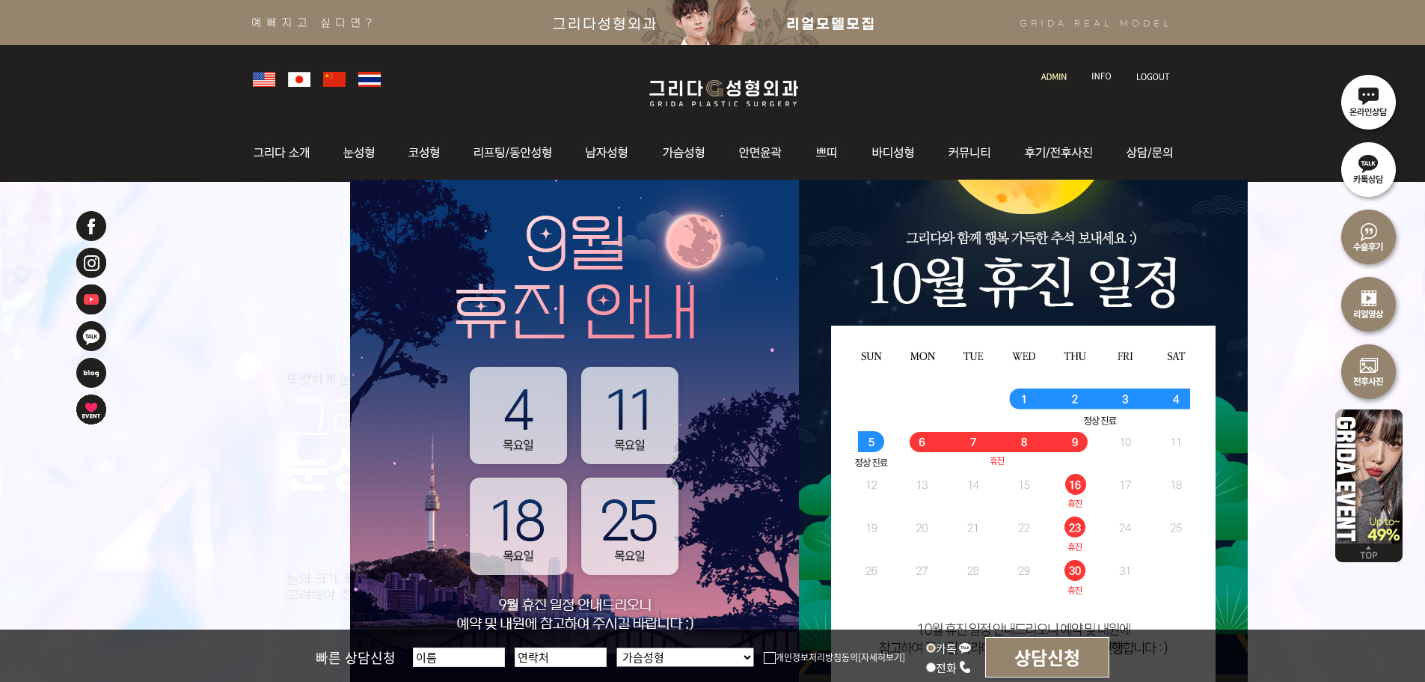
click at [933, 666] on input "전화" at bounding box center [931, 667] width 10 height 10
radio input "true"
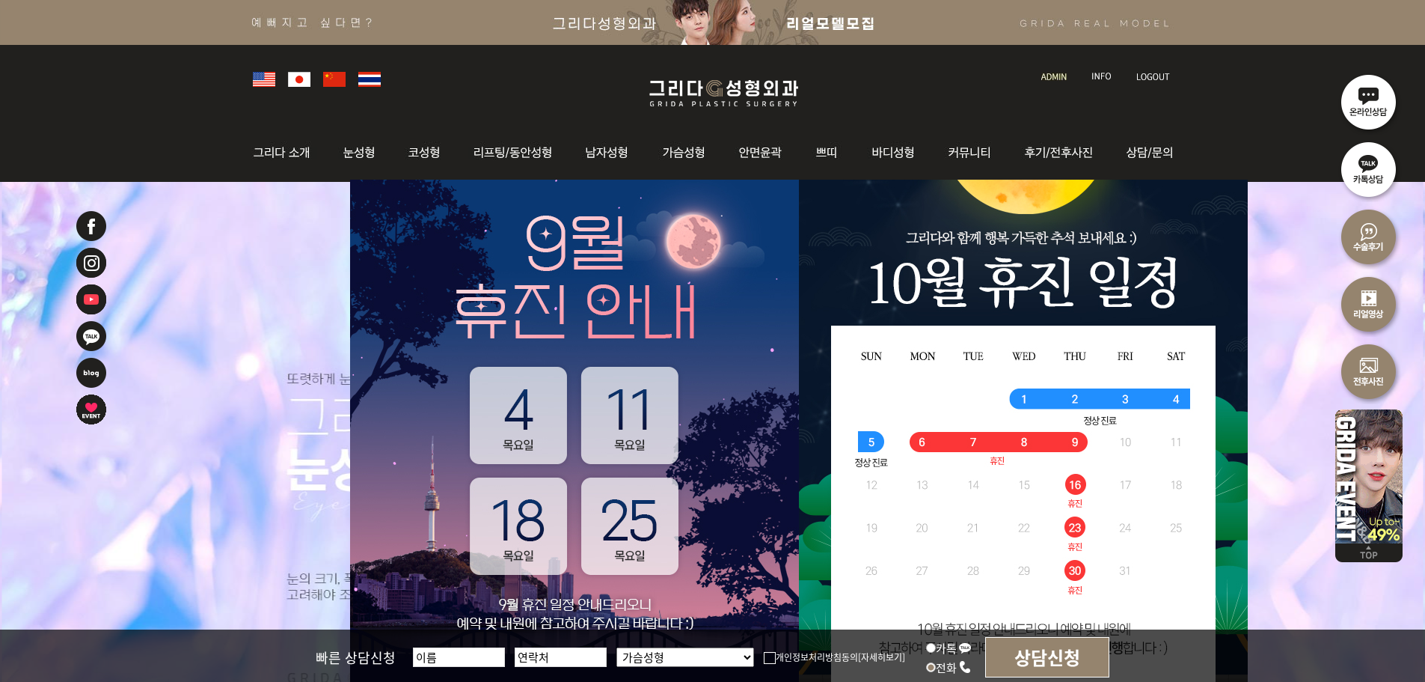
click at [946, 651] on label "카톡" at bounding box center [949, 648] width 46 height 16
click at [936, 651] on input "카톡" at bounding box center [931, 648] width 10 height 10
radio input "true"
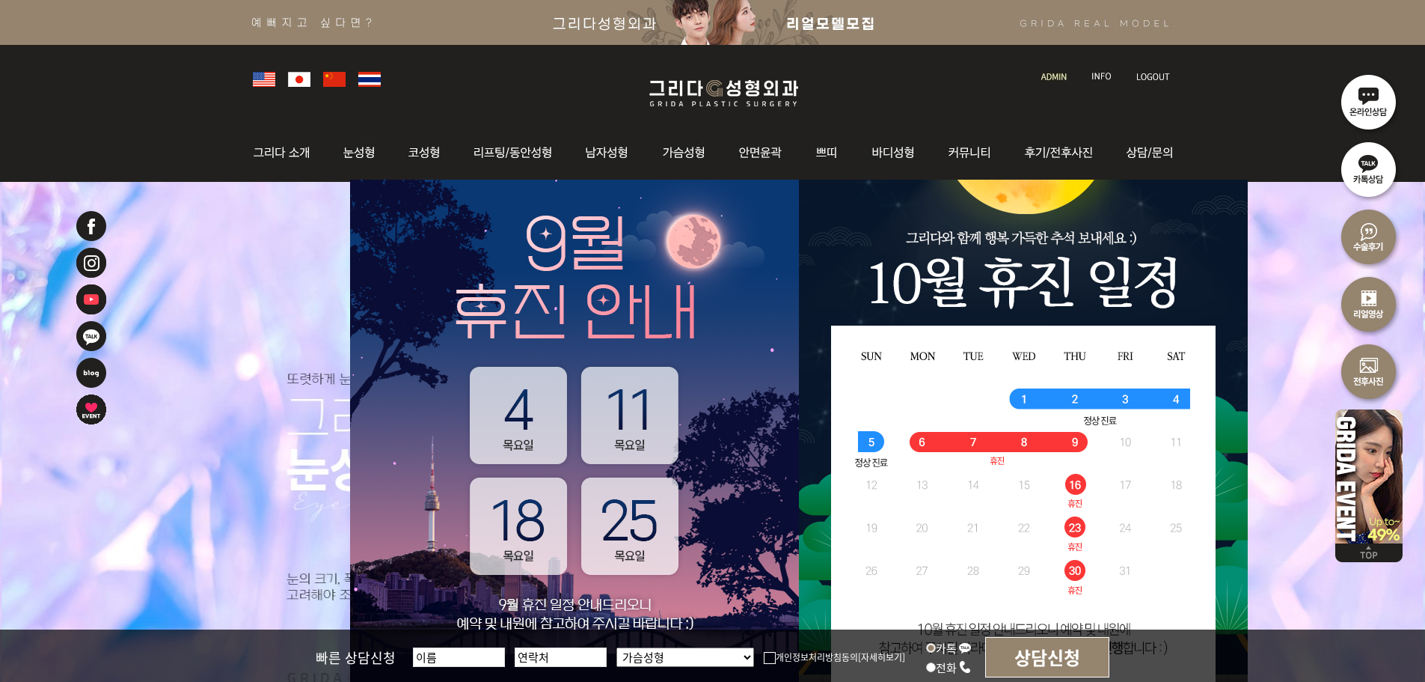
click at [947, 669] on label "전화" at bounding box center [949, 667] width 46 height 16
click at [936, 669] on input "전화" at bounding box center [931, 667] width 10 height 10
radio input "true"
drag, startPoint x: 934, startPoint y: 667, endPoint x: 955, endPoint y: 667, distance: 20.2
click at [955, 667] on label "전화" at bounding box center [949, 667] width 46 height 16
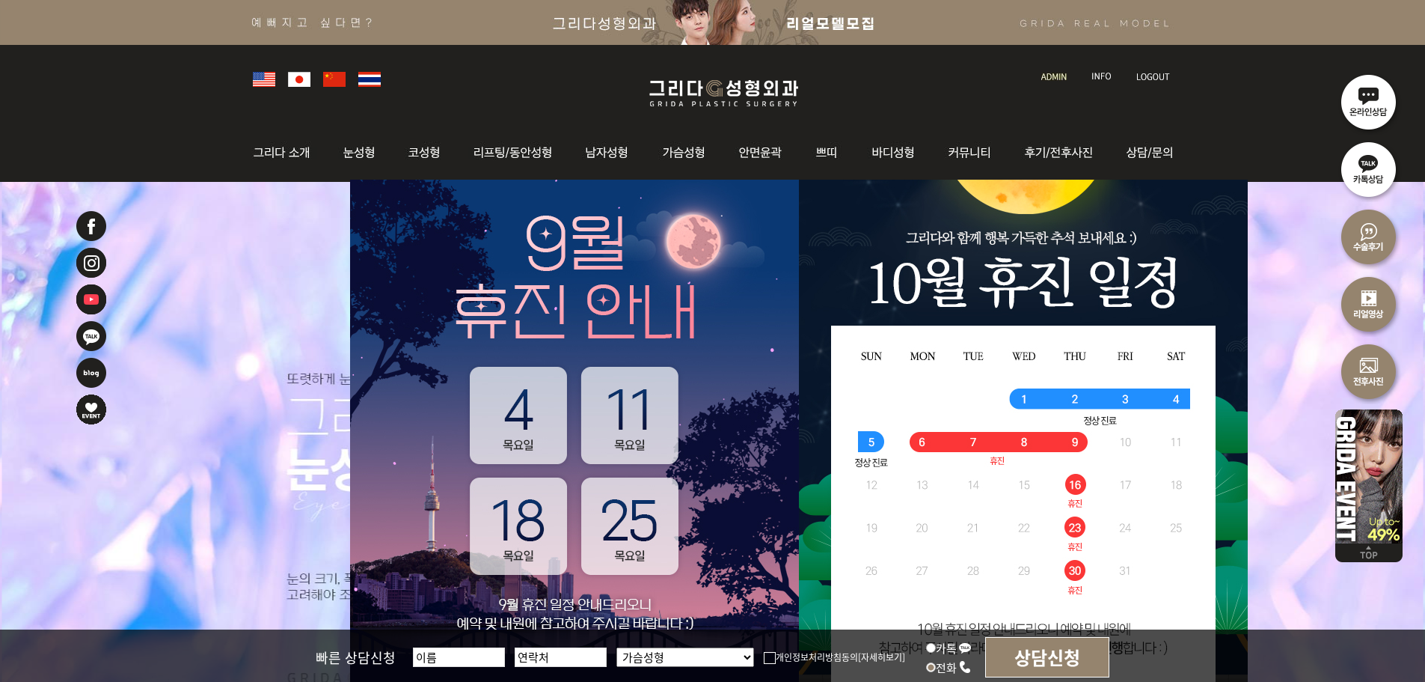
click at [936, 667] on input "전화" at bounding box center [931, 667] width 10 height 10
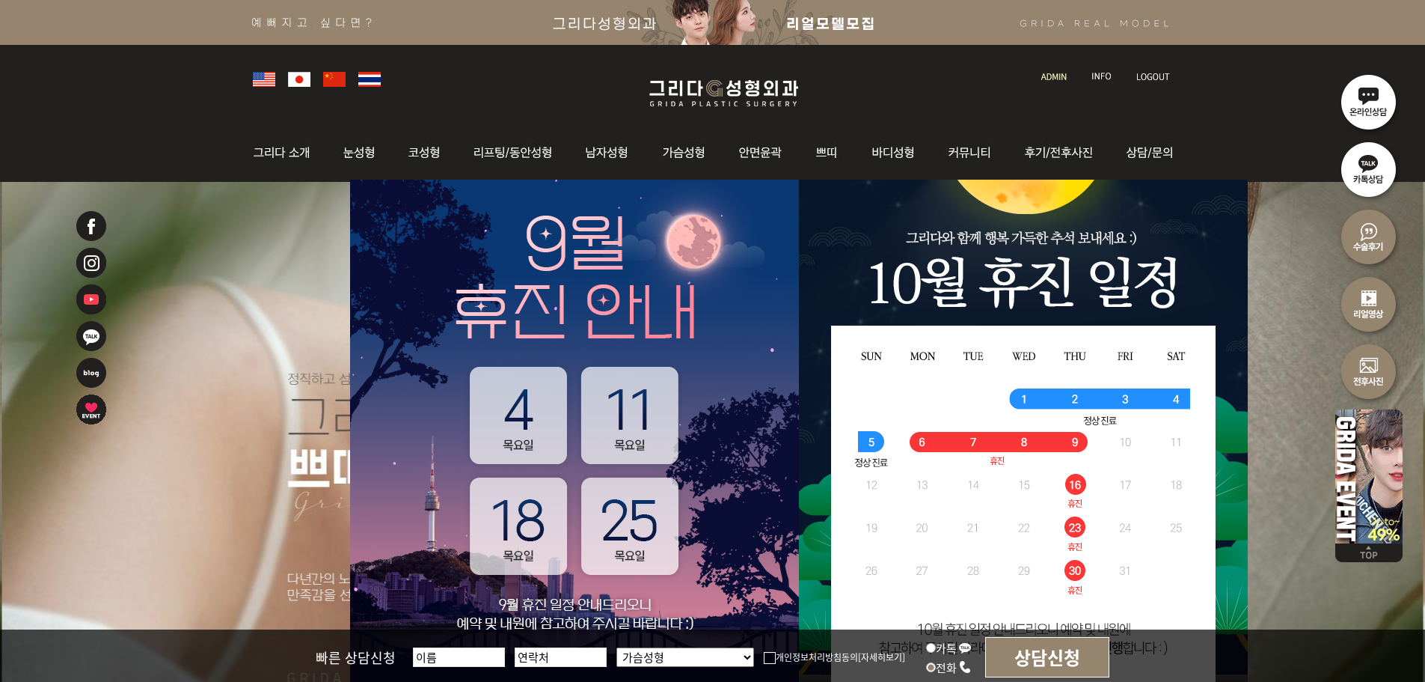
click at [1041, 85] on div at bounding box center [712, 78] width 935 height 66
click at [1048, 73] on img at bounding box center [1053, 77] width 25 height 8
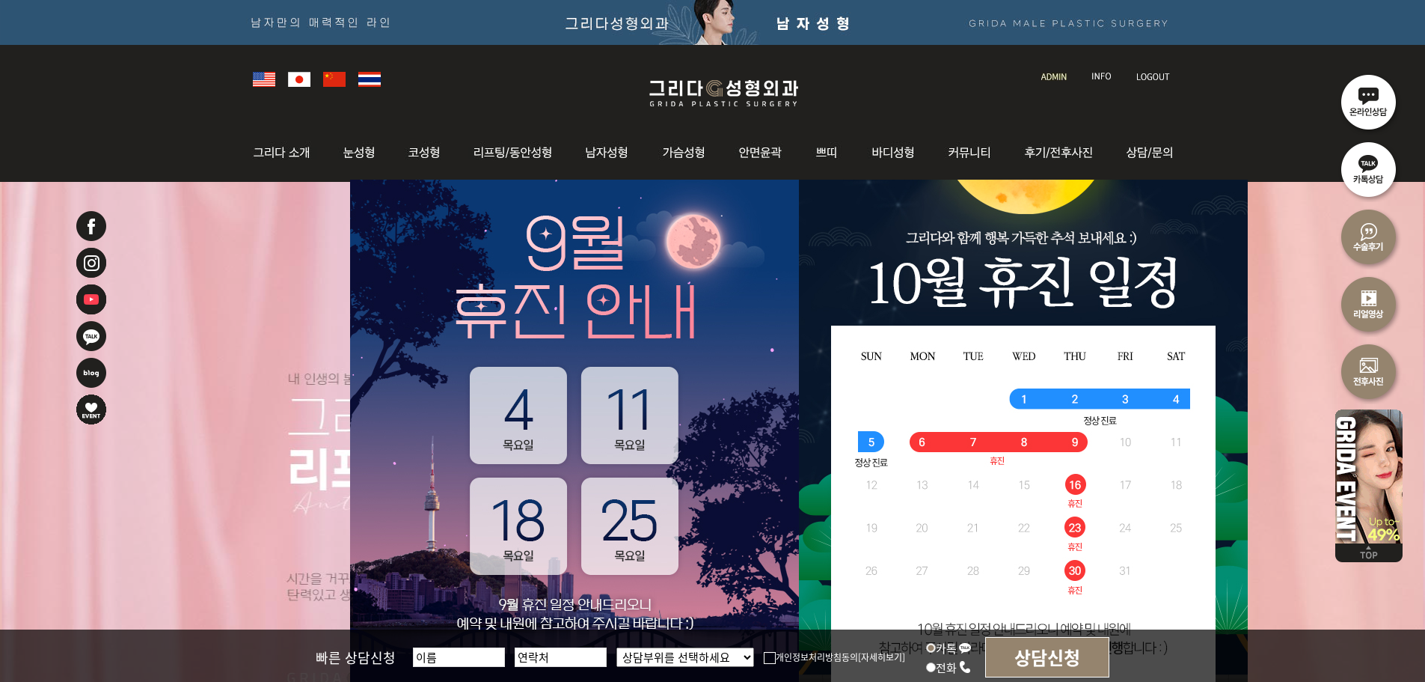
click at [787, 94] on img at bounding box center [723, 93] width 179 height 35
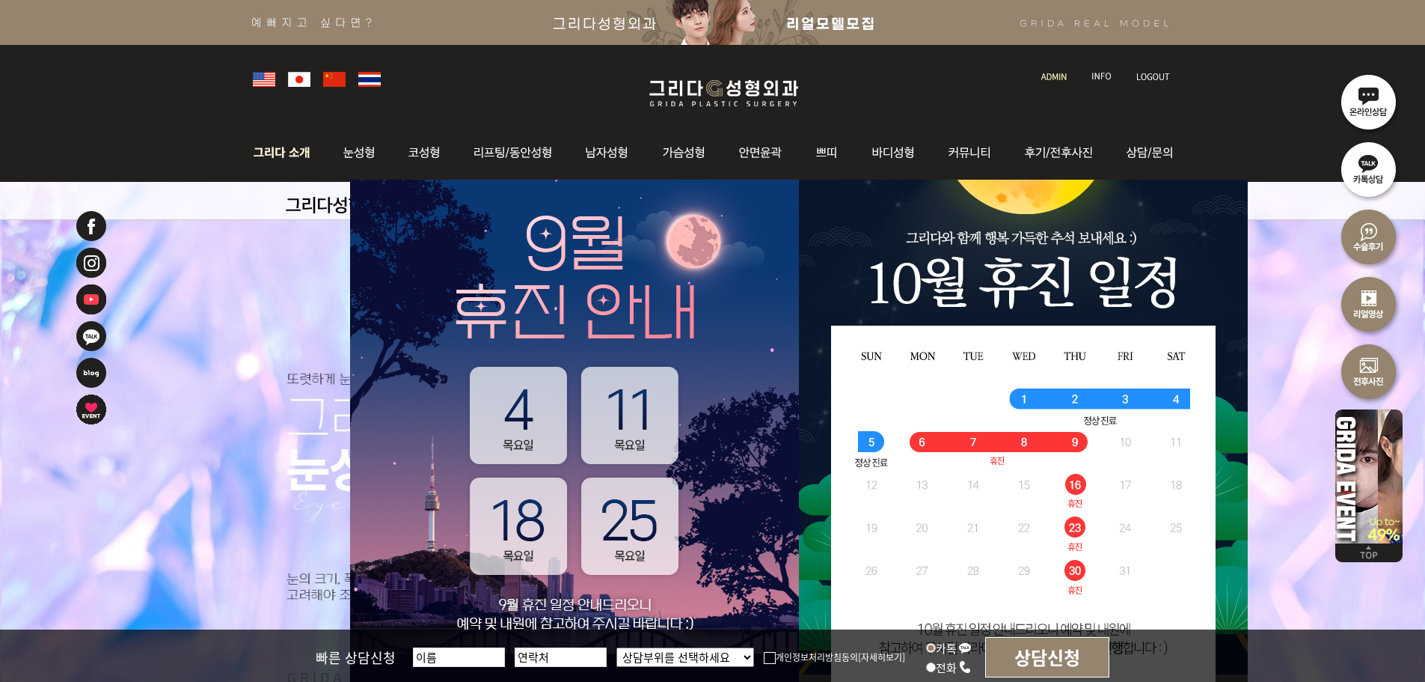
click at [281, 155] on img at bounding box center [285, 152] width 81 height 58
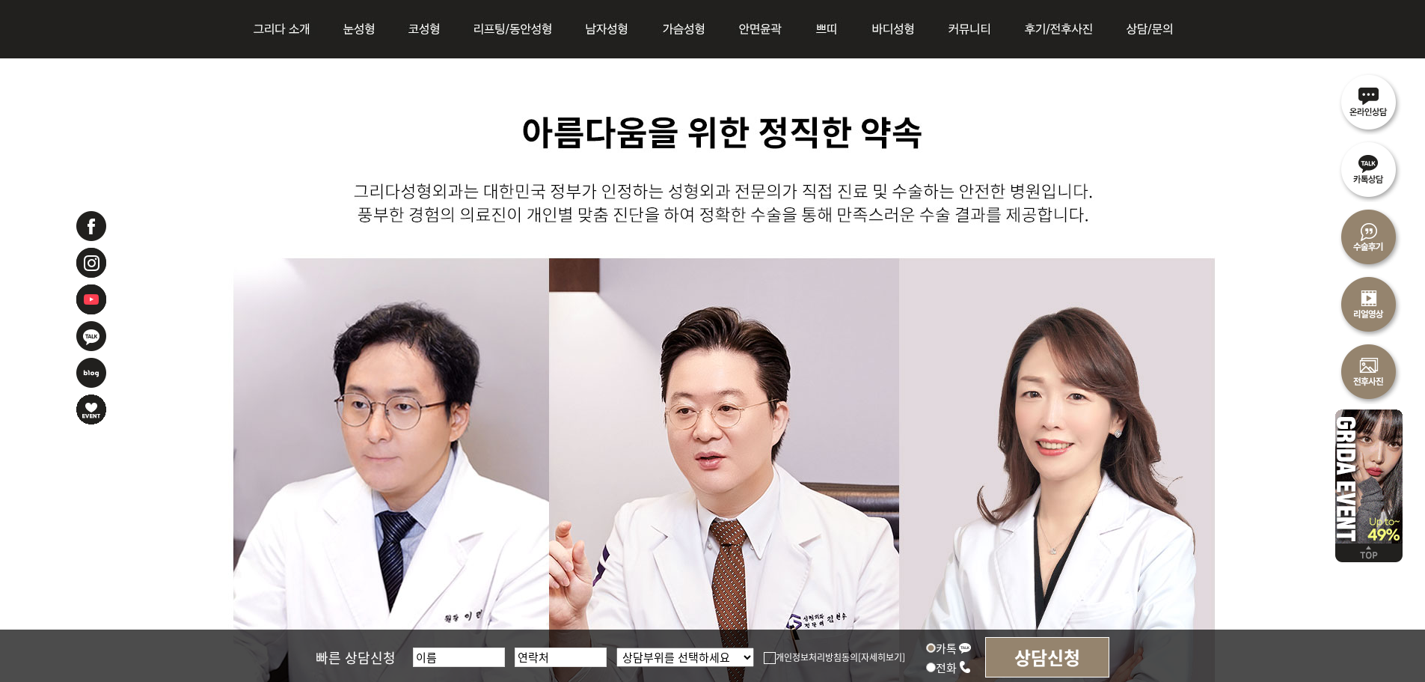
scroll to position [823, 0]
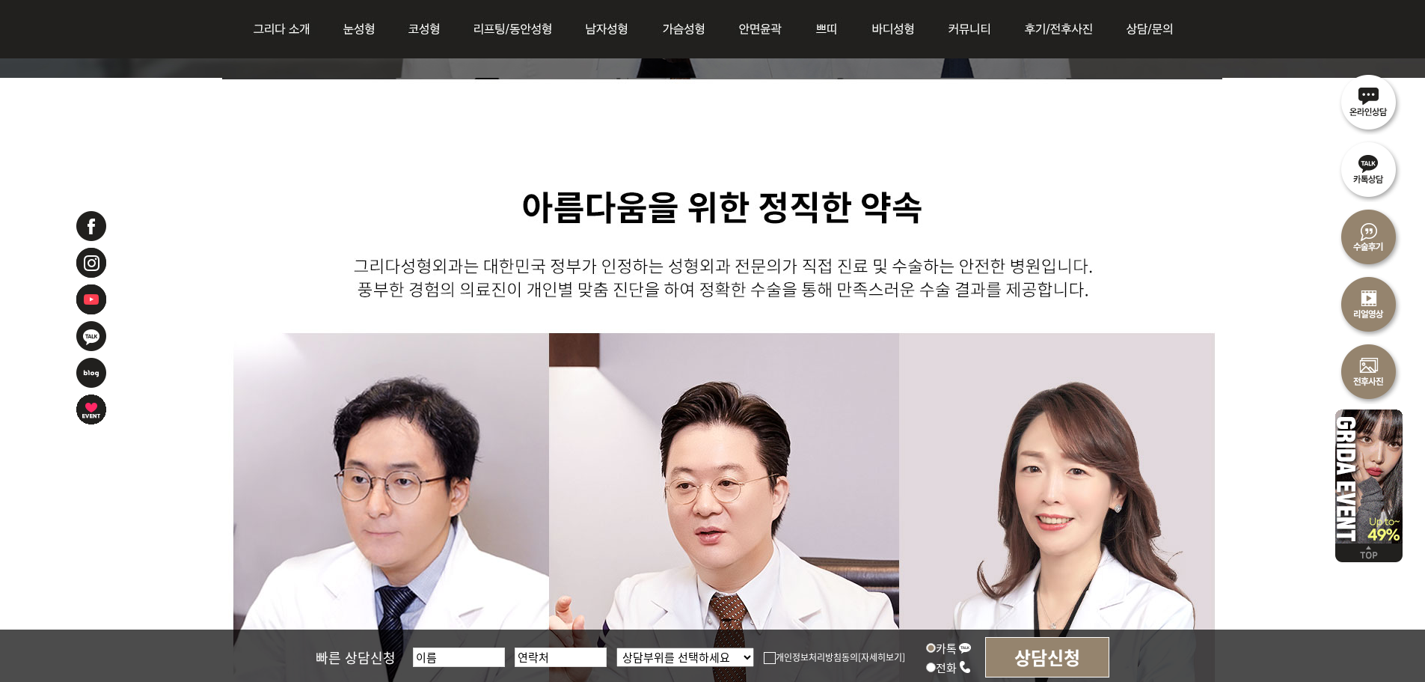
click at [132, 414] on div at bounding box center [112, 433] width 75 height 449
click at [94, 412] on img at bounding box center [91, 409] width 33 height 33
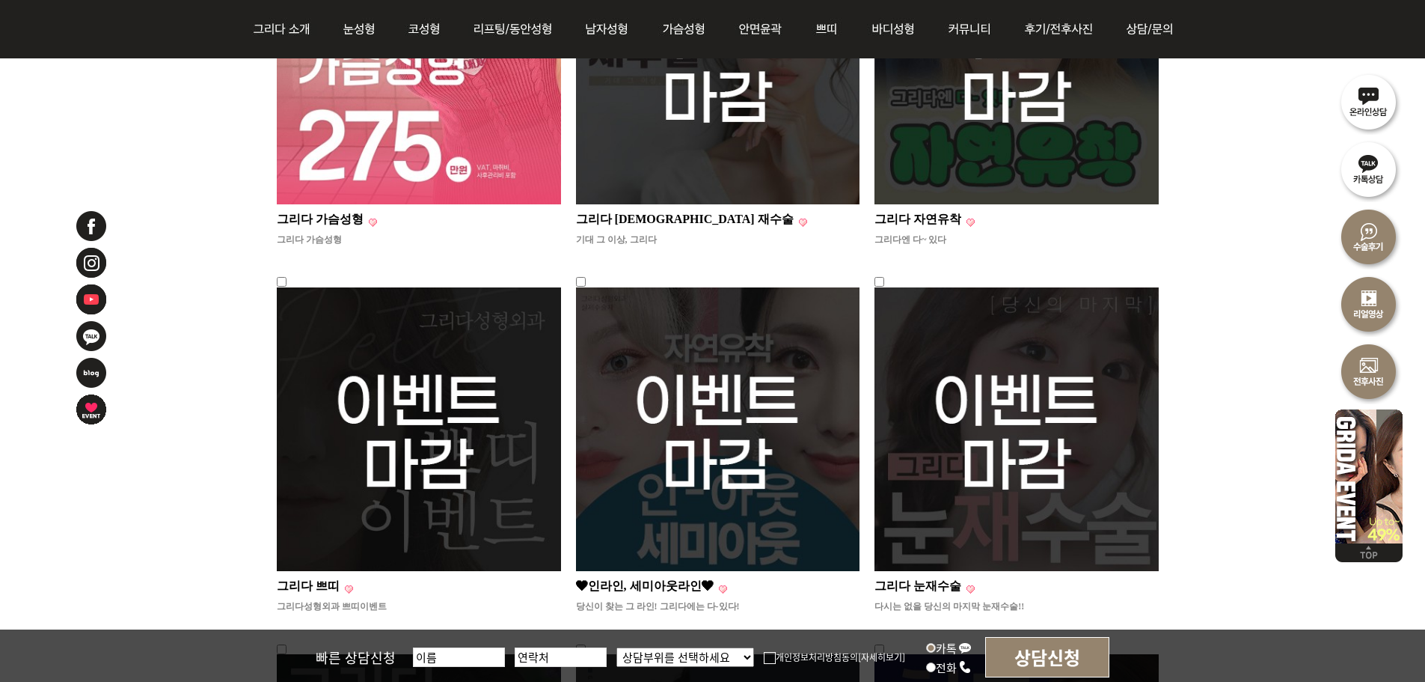
scroll to position [224, 0]
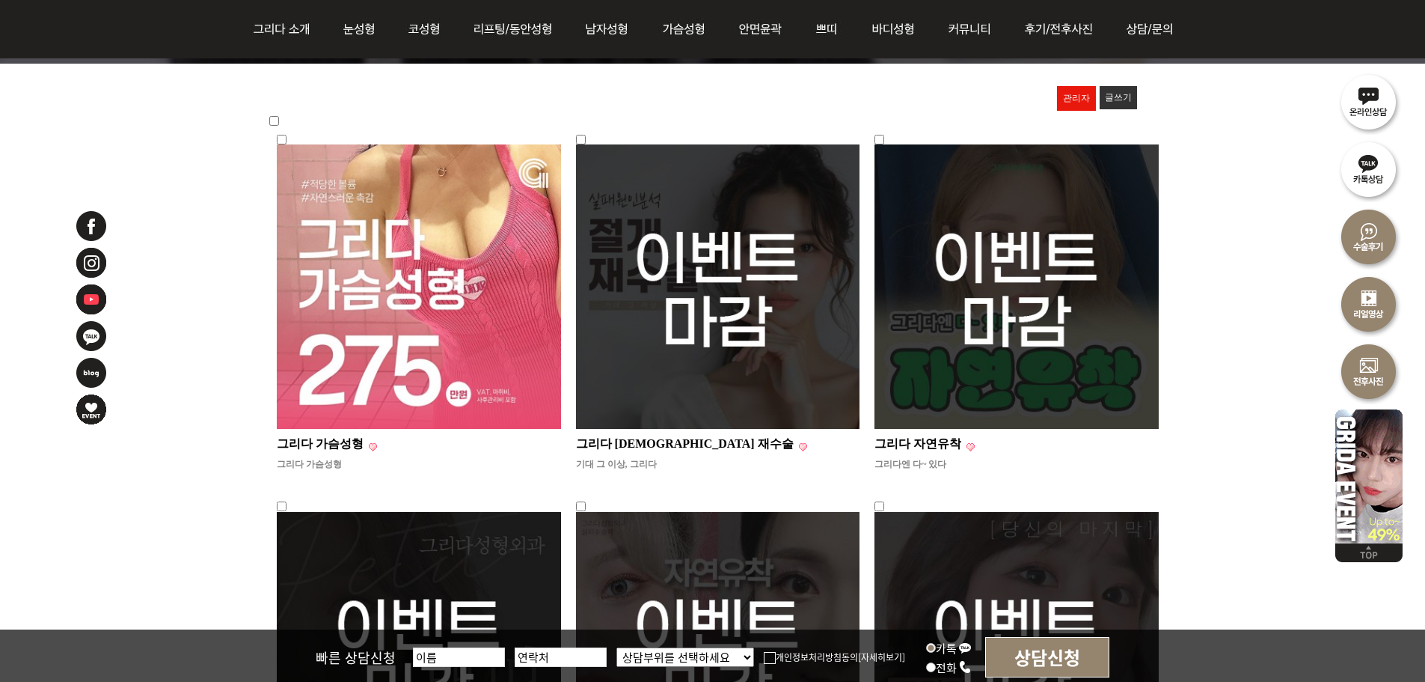
click at [83, 379] on img at bounding box center [91, 372] width 33 height 33
